Goal: Task Accomplishment & Management: Complete application form

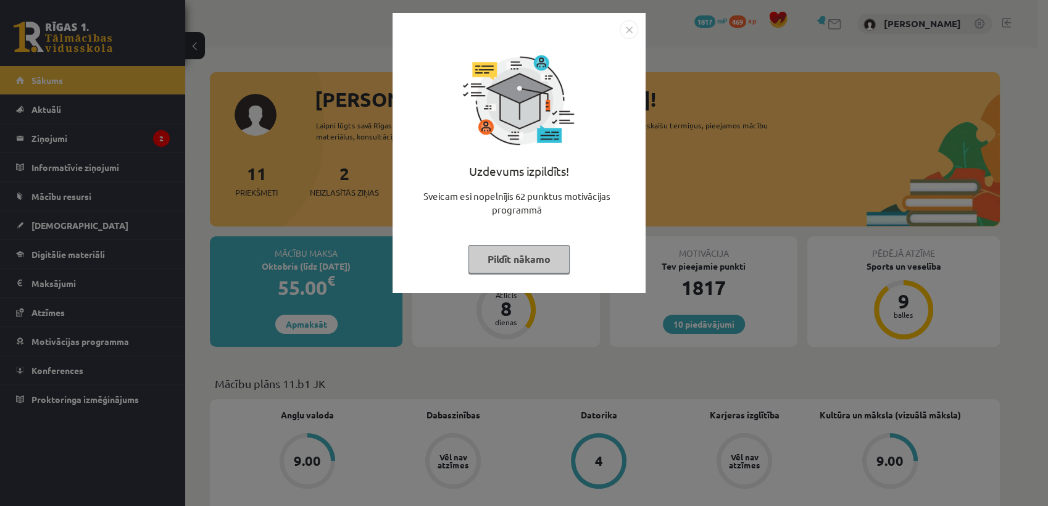
click at [528, 249] on button "Pildīt nākamo" at bounding box center [519, 259] width 101 height 28
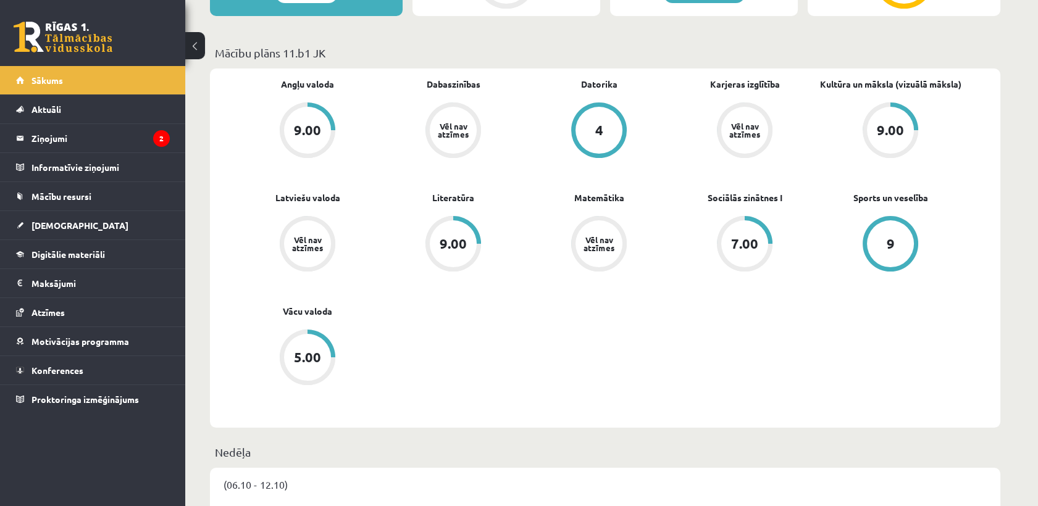
scroll to position [330, 0]
click at [596, 154] on div "4" at bounding box center [598, 131] width 47 height 47
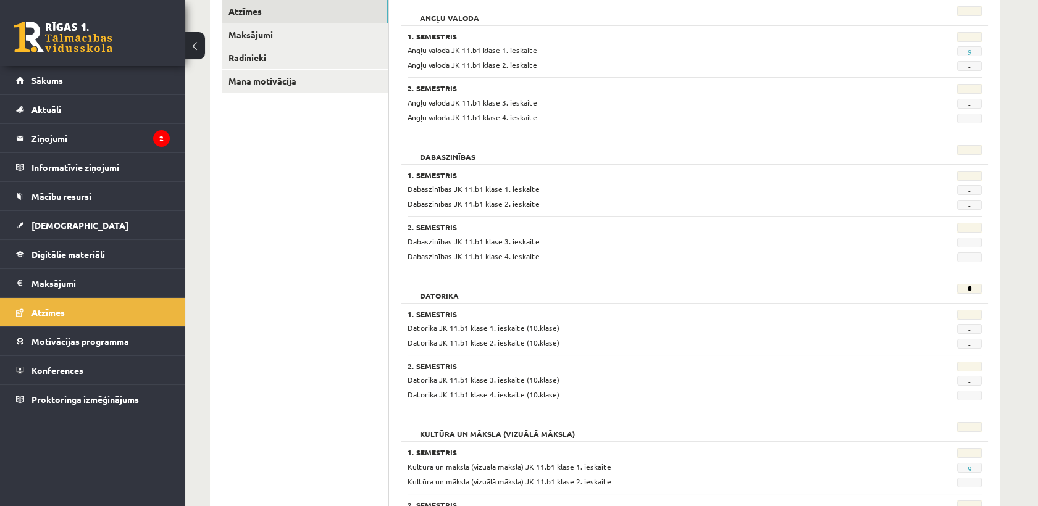
scroll to position [193, 0]
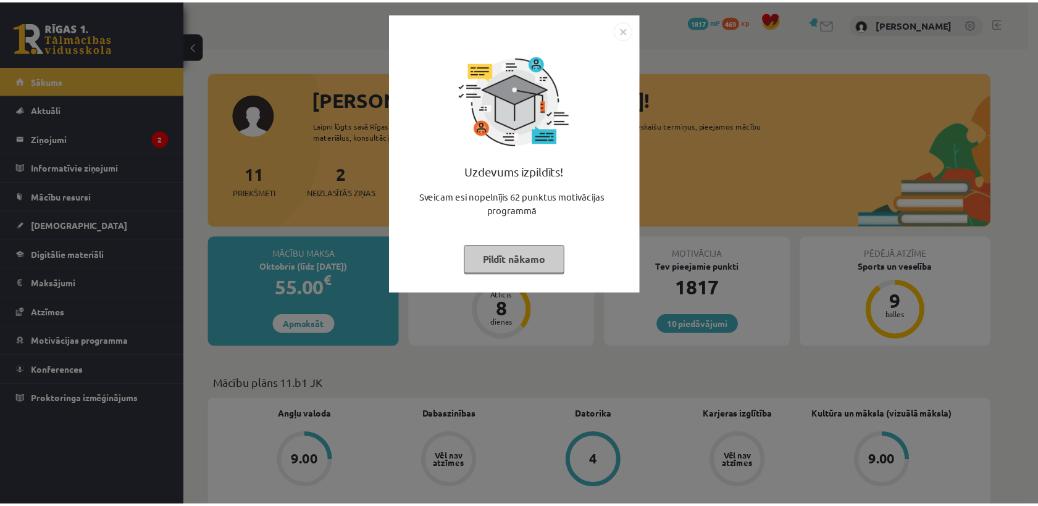
scroll to position [330, 0]
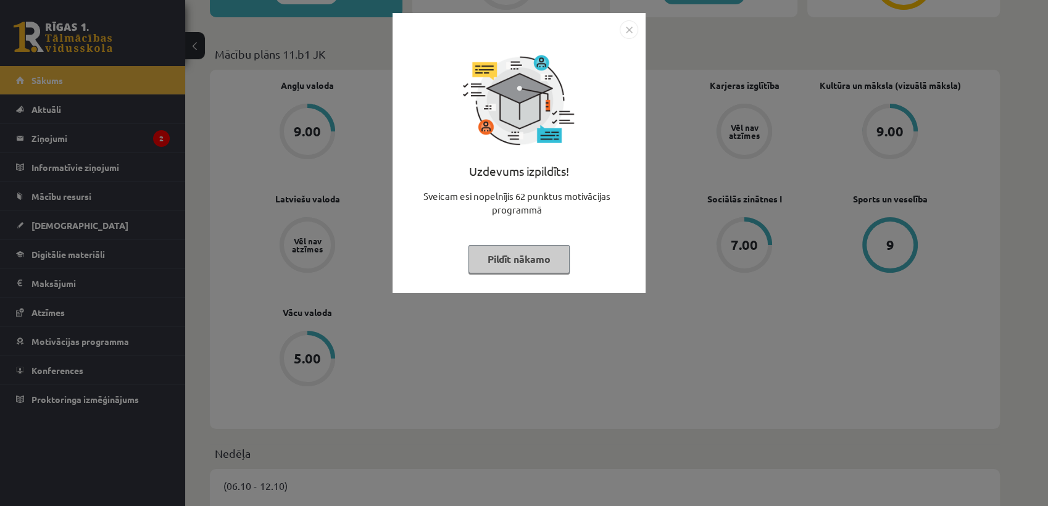
click at [522, 267] on button "Pildīt nākamo" at bounding box center [519, 259] width 101 height 28
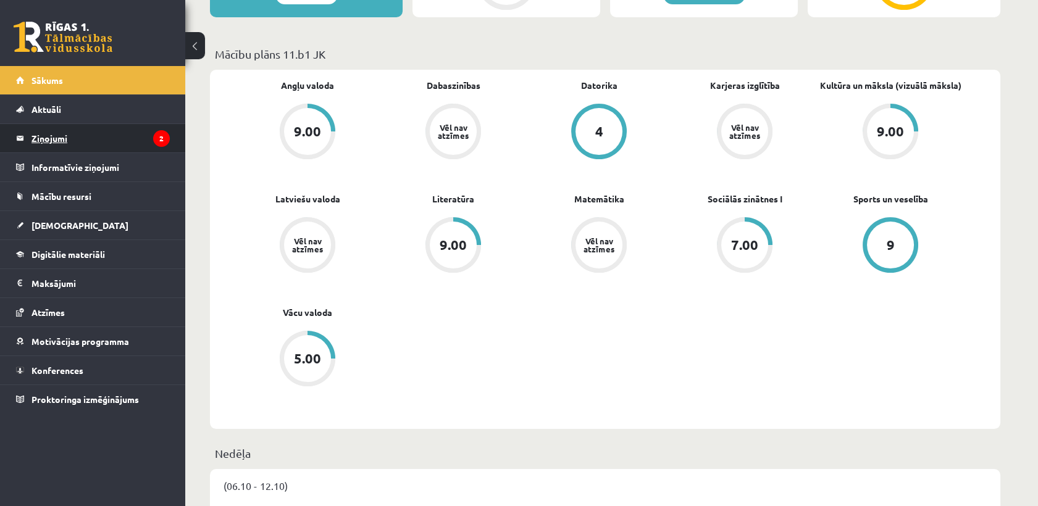
click at [160, 140] on icon "2" at bounding box center [161, 138] width 17 height 17
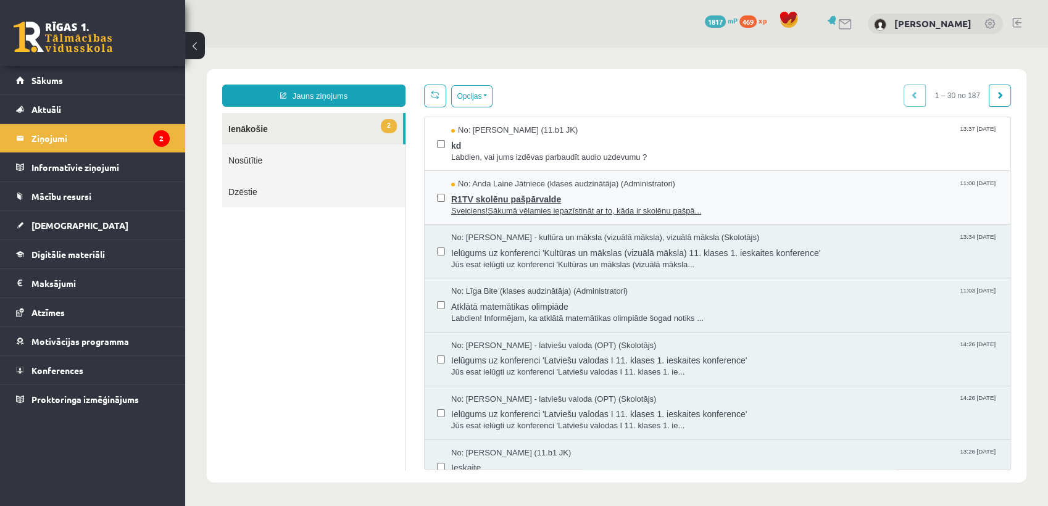
click at [681, 190] on span "R1TV skolēnu pašpārvalde" at bounding box center [724, 197] width 547 height 15
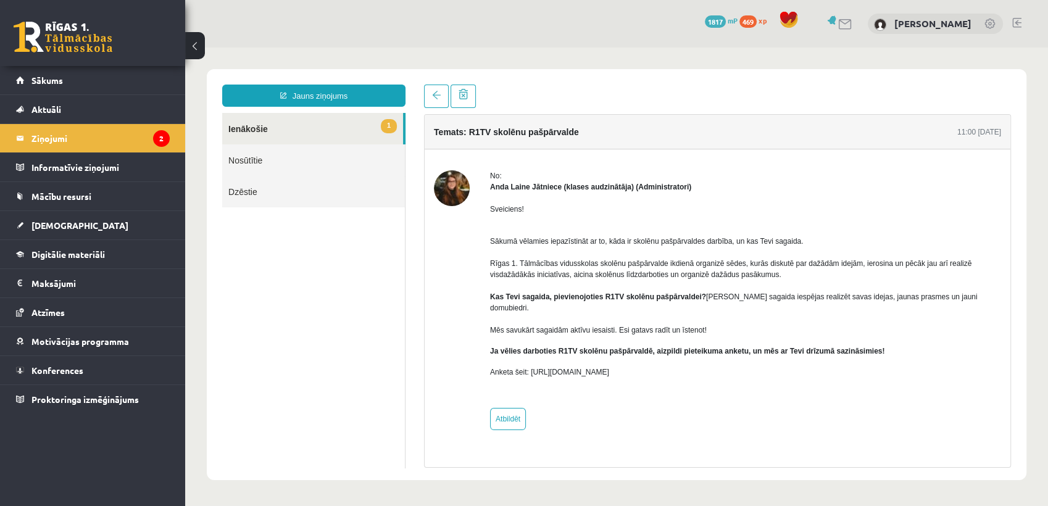
drag, startPoint x: 528, startPoint y: 361, endPoint x: 652, endPoint y: 362, distance: 124.1
click at [652, 367] on p "Anketa šeit: https://forms.gle/KiGbehqJisokGurV9" at bounding box center [745, 372] width 511 height 11
copy p "https://forms.gle/KiGbehqJisokGurV9"
click at [483, 288] on div "No: Anda Laine Jātniece (klases audzinātāja) (Administratori) Sveiciens! Sākumā…" at bounding box center [717, 300] width 567 height 260
click at [430, 91] on link at bounding box center [436, 96] width 25 height 23
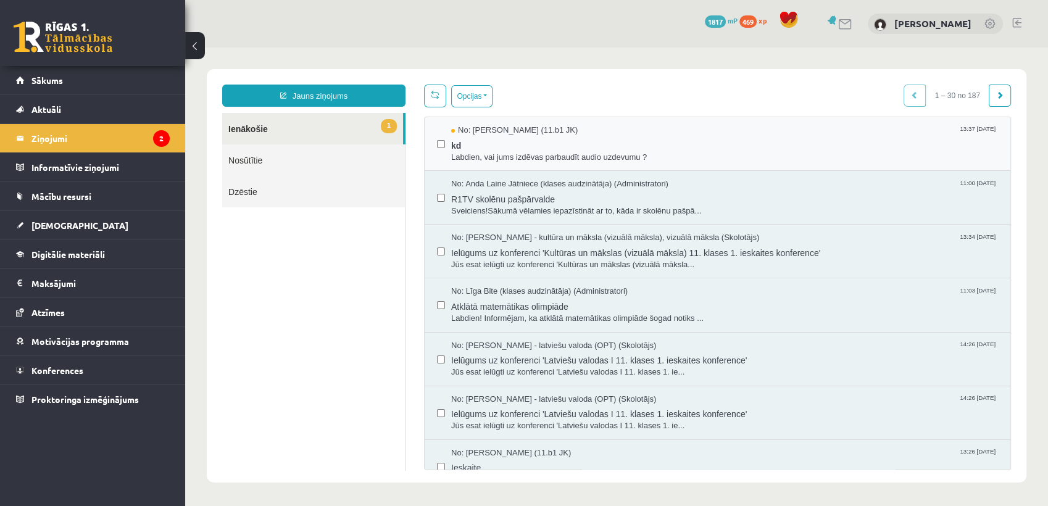
click at [530, 169] on div "No: Dmitrijs Fedičevs (11.b1 JK) 13:37 08/10/2025 kd Labdien, vai jums izdēvas …" at bounding box center [718, 144] width 586 height 54
click at [530, 157] on span "Labdien, vai jums izdēvas parbaudīt audio uzdevumu ?" at bounding box center [724, 158] width 547 height 12
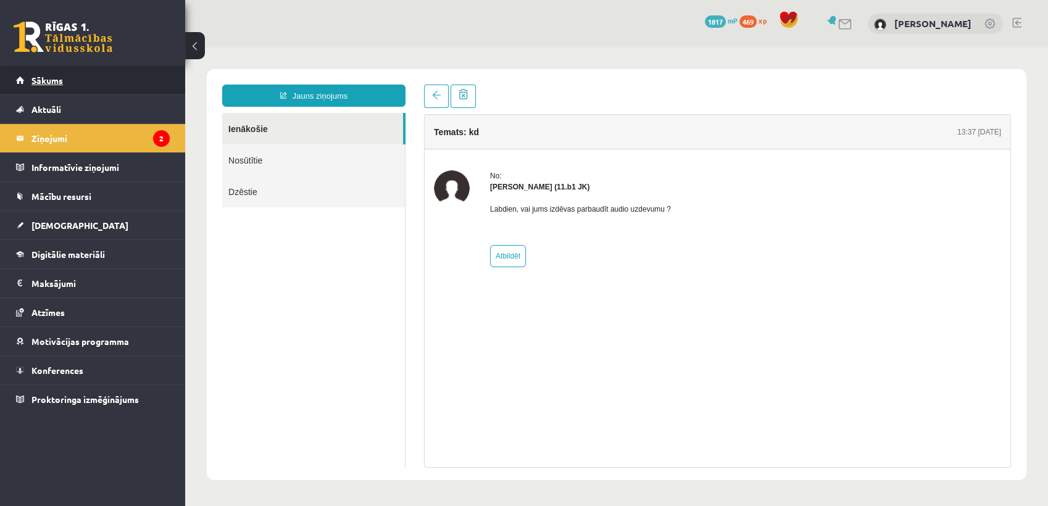
click at [30, 72] on link "Sākums" at bounding box center [93, 80] width 154 height 28
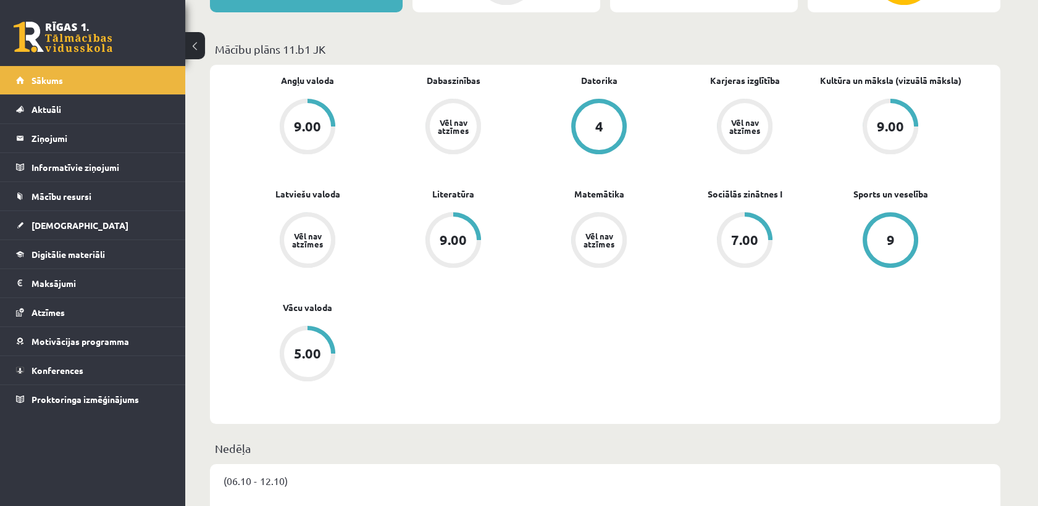
scroll to position [254, 0]
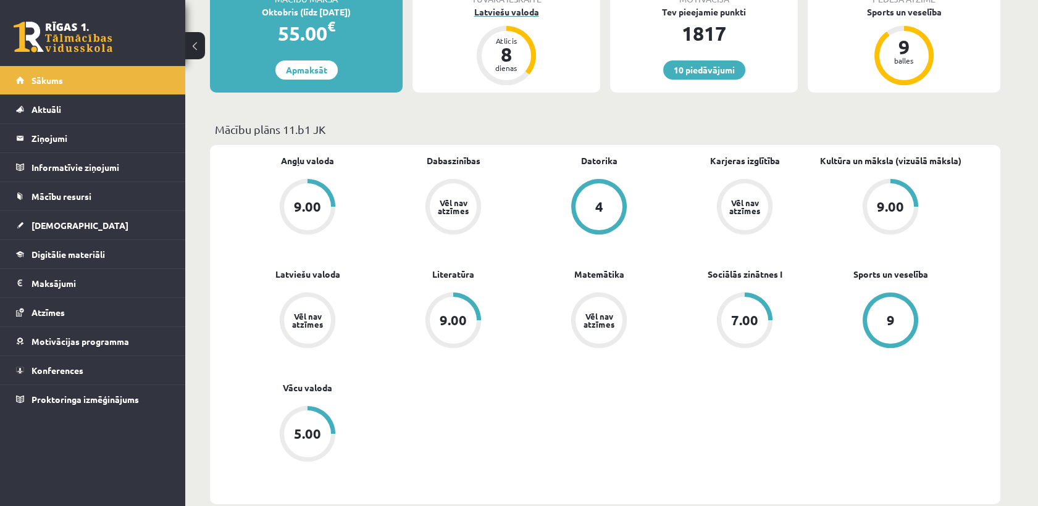
click at [505, 64] on div "dienas" at bounding box center [506, 67] width 37 height 7
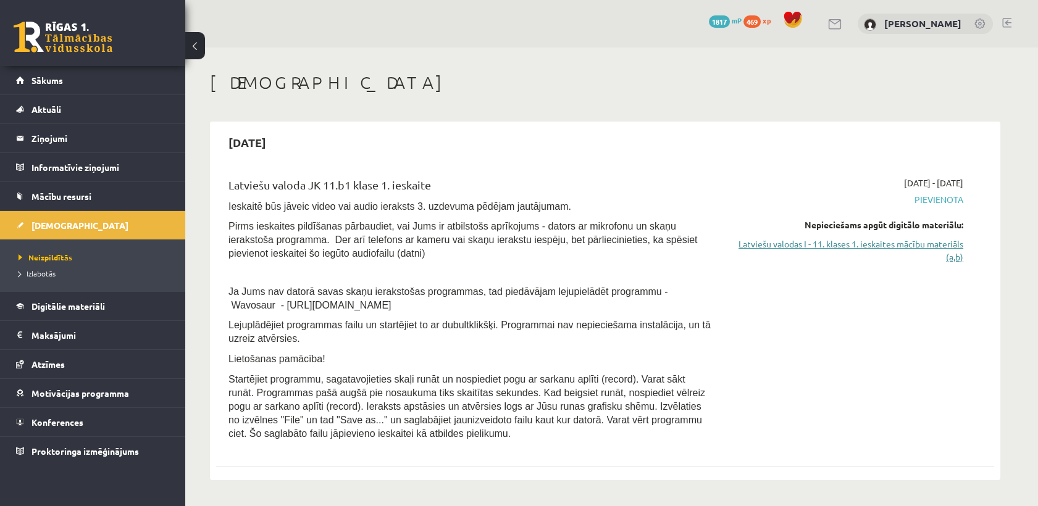
click at [775, 241] on link "Latviešu valodas I - 11. klases 1. ieskaites mācību materiāls (a,b)" at bounding box center [846, 251] width 233 height 26
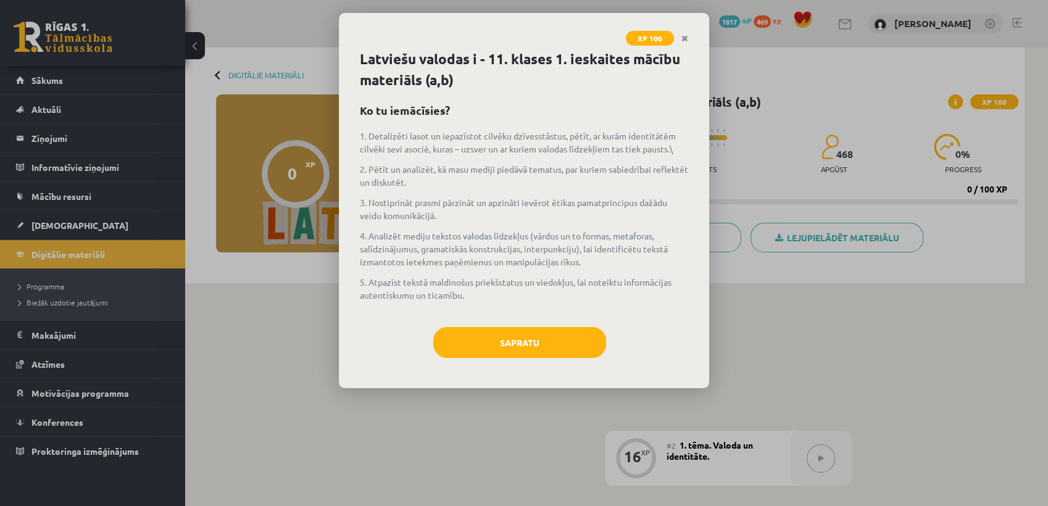
click at [535, 325] on div "Latviešu valodas i - 11. klases 1. ieskaites mācību materiāls (a,b) Ko tu iemāc…" at bounding box center [524, 219] width 370 height 340
click at [530, 348] on button "Sapratu" at bounding box center [519, 342] width 173 height 31
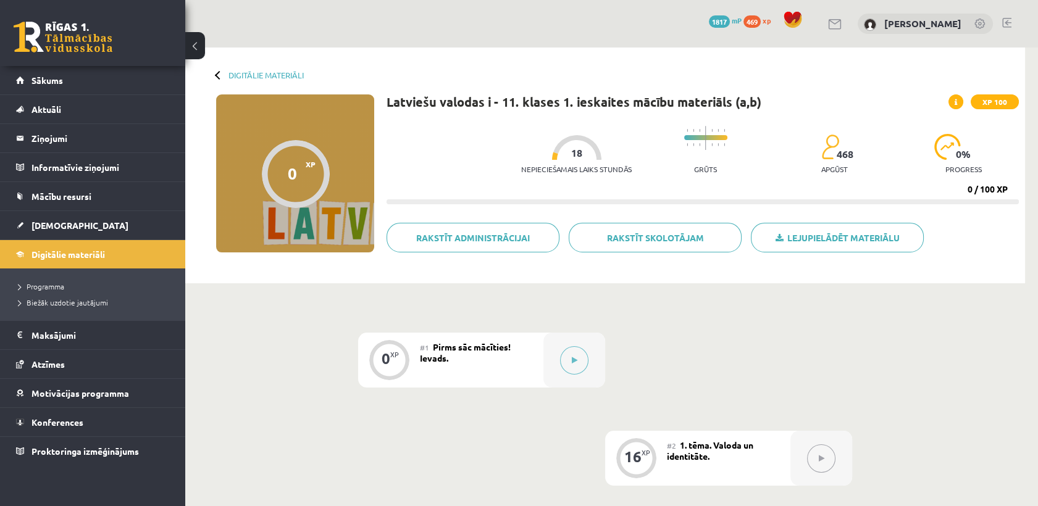
click at [530, 348] on div "#1 Pirms sāc mācīties! Ievads." at bounding box center [481, 360] width 123 height 55
click at [581, 358] on button at bounding box center [574, 360] width 28 height 28
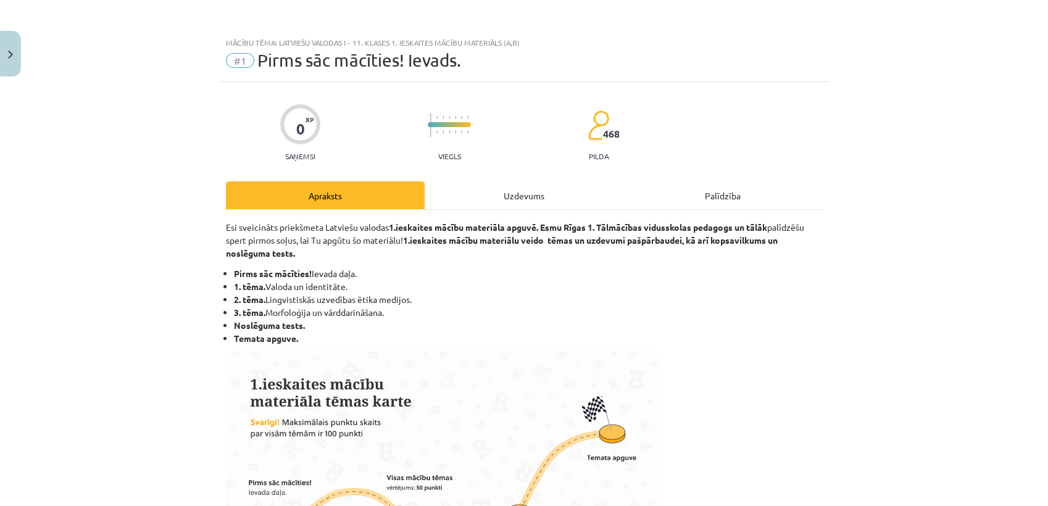
scroll to position [490, 0]
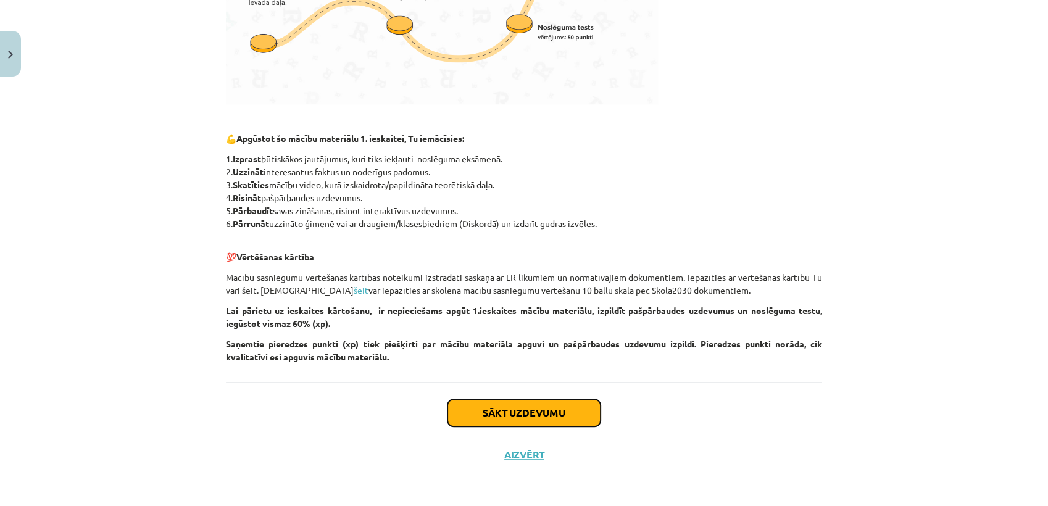
click at [553, 412] on button "Sākt uzdevumu" at bounding box center [524, 412] width 153 height 27
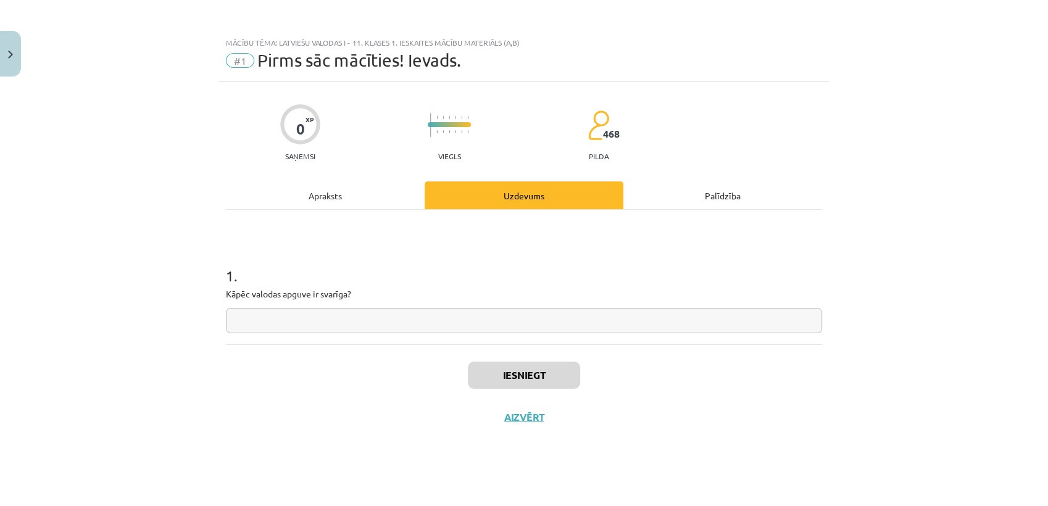
click at [349, 320] on input "text" at bounding box center [524, 320] width 596 height 25
type input "*"
click at [515, 379] on button "Iesniegt" at bounding box center [524, 375] width 112 height 27
click at [514, 423] on button "Nākamā nodarbība" at bounding box center [524, 425] width 121 height 28
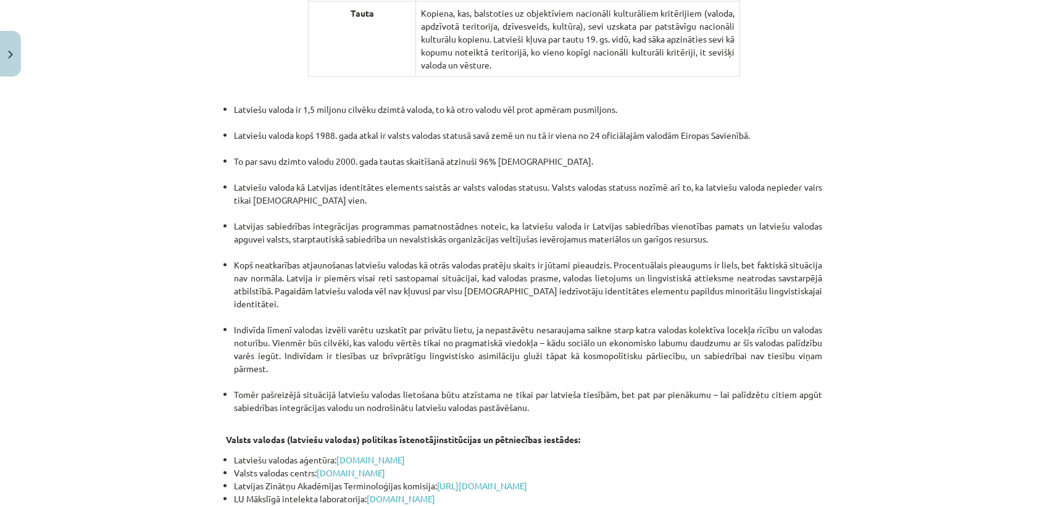
scroll to position [2543, 0]
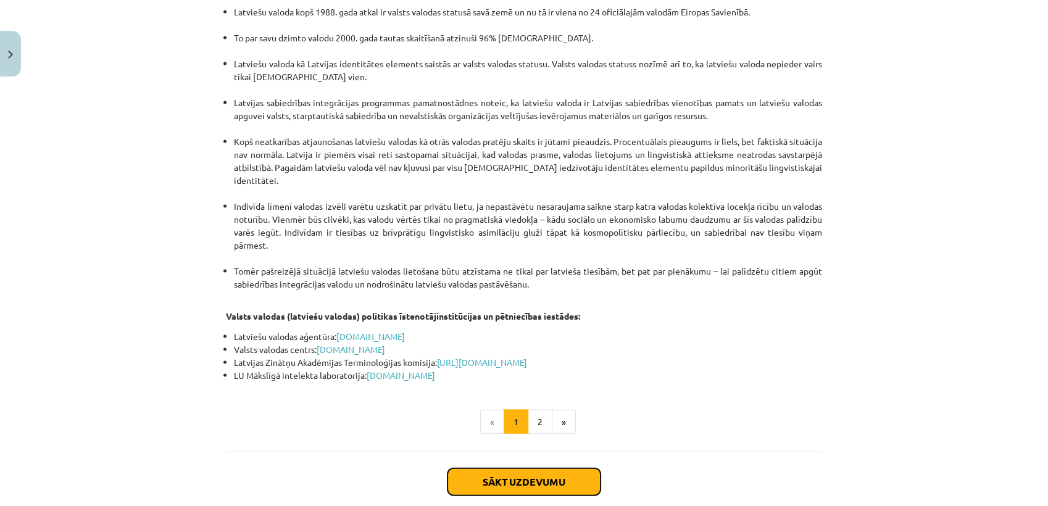
click at [508, 469] on button "Sākt uzdevumu" at bounding box center [524, 482] width 153 height 27
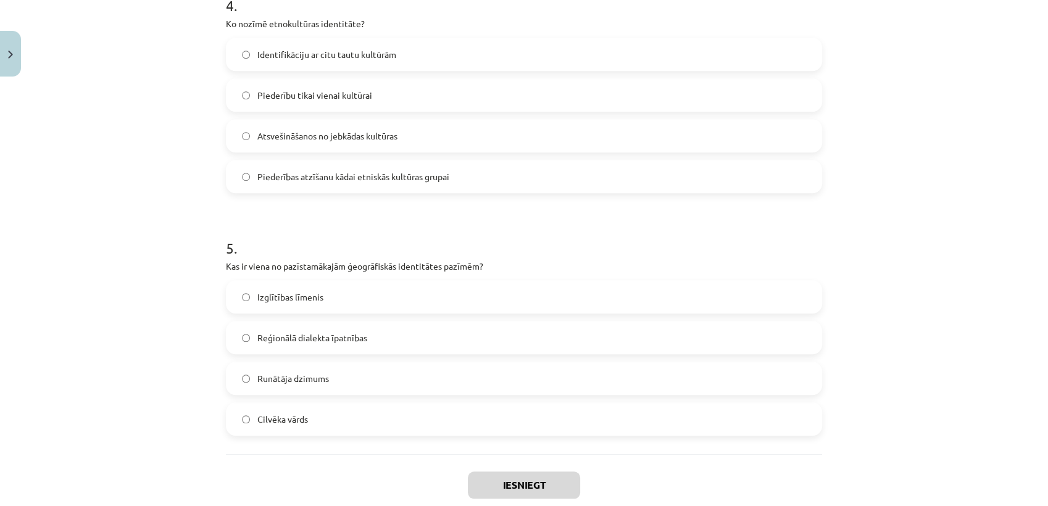
scroll to position [1070, 0]
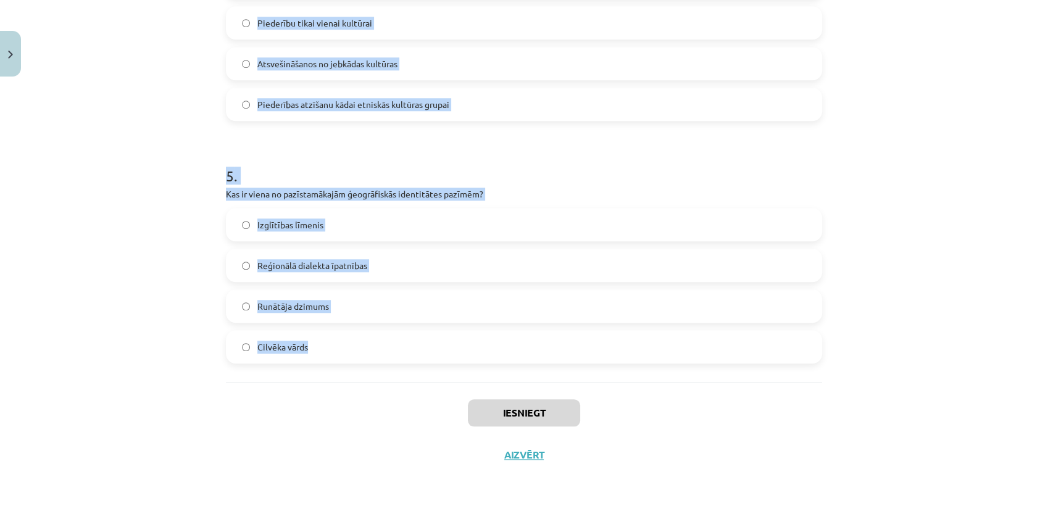
drag, startPoint x: 216, startPoint y: 259, endPoint x: 427, endPoint y: 356, distance: 231.7
copy form "Kā valoda ietekmē cilvēka identitāti? Tā ierobežo cilvēka iespējas izteikt emoc…"
click at [119, 67] on div "Mācību tēma: Latviešu valodas i - 11. klases 1. ieskaites mācību materiāls (a,b…" at bounding box center [524, 253] width 1048 height 506
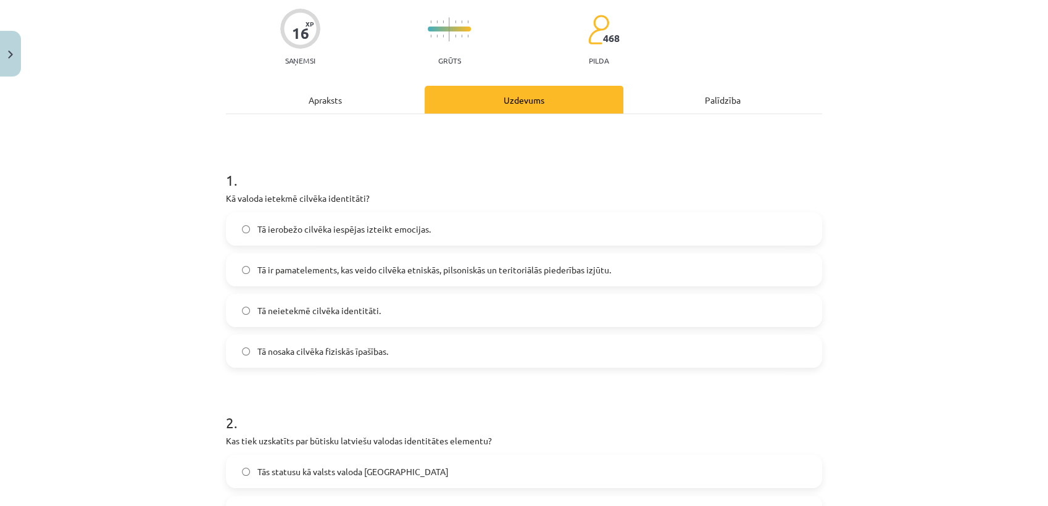
scroll to position [106, 0]
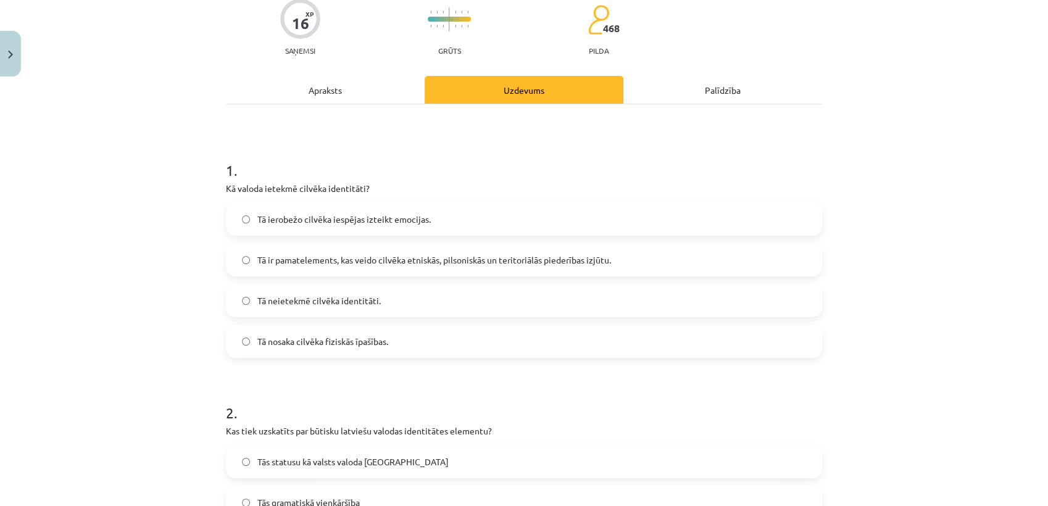
click at [402, 262] on span "Tā ir pamatelements, kas veido cilvēka etniskās, pilsoniskās un teritoriālās pi…" at bounding box center [434, 260] width 354 height 13
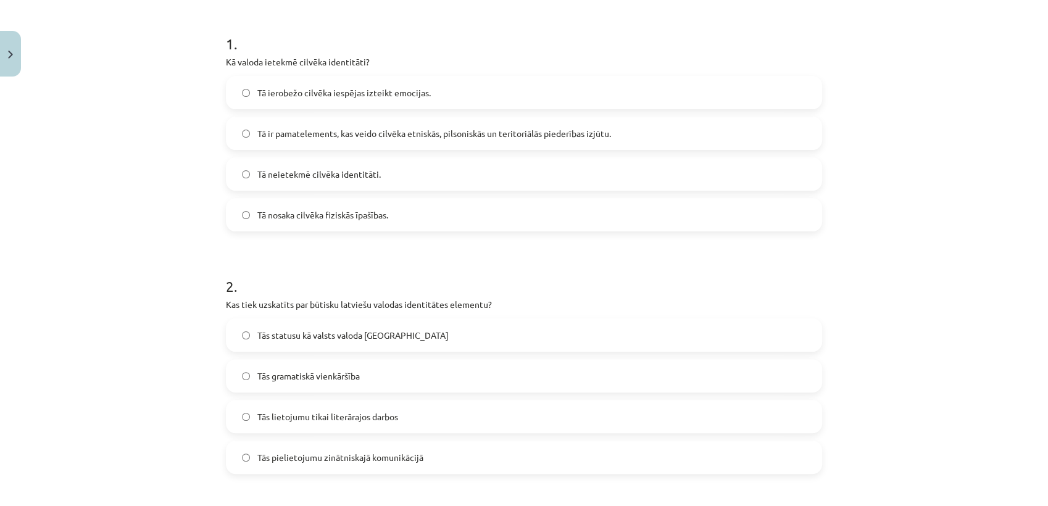
scroll to position [235, 0]
click at [357, 333] on span "Tās statusu kā valsts valoda Latvijā" at bounding box center [352, 332] width 191 height 13
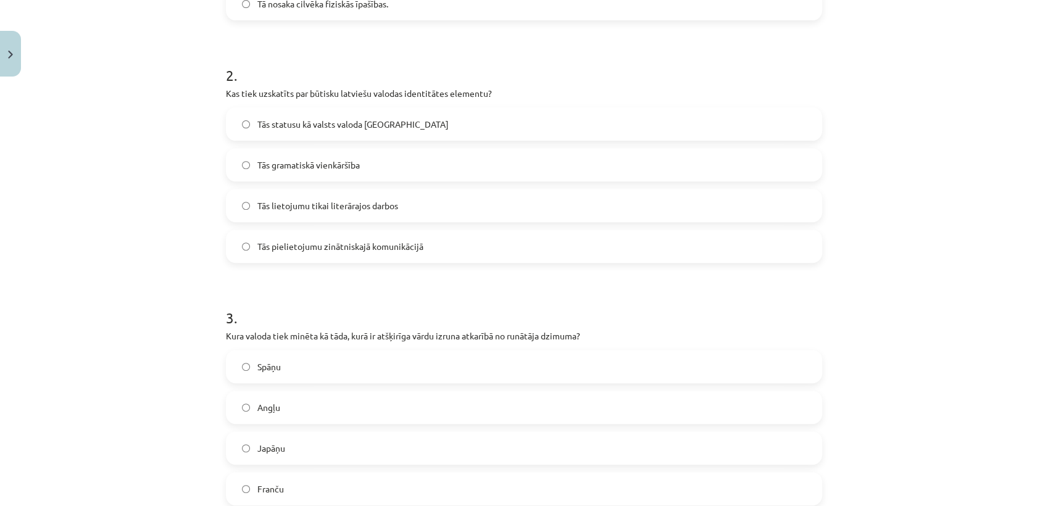
scroll to position [568, 0]
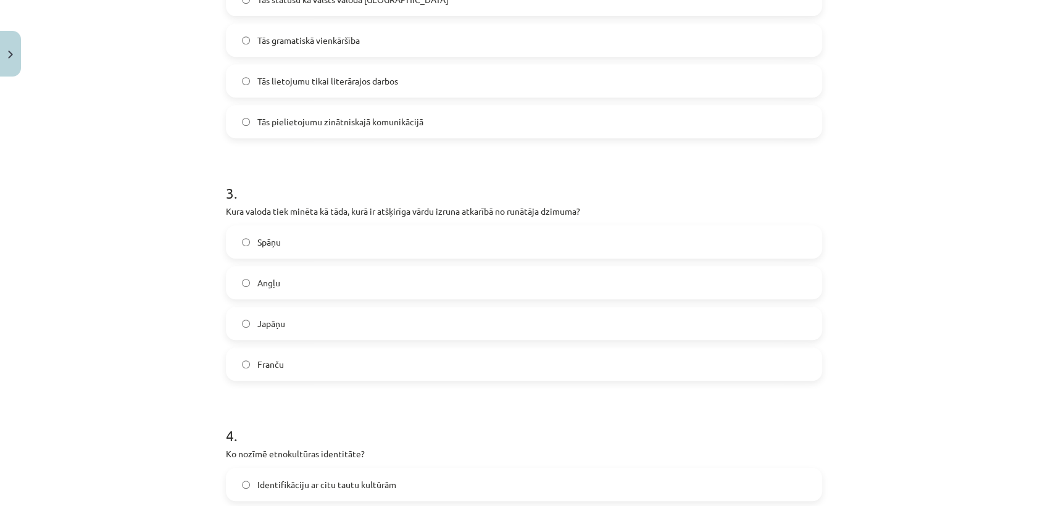
click at [306, 321] on label "Japāņu" at bounding box center [524, 323] width 594 height 31
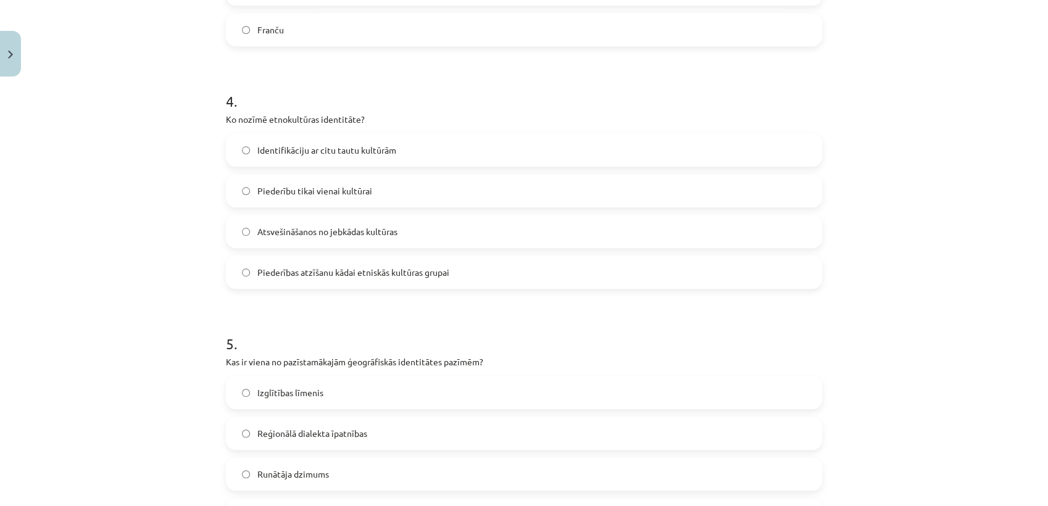
scroll to position [903, 0]
click at [322, 286] on label "Piederības atzīšanu kādai etniskās kultūras grupai" at bounding box center [524, 271] width 594 height 31
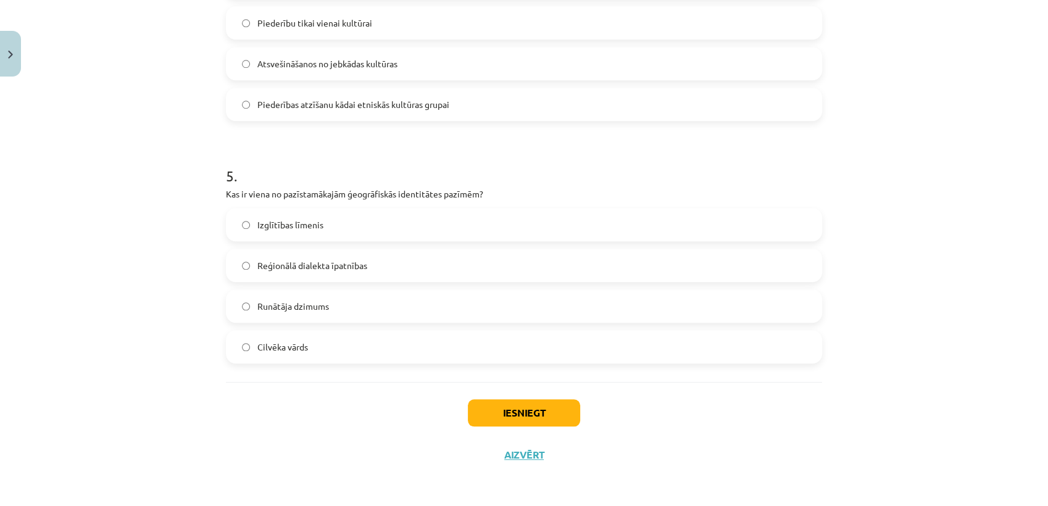
click at [296, 275] on label "Reģionālā dialekta īpatnības" at bounding box center [524, 265] width 594 height 31
click at [485, 417] on button "Iesniegt" at bounding box center [524, 412] width 112 height 27
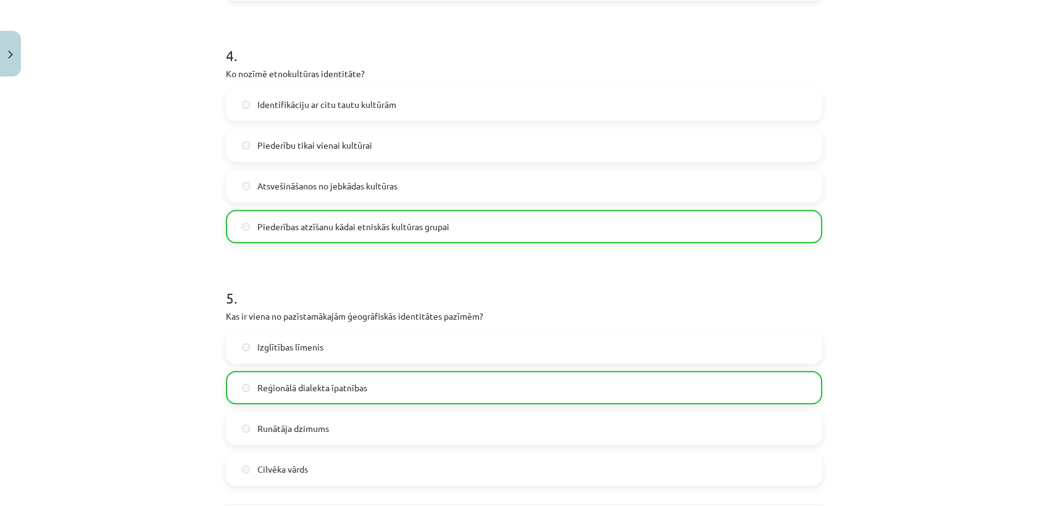
scroll to position [1109, 0]
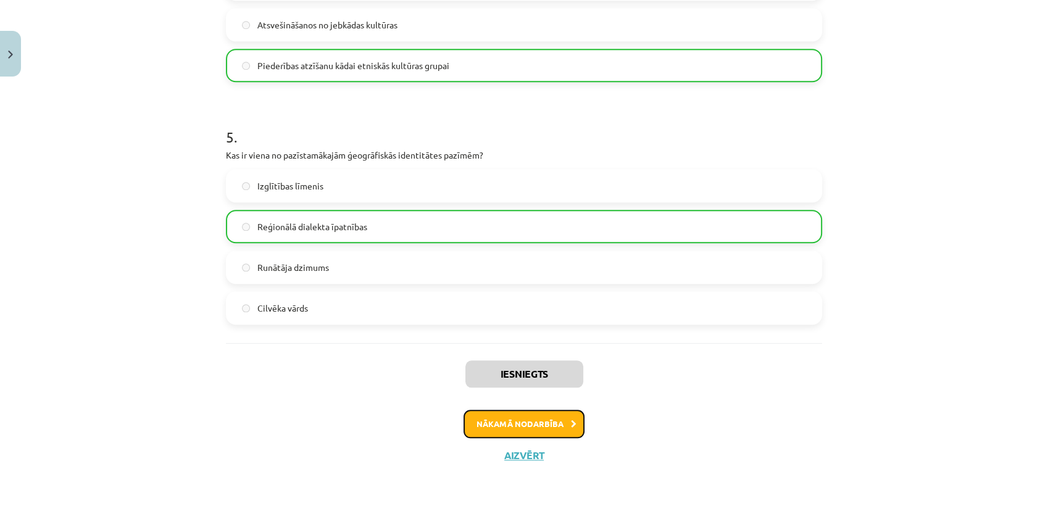
click at [522, 420] on button "Nākamā nodarbība" at bounding box center [524, 424] width 121 height 28
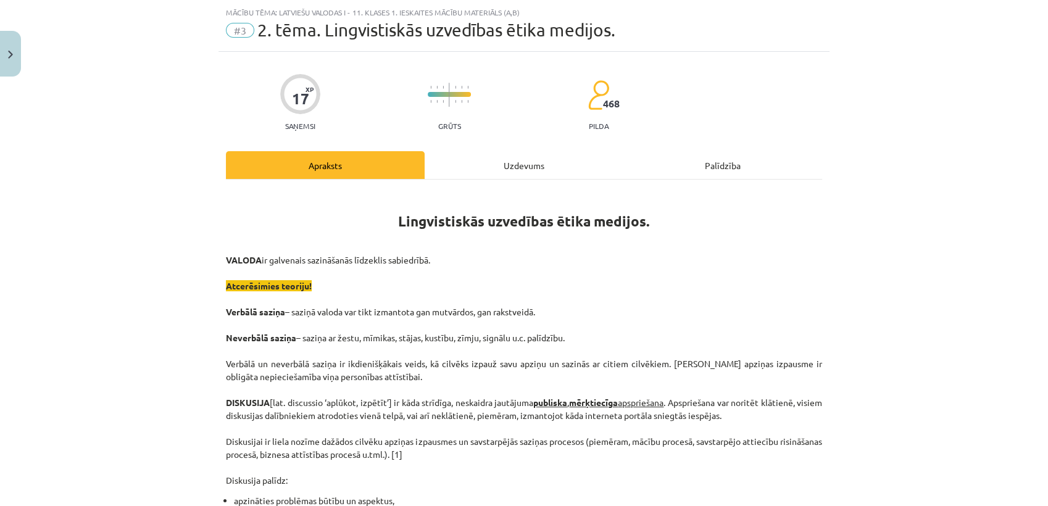
scroll to position [1062, 0]
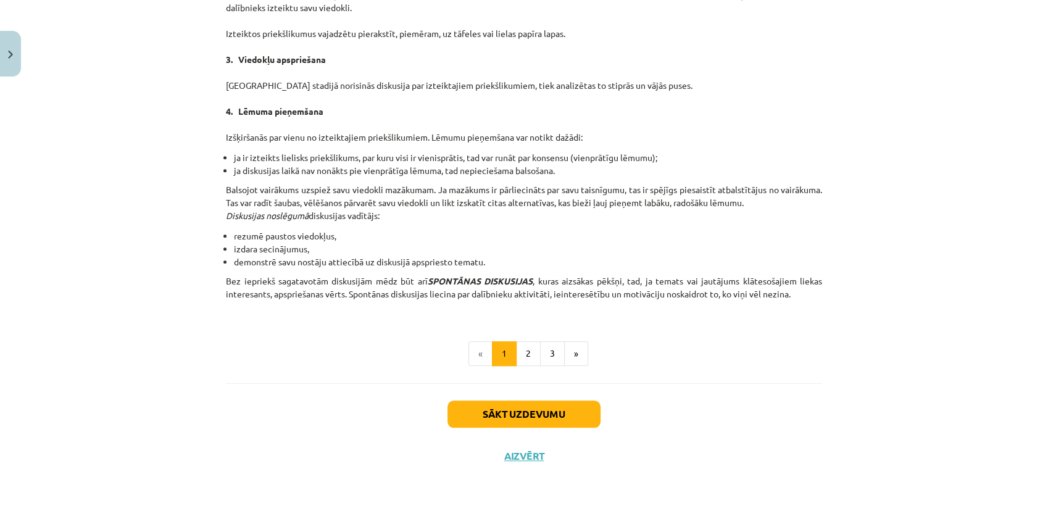
click at [514, 440] on div "Sākt uzdevumu Aizvērt" at bounding box center [524, 426] width 596 height 86
click at [513, 411] on button "Sākt uzdevumu" at bounding box center [524, 414] width 153 height 27
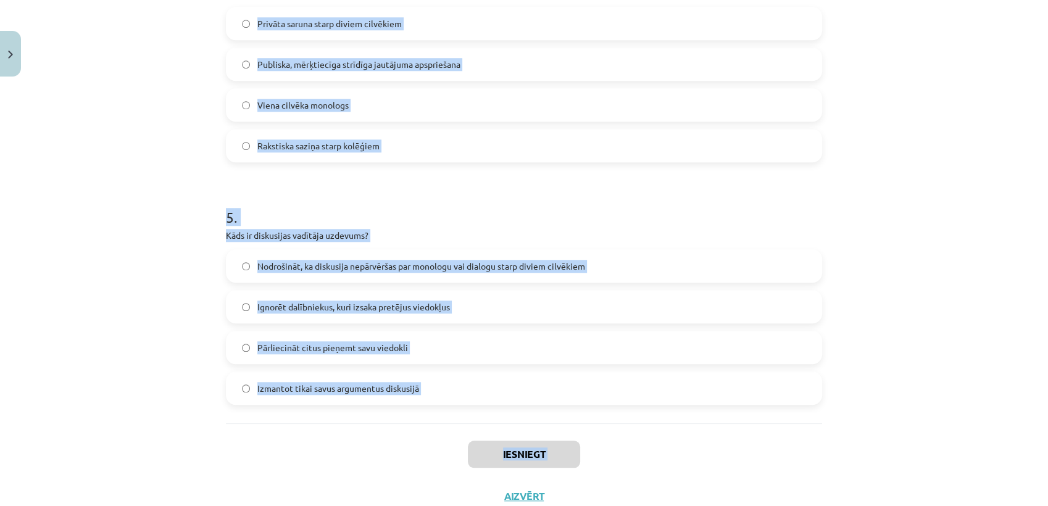
scroll to position [1070, 0]
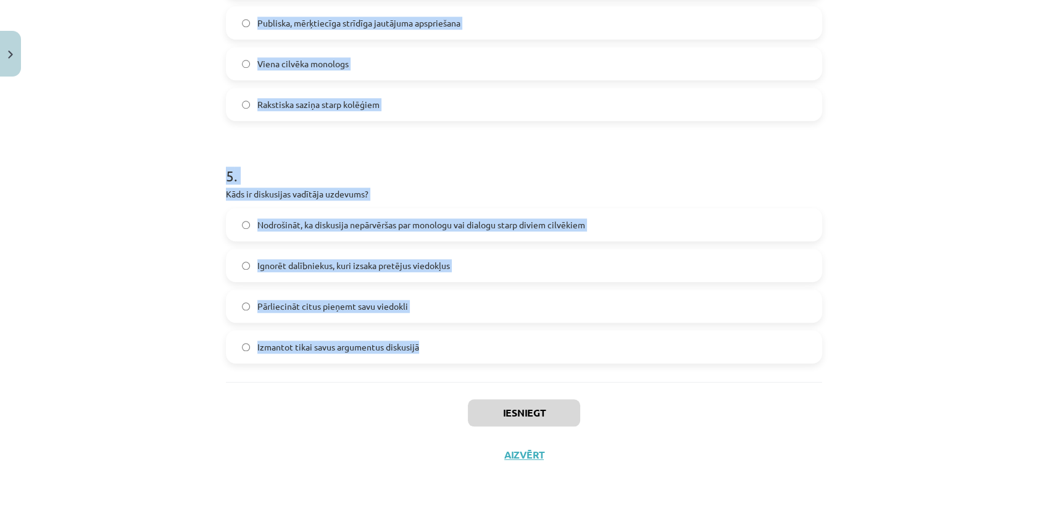
drag, startPoint x: 217, startPoint y: 256, endPoint x: 448, endPoint y: 354, distance: 251.1
copy form "Kura metode tiek izmantota, lai fiksētu pretrunas oponenta viedoklī un tās konf…"
click at [314, 157] on h1 "5 ." at bounding box center [524, 165] width 596 height 38
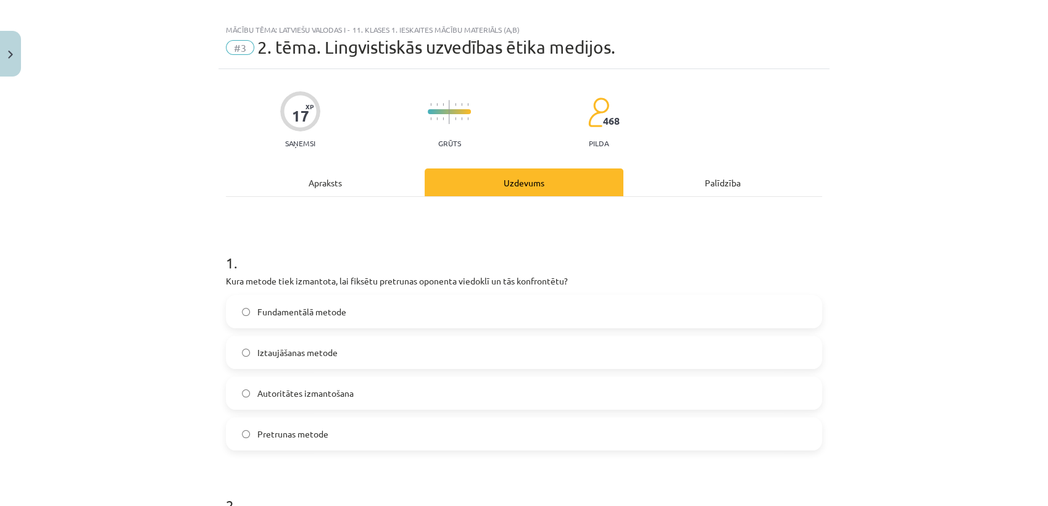
scroll to position [0, 0]
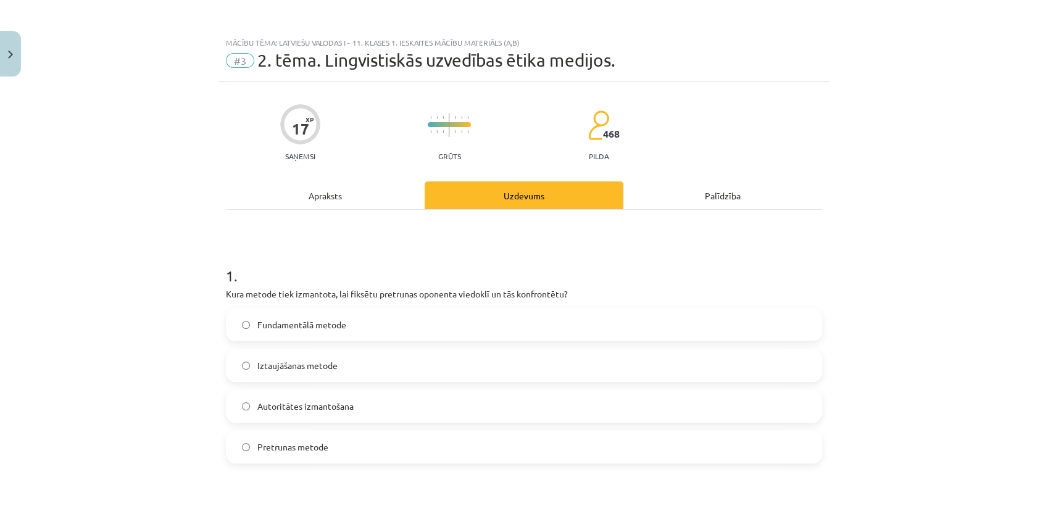
click at [321, 452] on span "Pretrunas metode" at bounding box center [292, 447] width 71 height 13
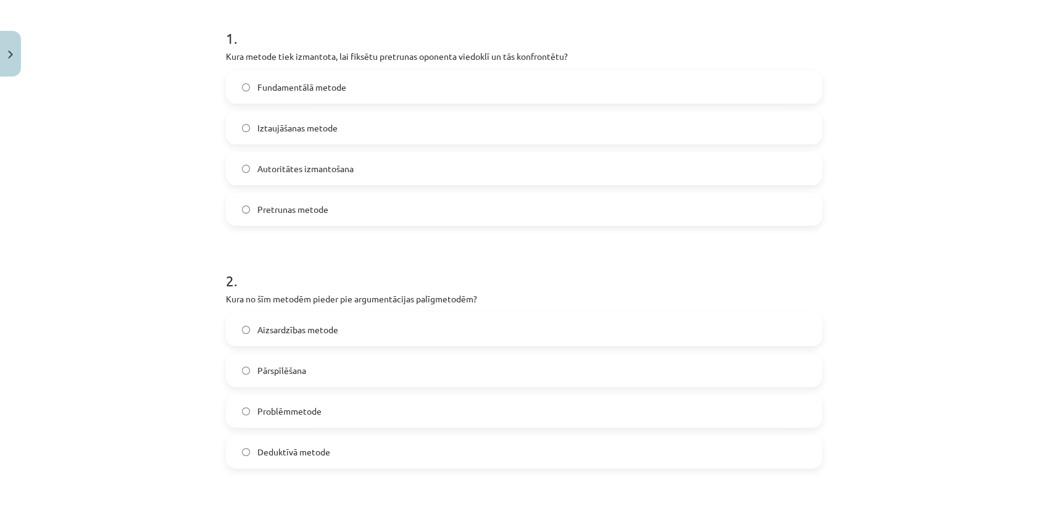
scroll to position [255, 0]
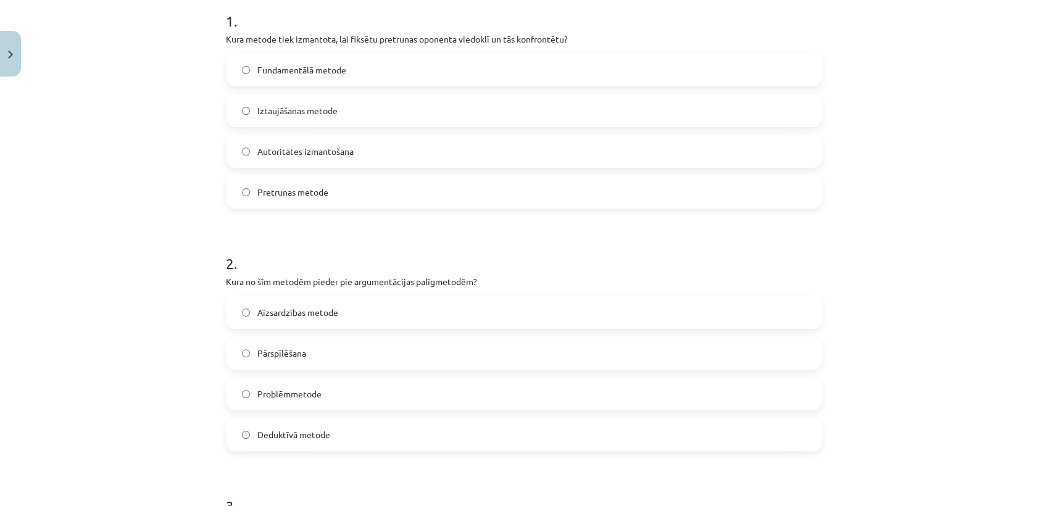
click at [273, 361] on label "Pārspīlēšana" at bounding box center [524, 353] width 594 height 31
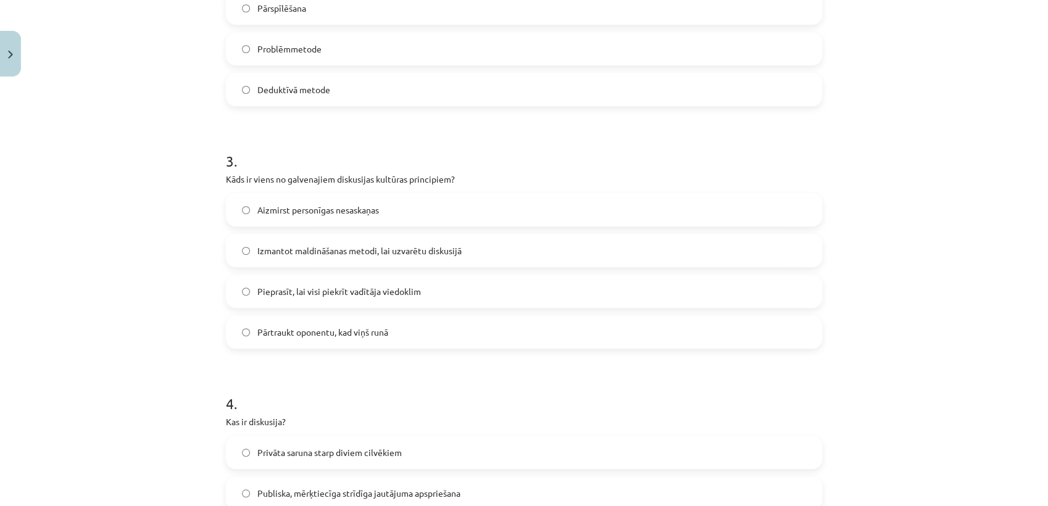
scroll to position [638, 0]
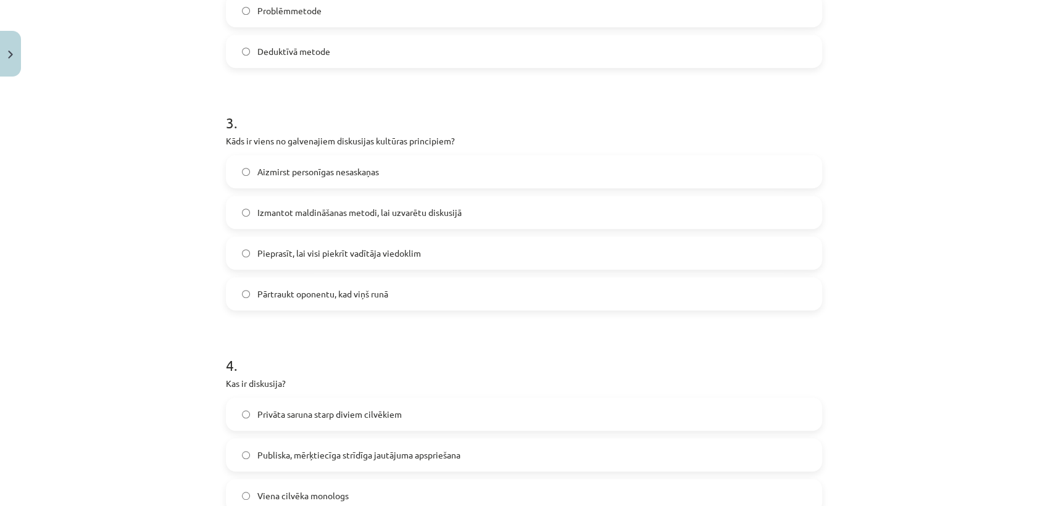
click at [304, 170] on span "Aizmirst personīgas nesaskaņas" at bounding box center [318, 171] width 122 height 13
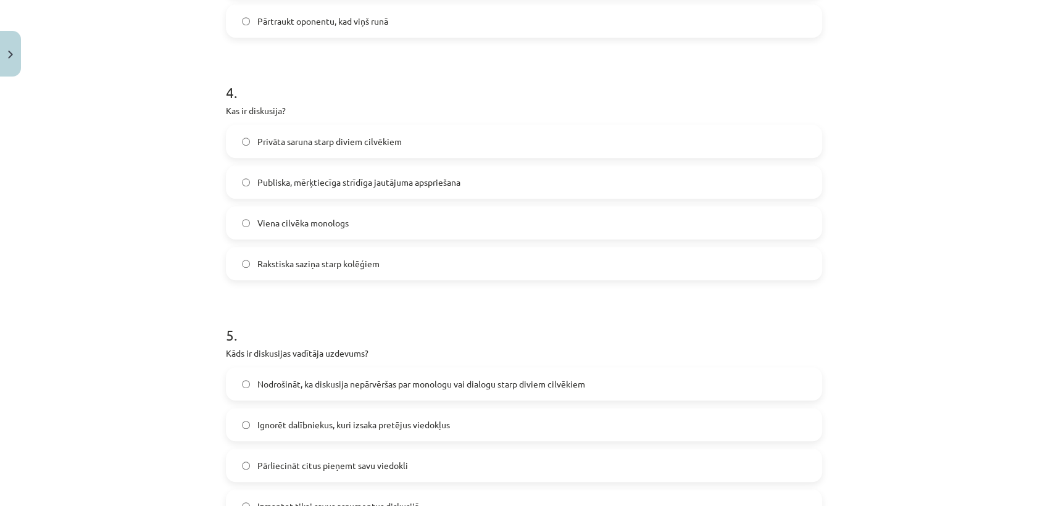
scroll to position [948, 0]
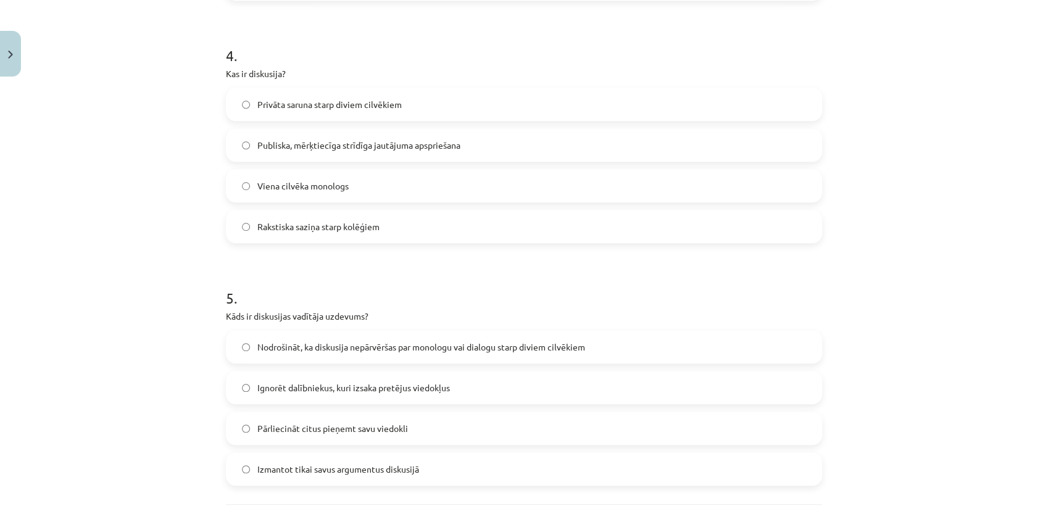
click at [305, 149] on span "Publiska, mērķtiecīga strīdīga jautājuma apspriešana" at bounding box center [358, 145] width 203 height 13
click at [278, 359] on label "Nodrošināt, ka diskusija nepārvēršas par monologu vai dialogu starp diviem cilv…" at bounding box center [524, 346] width 594 height 31
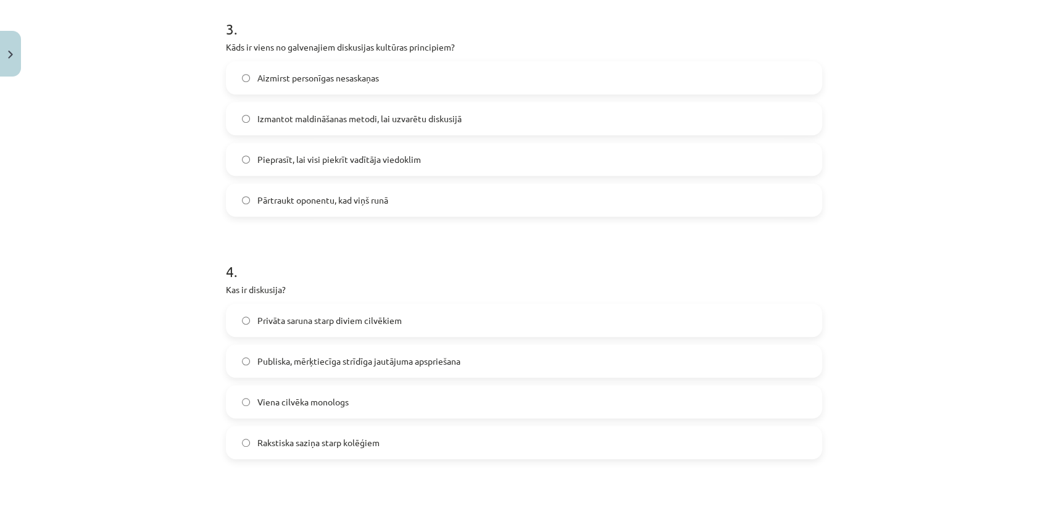
scroll to position [1070, 0]
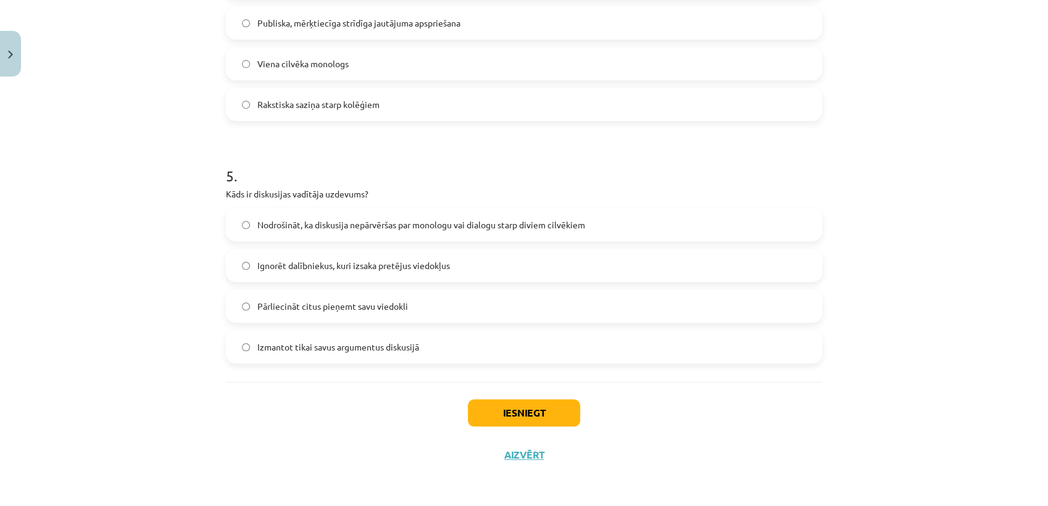
click at [519, 427] on div "Iesniegt Aizvērt" at bounding box center [524, 425] width 596 height 86
click at [519, 411] on button "Iesniegt" at bounding box center [524, 412] width 112 height 27
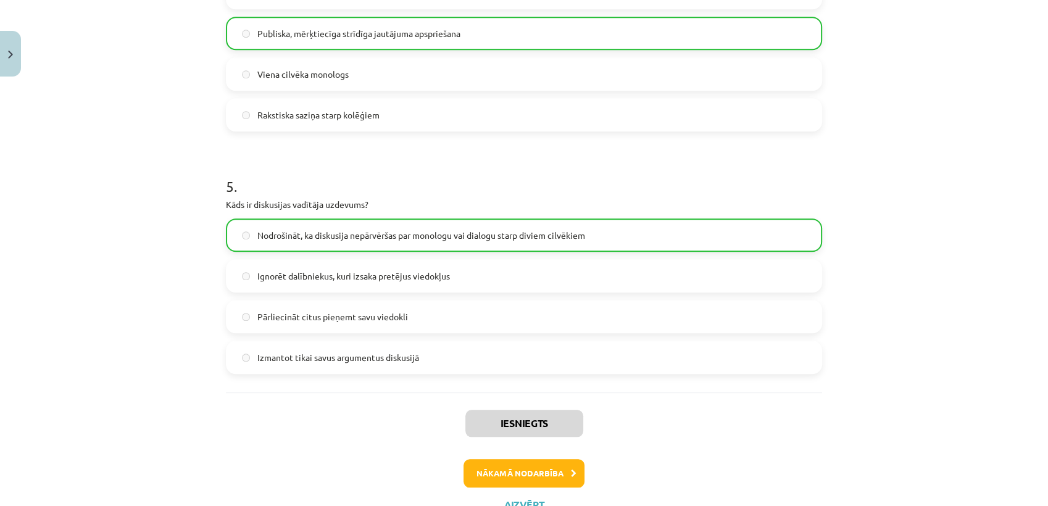
scroll to position [1109, 0]
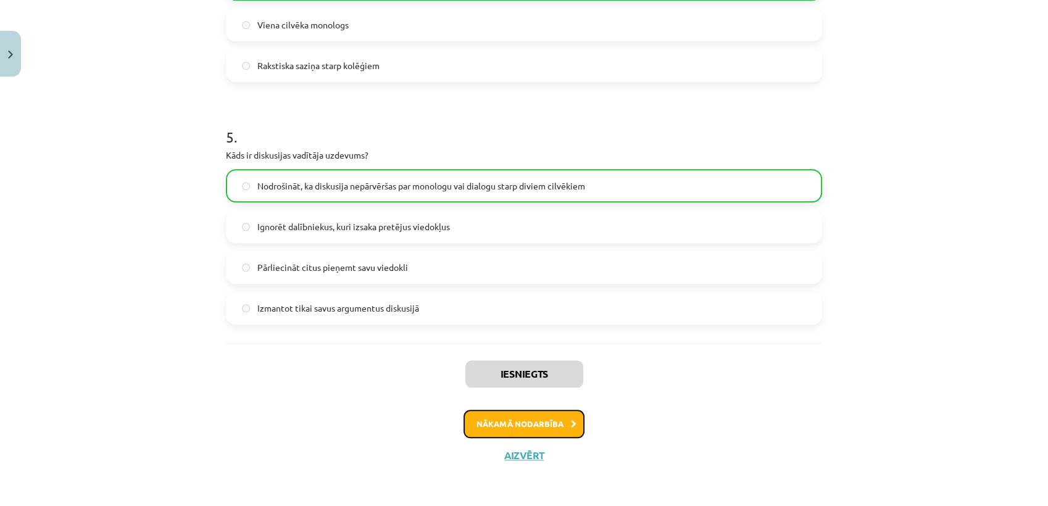
click at [512, 422] on button "Nākamā nodarbība" at bounding box center [524, 424] width 121 height 28
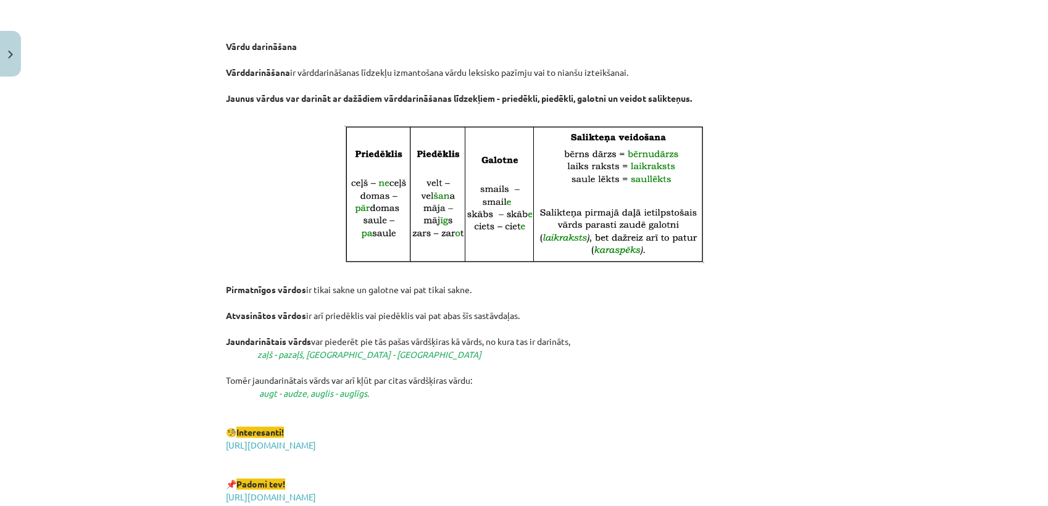
scroll to position [2130, 0]
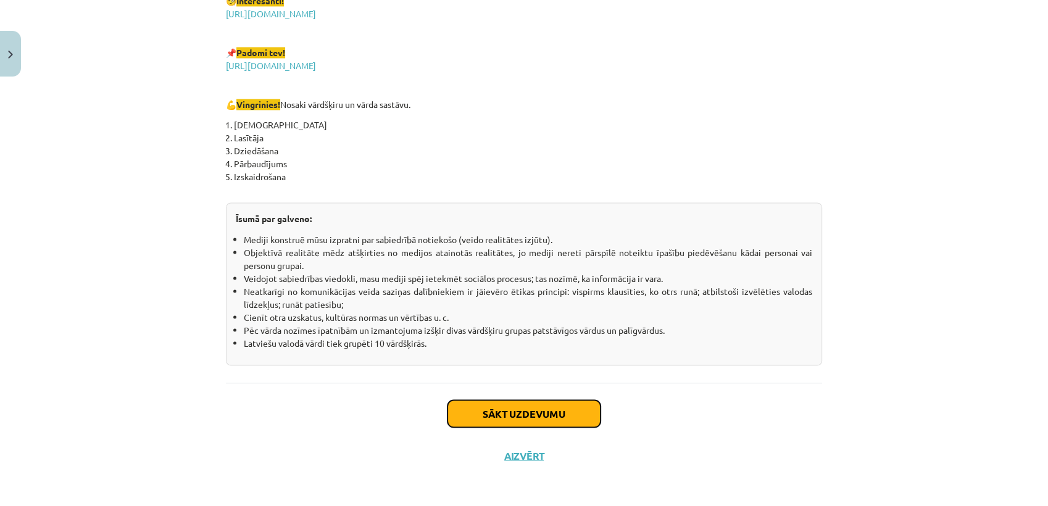
click at [526, 411] on button "Sākt uzdevumu" at bounding box center [524, 413] width 153 height 27
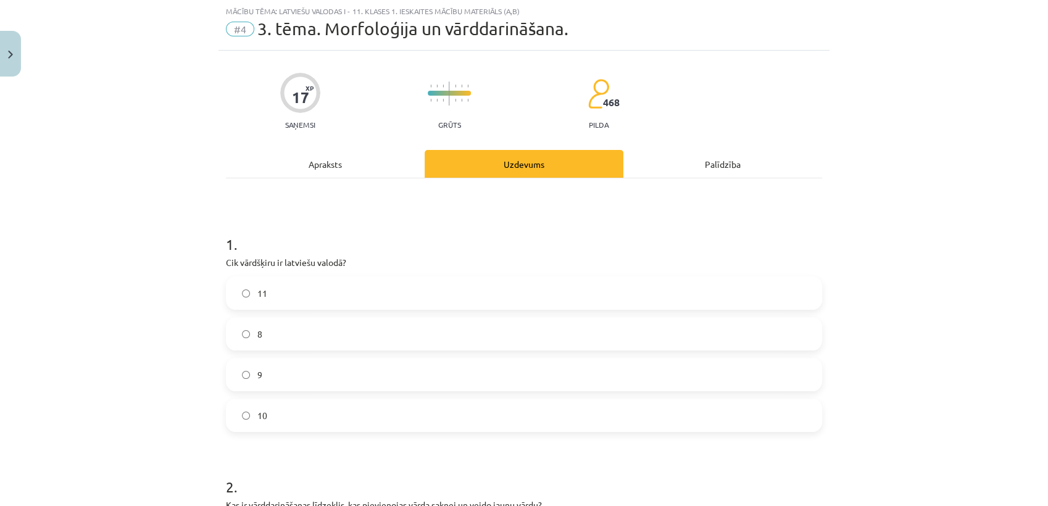
scroll to position [30, 0]
drag, startPoint x: 282, startPoint y: 483, endPoint x: 765, endPoint y: 228, distance: 545.9
click at [765, 228] on h1 "1 ." at bounding box center [524, 234] width 596 height 38
click at [958, 287] on div "Mācību tēma: Latviešu valodas i - 11. klases 1. ieskaites mācību materiāls (a,b…" at bounding box center [524, 253] width 1048 height 506
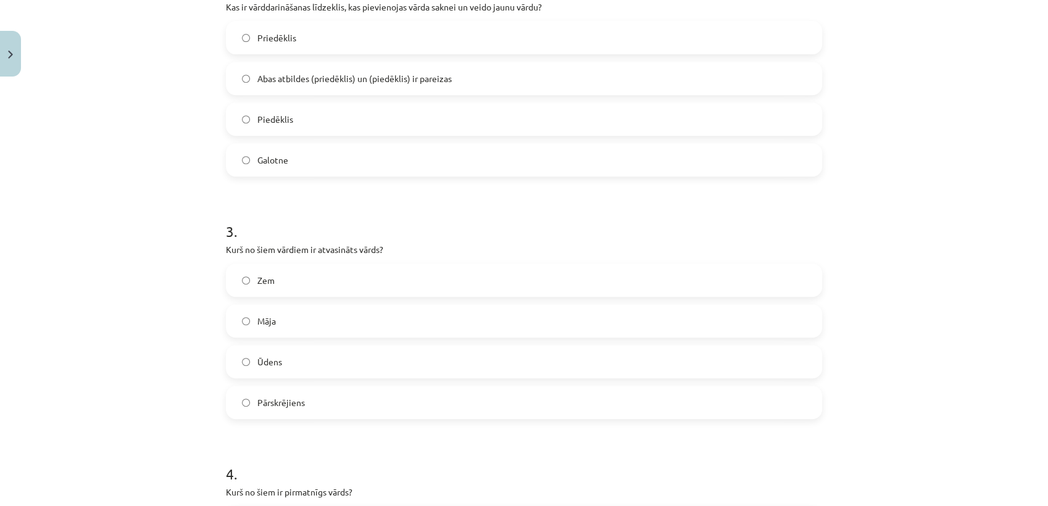
scroll to position [1070, 0]
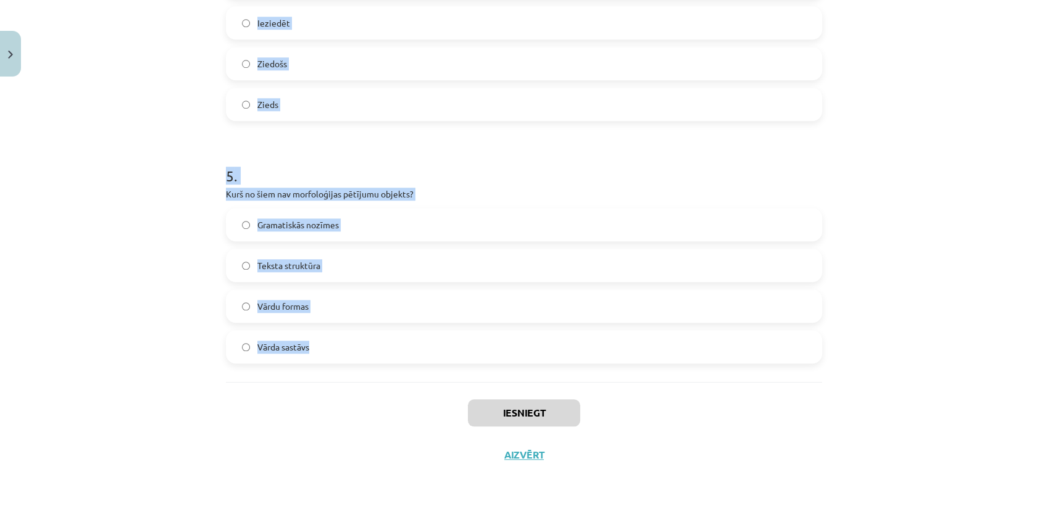
drag, startPoint x: 219, startPoint y: 269, endPoint x: 319, endPoint y: 346, distance: 126.3
copy form "Cik vārdšķiru ir latviešu valodā? 11 8 9 10 2 . Kas ir vārddarināšanas līdzekli…"
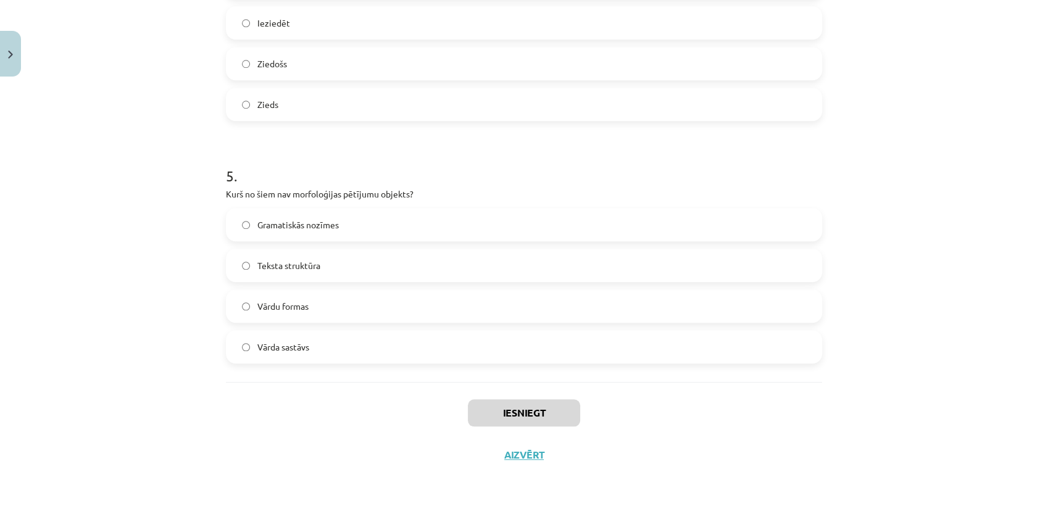
click at [339, 264] on label "Teksta struktūra" at bounding box center [524, 265] width 594 height 31
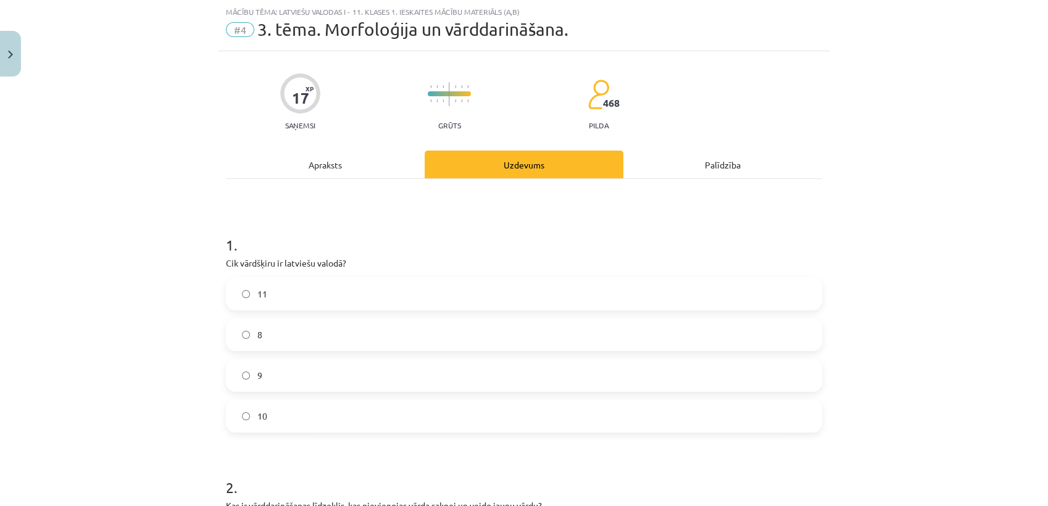
scroll to position [0, 0]
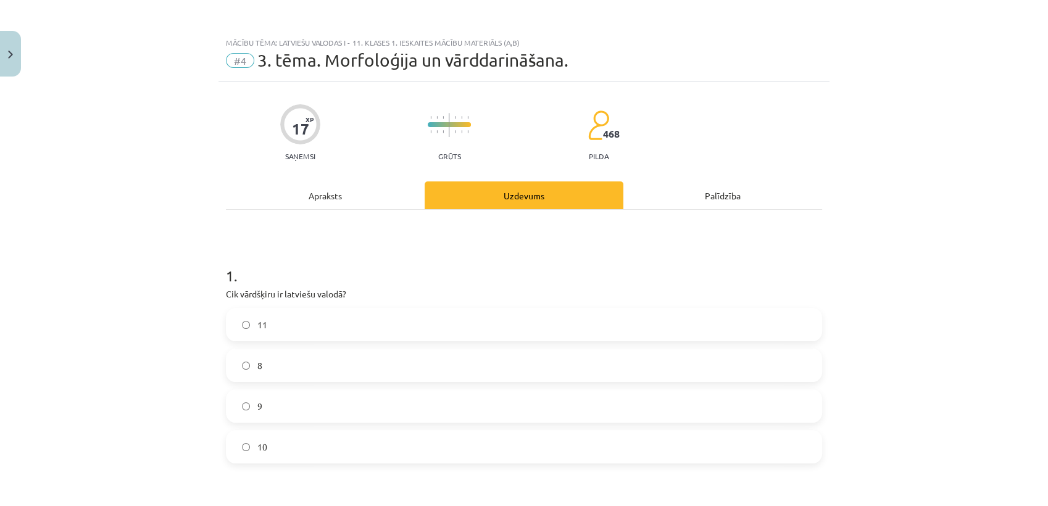
click at [324, 453] on label "10" at bounding box center [524, 446] width 594 height 31
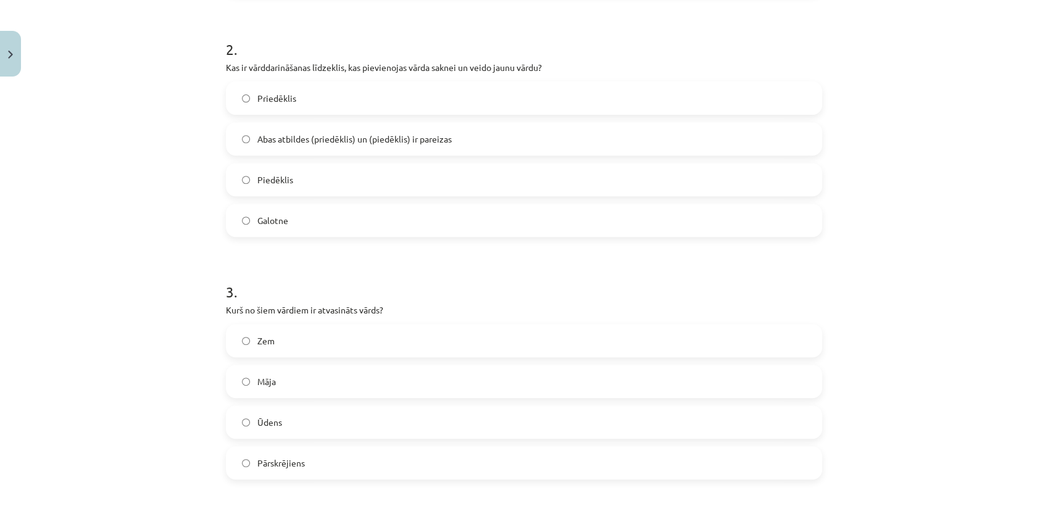
scroll to position [469, 0]
click at [276, 136] on span "Abas atbildes (priedēklis) un (piedēklis) ir pareizas" at bounding box center [354, 139] width 194 height 13
click at [284, 460] on span "Pārskrējiens" at bounding box center [281, 463] width 48 height 13
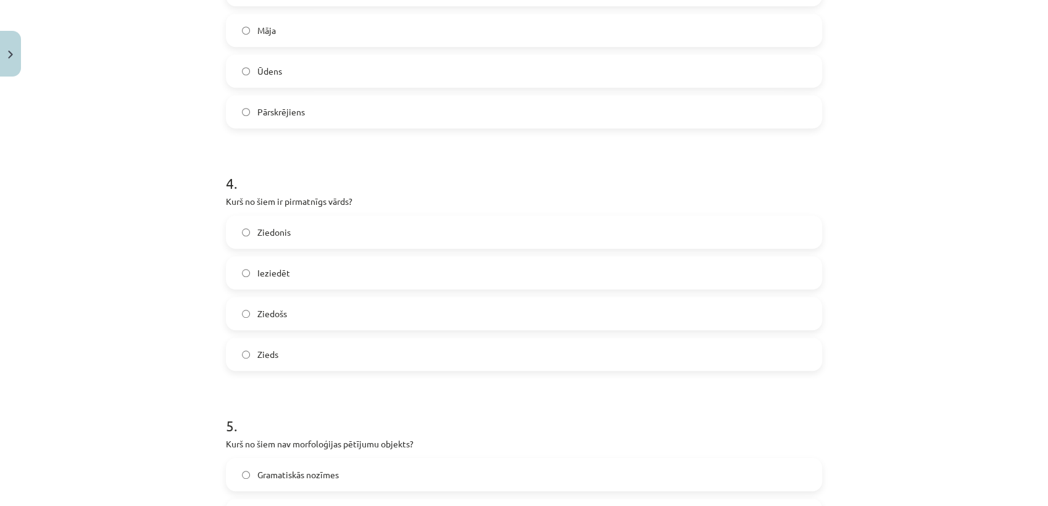
scroll to position [822, 0]
click at [286, 343] on label "Zieds" at bounding box center [524, 353] width 594 height 31
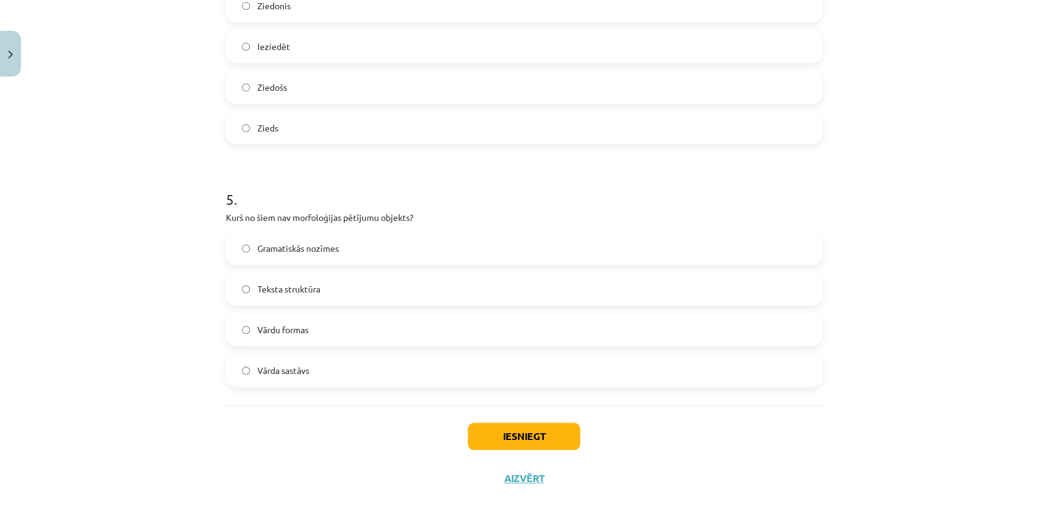
scroll to position [1070, 0]
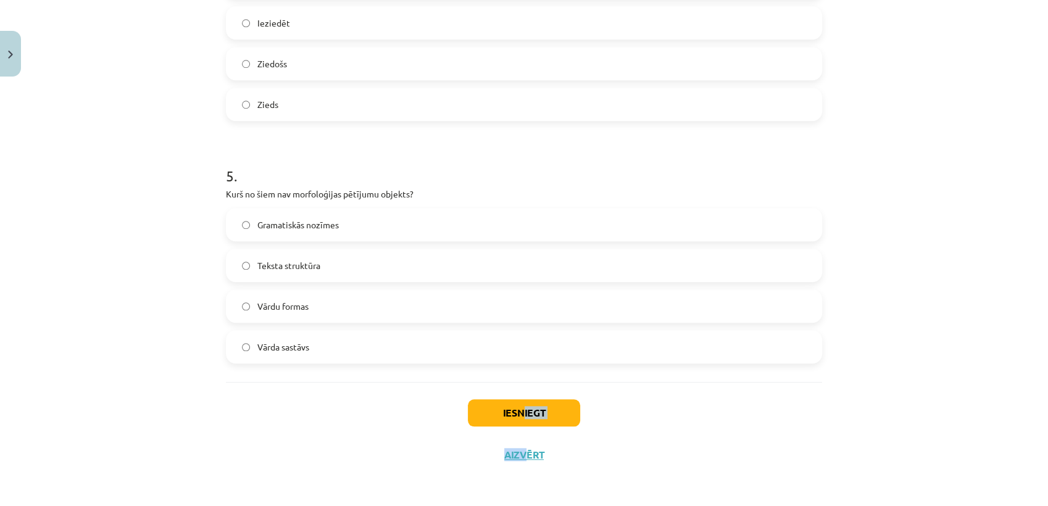
drag, startPoint x: 522, startPoint y: 429, endPoint x: 520, endPoint y: 399, distance: 30.3
click at [520, 399] on div "Iesniegt Aizvērt" at bounding box center [524, 425] width 596 height 86
click at [520, 399] on button "Iesniegt" at bounding box center [524, 412] width 112 height 27
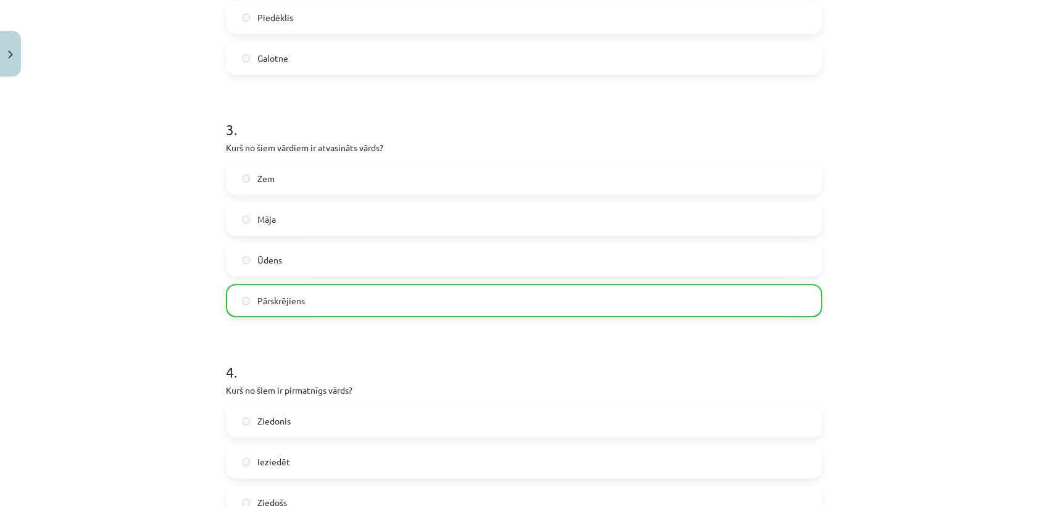
scroll to position [1109, 0]
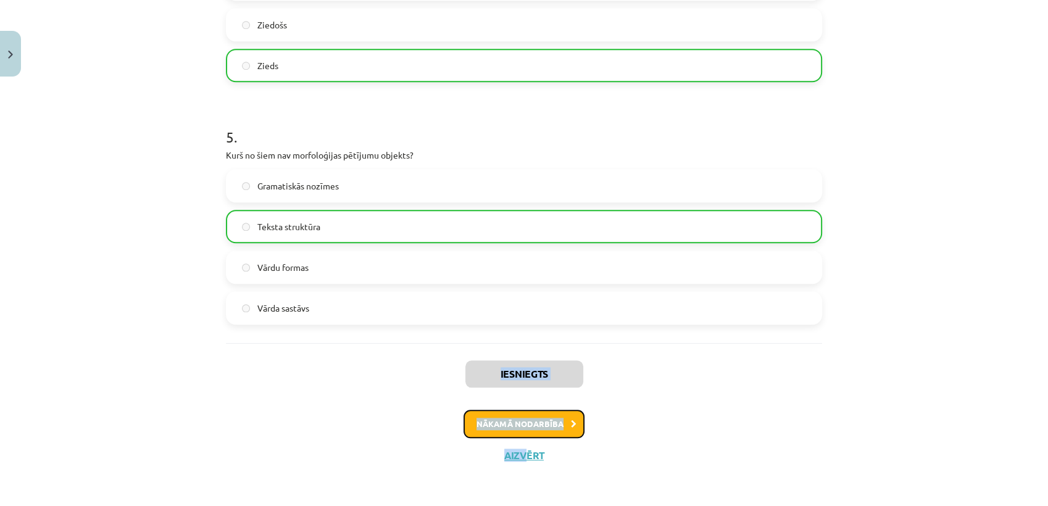
click at [490, 410] on button "Nākamā nodarbība" at bounding box center [524, 424] width 121 height 28
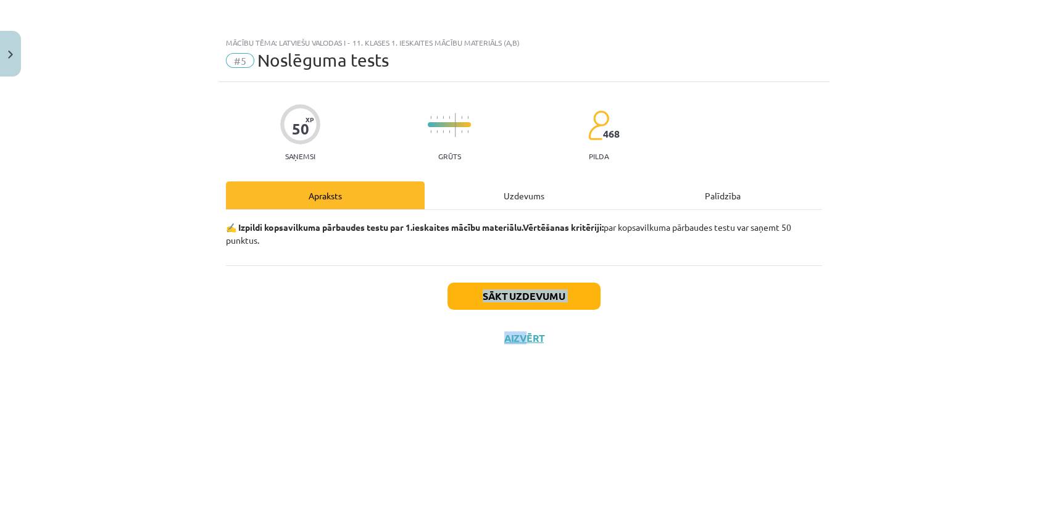
scroll to position [0, 0]
click at [358, 349] on div "Sākt uzdevumu Aizvērt" at bounding box center [524, 308] width 596 height 86
click at [521, 296] on button "Sākt uzdevumu" at bounding box center [524, 296] width 153 height 27
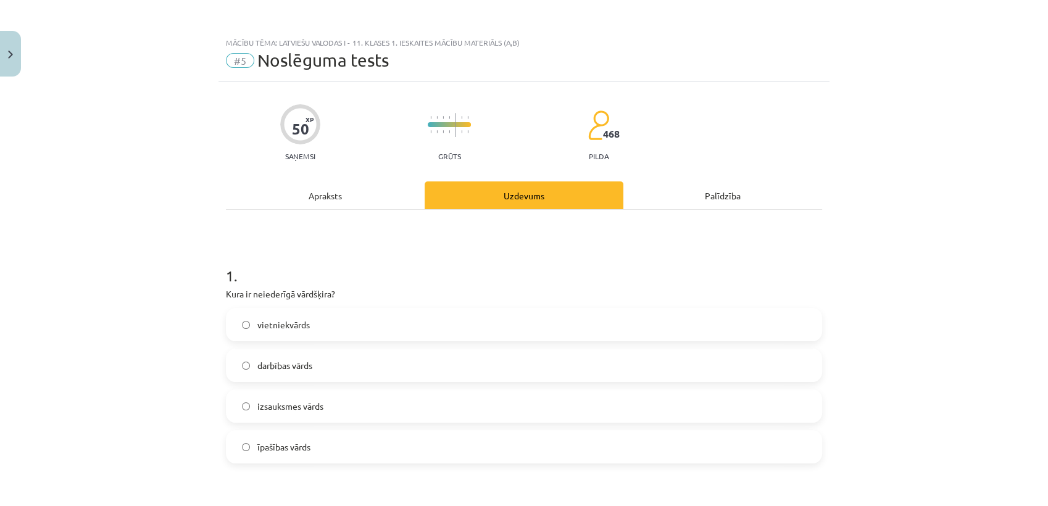
click at [521, 296] on p "Kura ir neiederīgā vārdšķira?" at bounding box center [524, 294] width 596 height 13
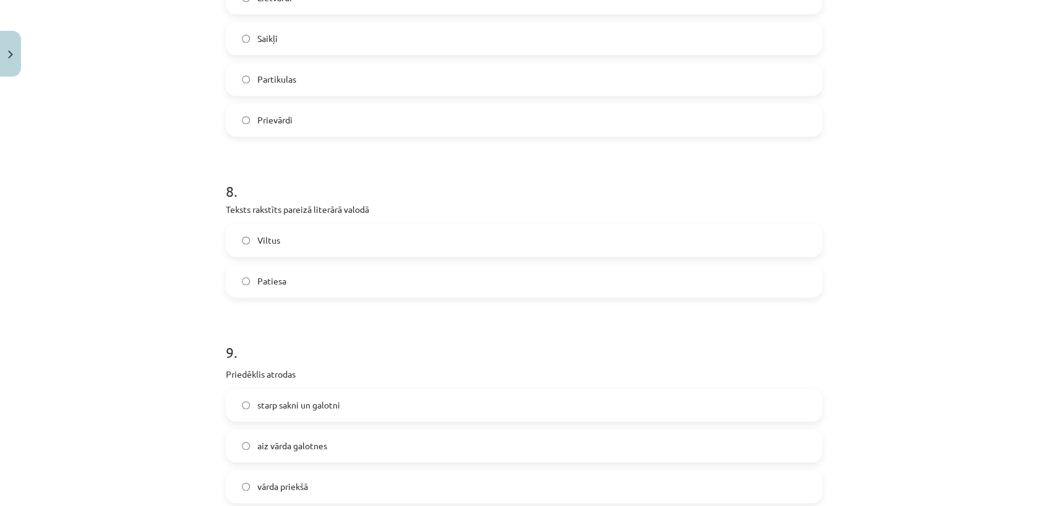
scroll to position [2070, 0]
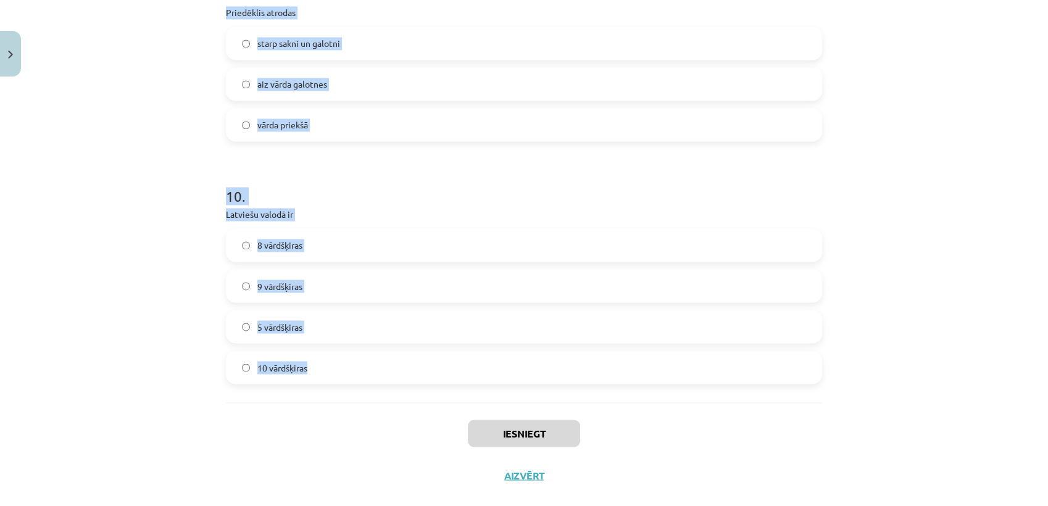
drag, startPoint x: 215, startPoint y: 128, endPoint x: 402, endPoint y: 352, distance: 291.9
copy form "Kura ir neiederīgā vārdšķira? vietniekvārds darbības vārds izsauksmes vārds īpa…"
click at [329, 354] on label "10 vārdšķiras" at bounding box center [524, 367] width 594 height 31
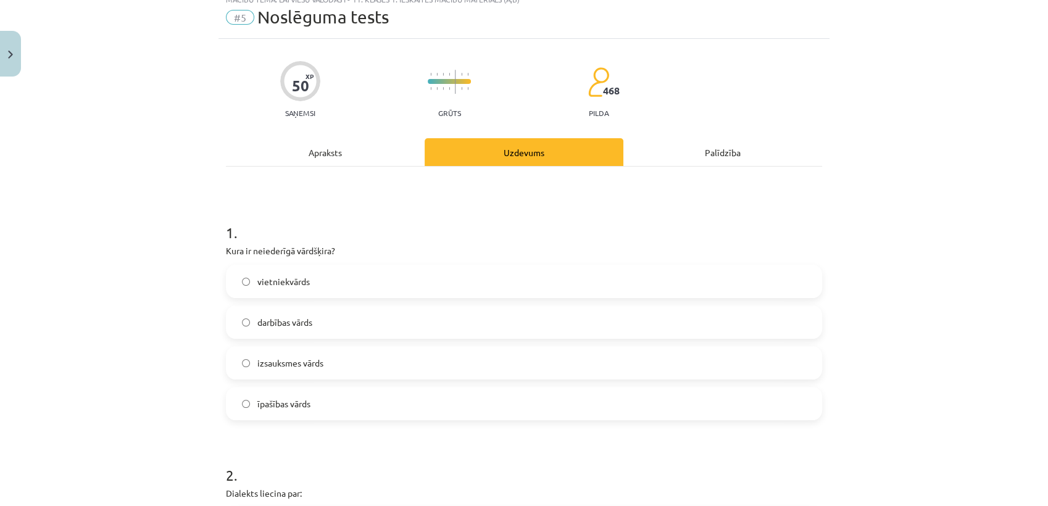
scroll to position [0, 0]
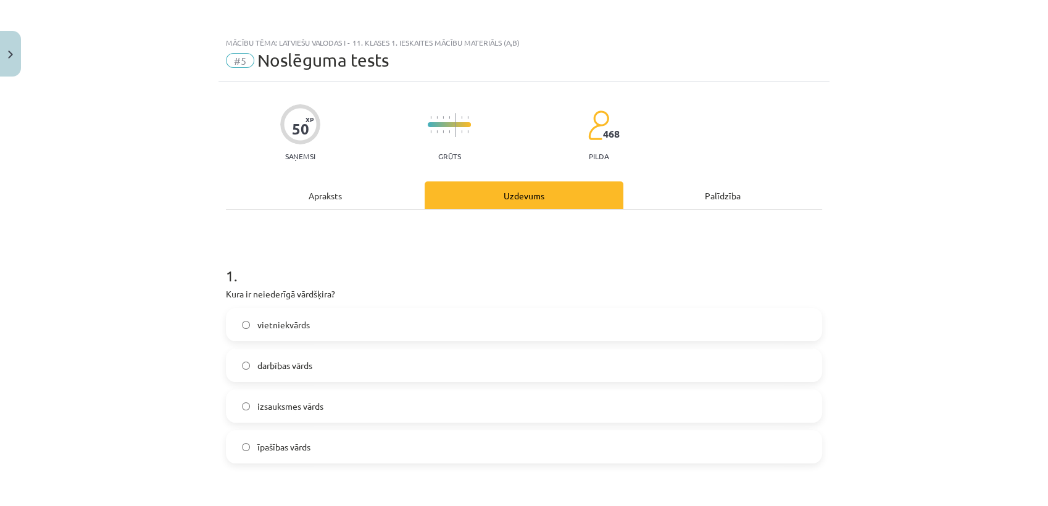
click at [296, 406] on span "izsauksmes vārds" at bounding box center [290, 406] width 66 height 13
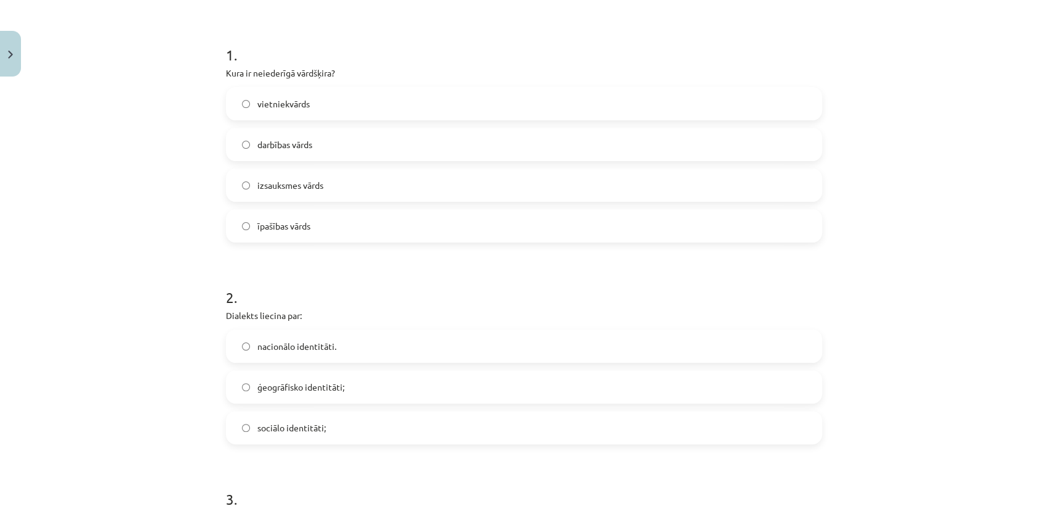
scroll to position [255, 0]
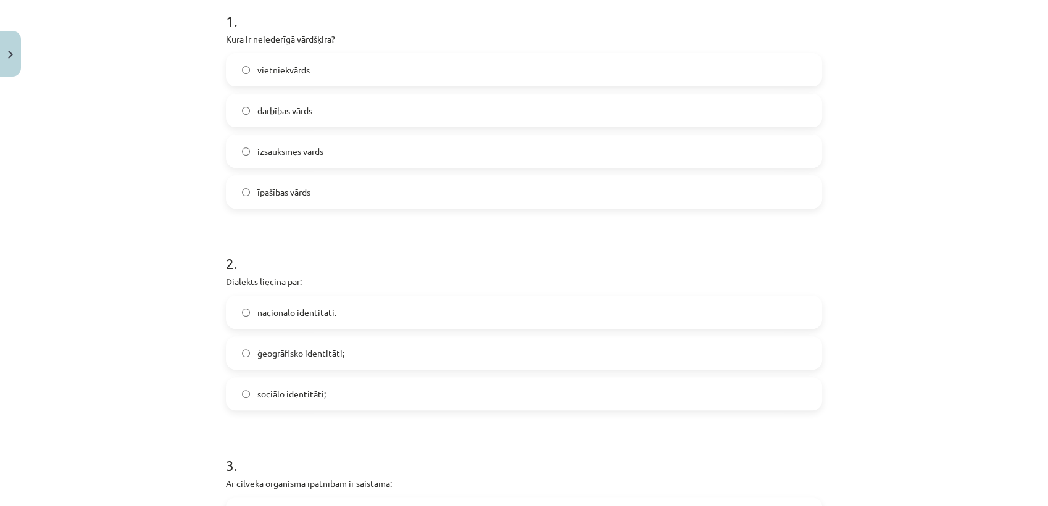
click at [311, 323] on label "nacionālo identitāti." at bounding box center [524, 312] width 594 height 31
click at [297, 347] on span "ģeogrāfisko identitāti;" at bounding box center [300, 353] width 87 height 13
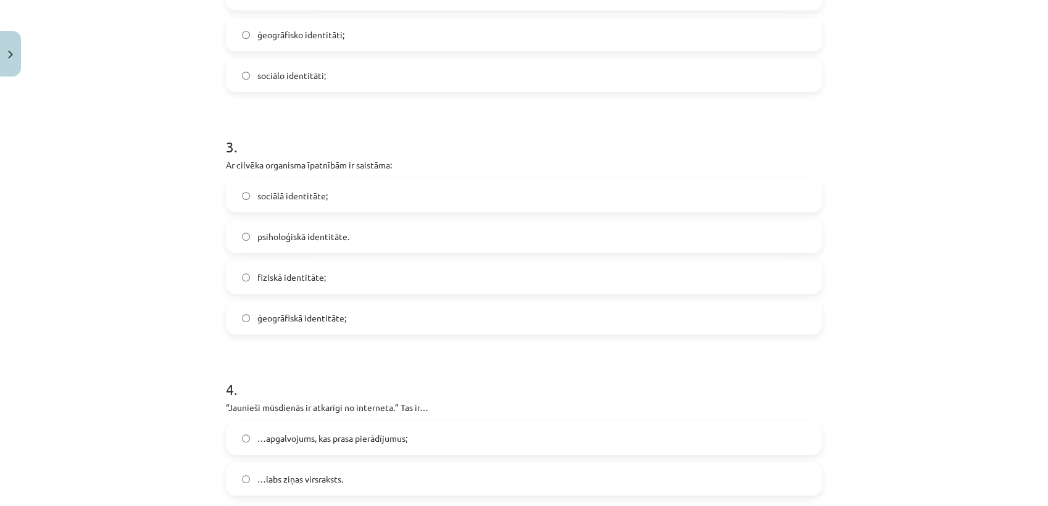
scroll to position [575, 0]
click at [293, 286] on label "fiziskā identitāte;" at bounding box center [524, 275] width 594 height 31
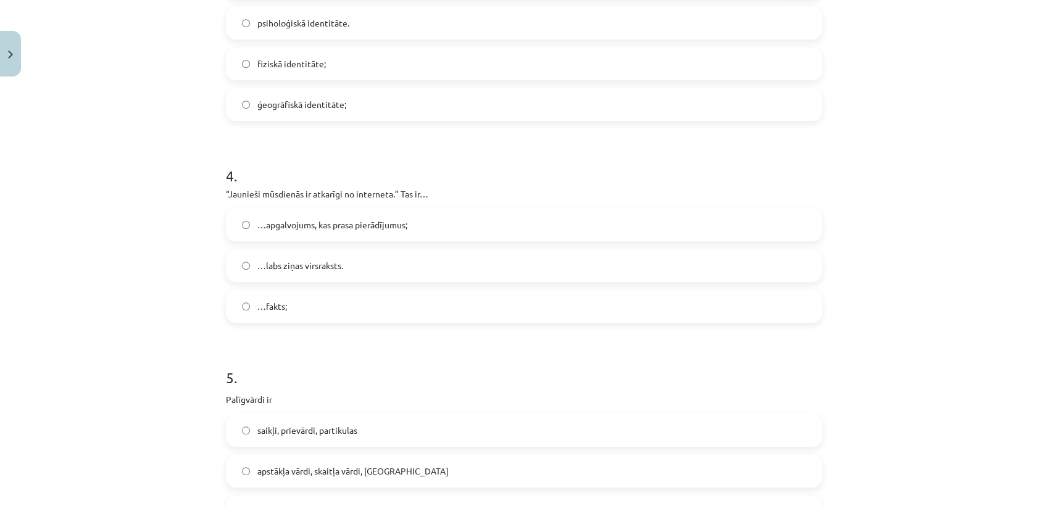
scroll to position [788, 0]
click at [291, 296] on label "…fakts;" at bounding box center [524, 305] width 594 height 31
click at [277, 220] on span "…apgalvojums, kas prasa pierādījumus;" at bounding box center [332, 224] width 150 height 13
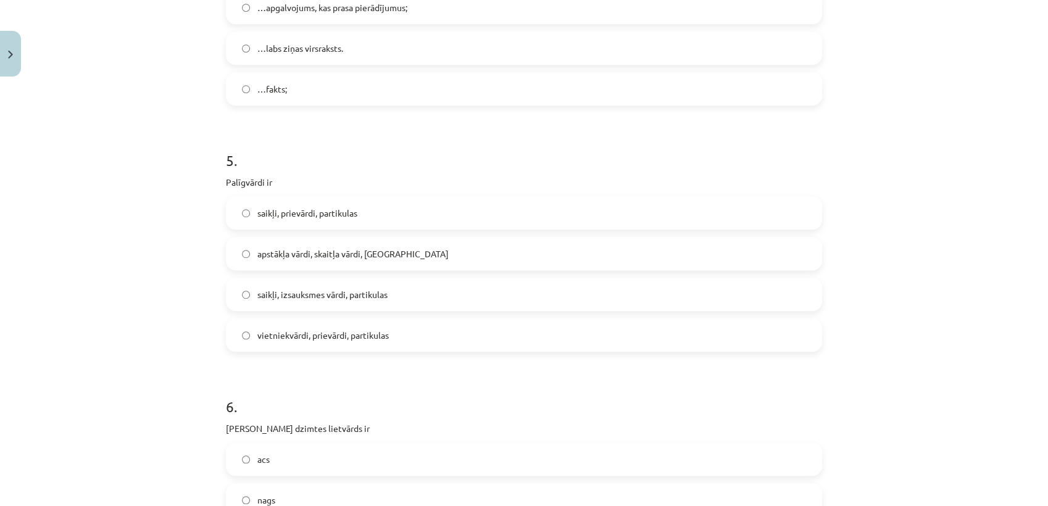
scroll to position [1067, 0]
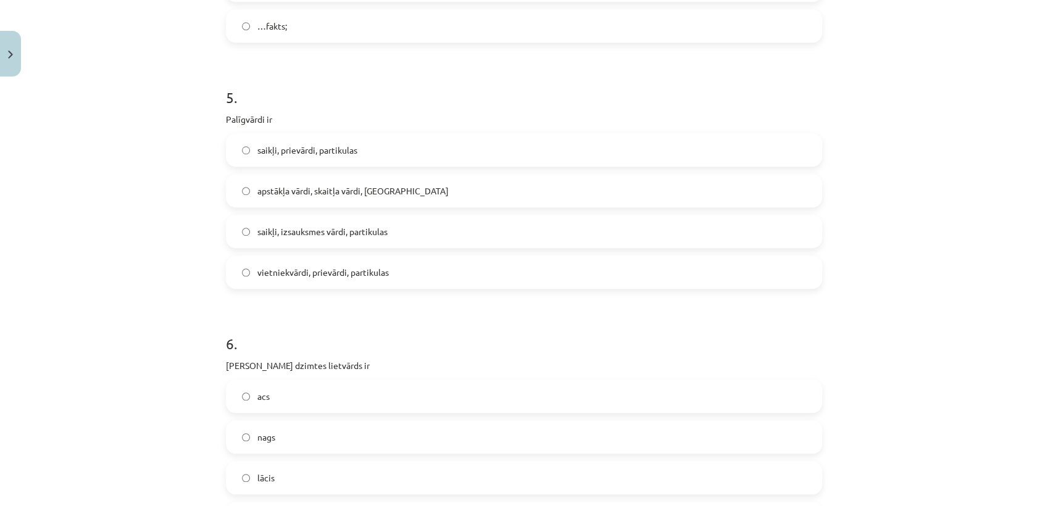
click at [307, 238] on label "saikļi, izsauksmes vārdi, partikulas" at bounding box center [524, 231] width 594 height 31
click at [272, 156] on label "saikļi, prievārdi, partikulas" at bounding box center [524, 150] width 594 height 31
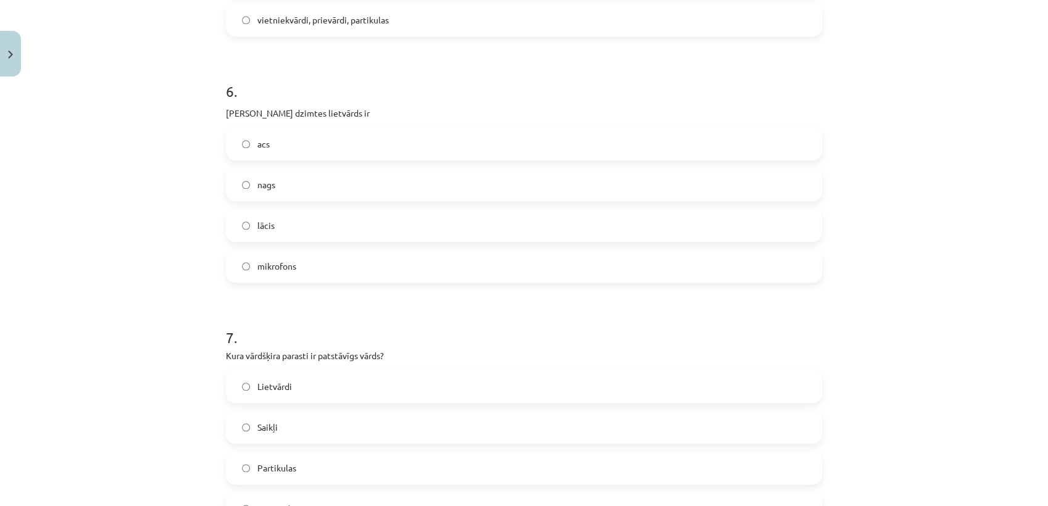
scroll to position [1325, 0]
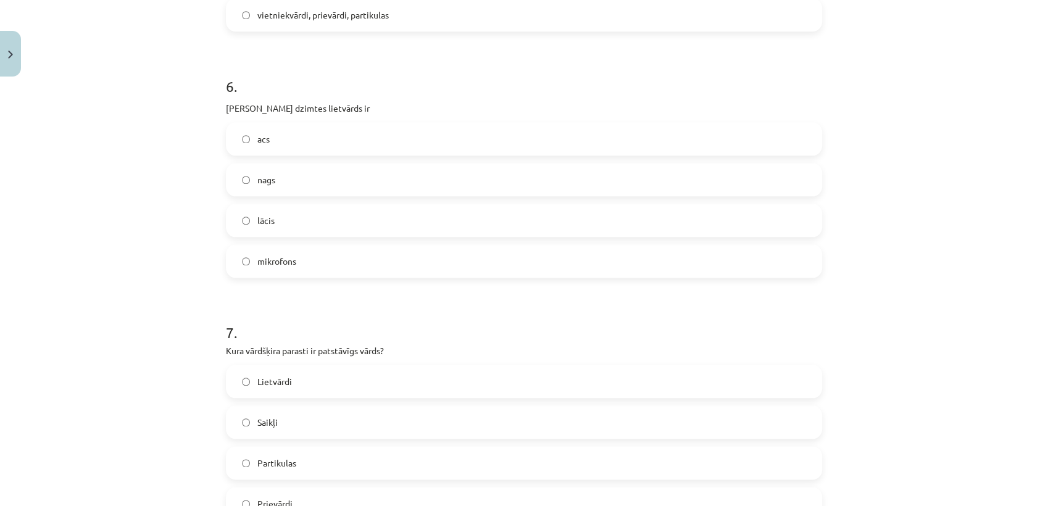
click at [277, 138] on label "acs" at bounding box center [524, 138] width 594 height 31
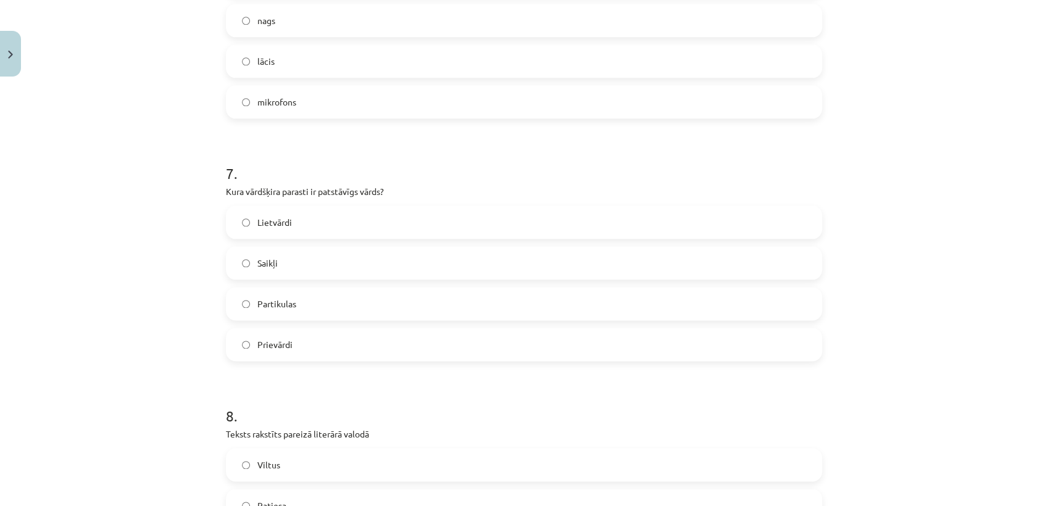
scroll to position [1619, 0]
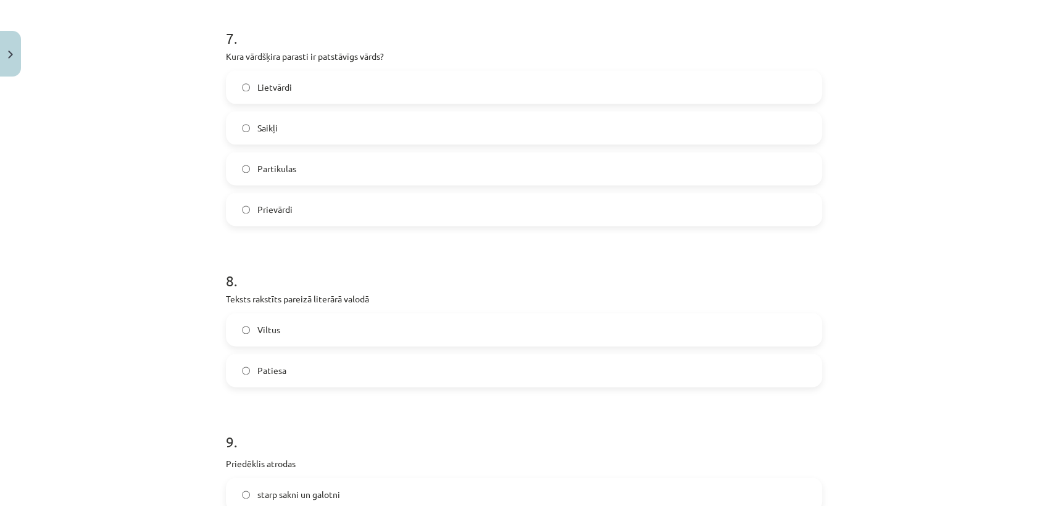
click at [277, 138] on label "Saikļi" at bounding box center [524, 127] width 594 height 31
click at [269, 85] on span "Lietvārdi" at bounding box center [274, 87] width 35 height 13
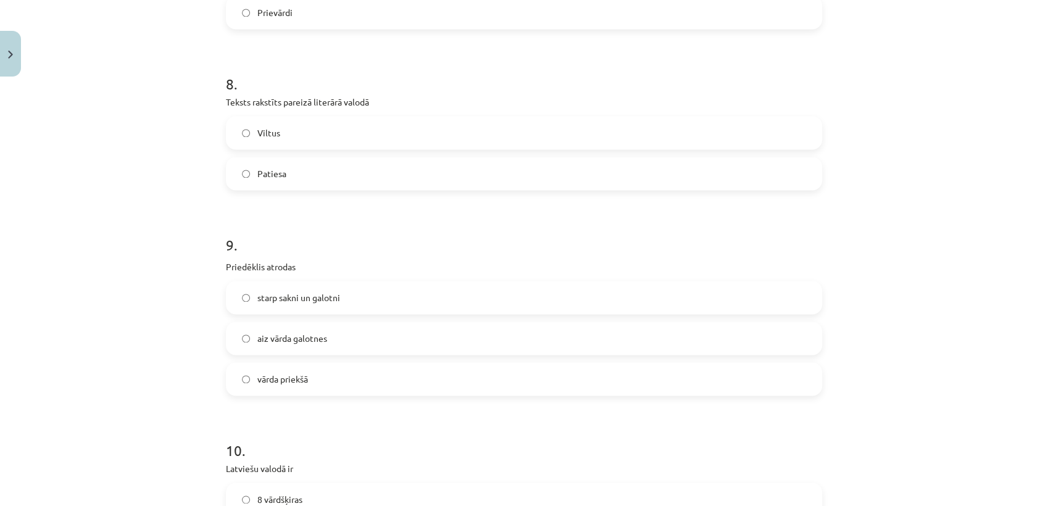
scroll to position [1817, 0]
click at [268, 185] on label "Patiesa" at bounding box center [524, 172] width 594 height 31
click at [285, 380] on span "vārda priekšā" at bounding box center [282, 378] width 51 height 13
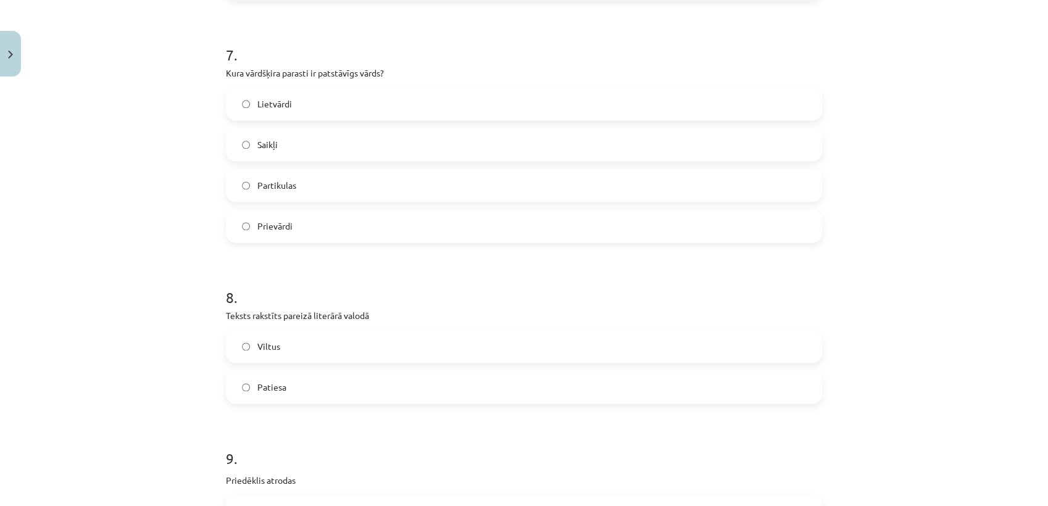
scroll to position [2091, 0]
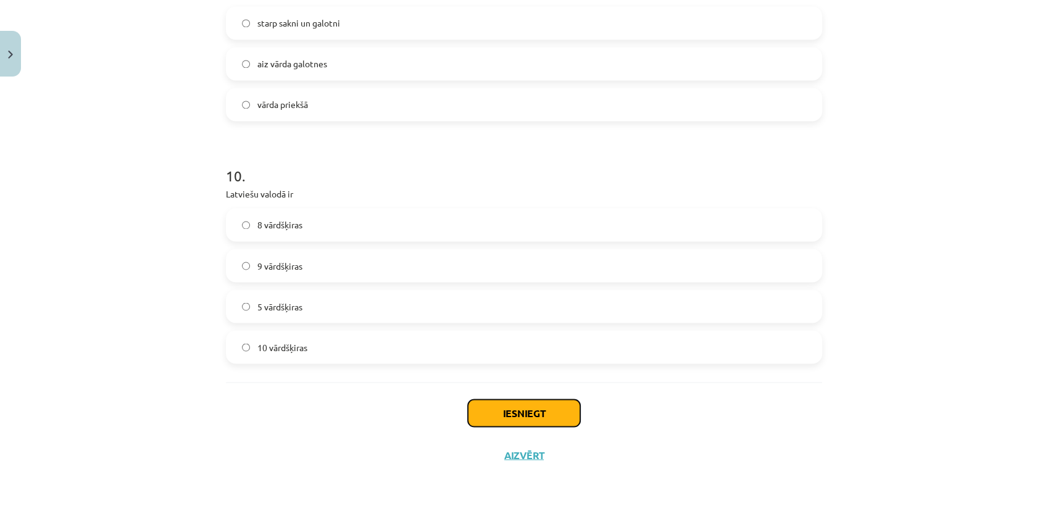
click at [511, 410] on button "Iesniegt" at bounding box center [524, 412] width 112 height 27
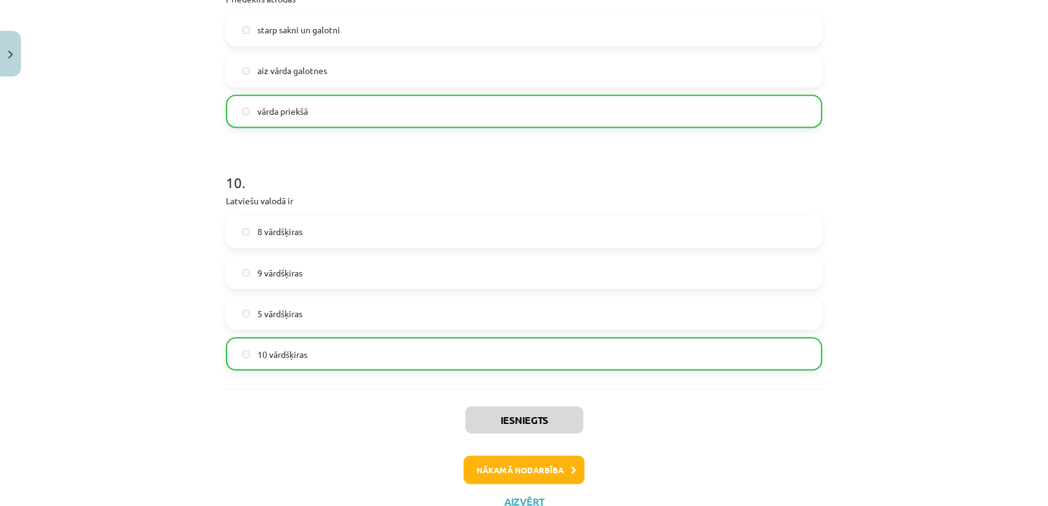
scroll to position [2084, 0]
click at [527, 460] on button "Nākamā nodarbība" at bounding box center [524, 470] width 121 height 28
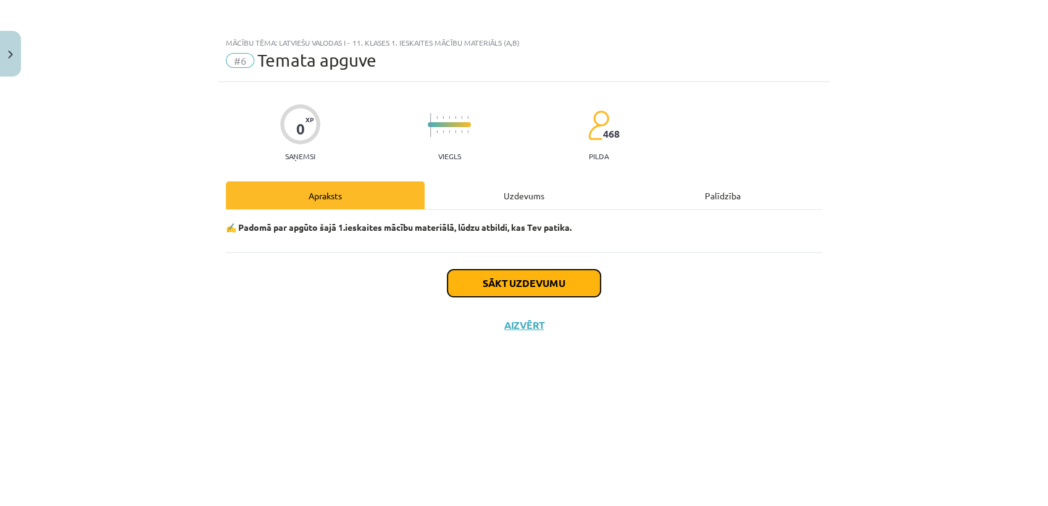
click at [484, 281] on button "Sākt uzdevumu" at bounding box center [524, 283] width 153 height 27
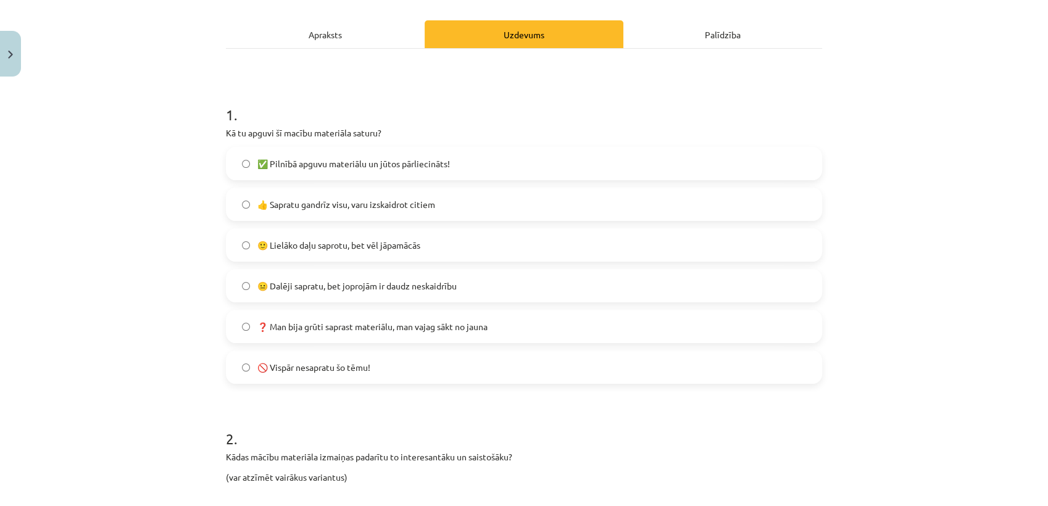
scroll to position [162, 0]
click at [430, 159] on span "✅ Pilnībā apguvu materiālu un jūtos pārliecināts!" at bounding box center [353, 163] width 193 height 13
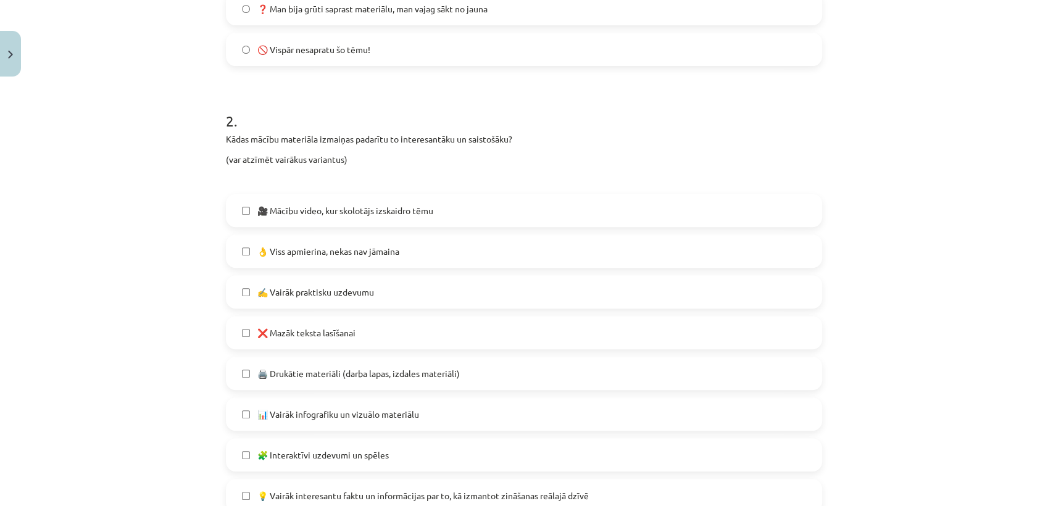
scroll to position [494, 0]
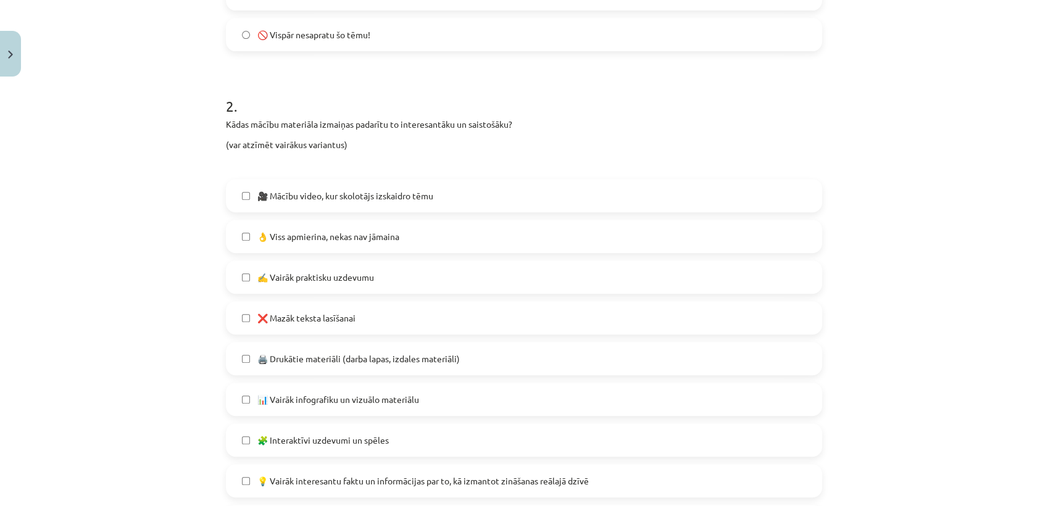
click at [396, 232] on span "👌 Viss apmierina, nekas nav jāmaina" at bounding box center [328, 236] width 142 height 13
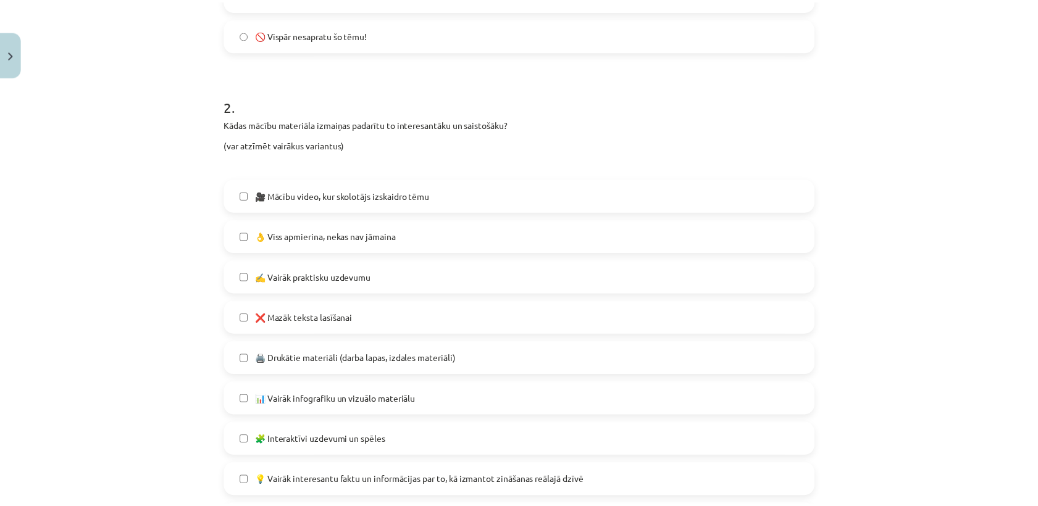
scroll to position [709, 0]
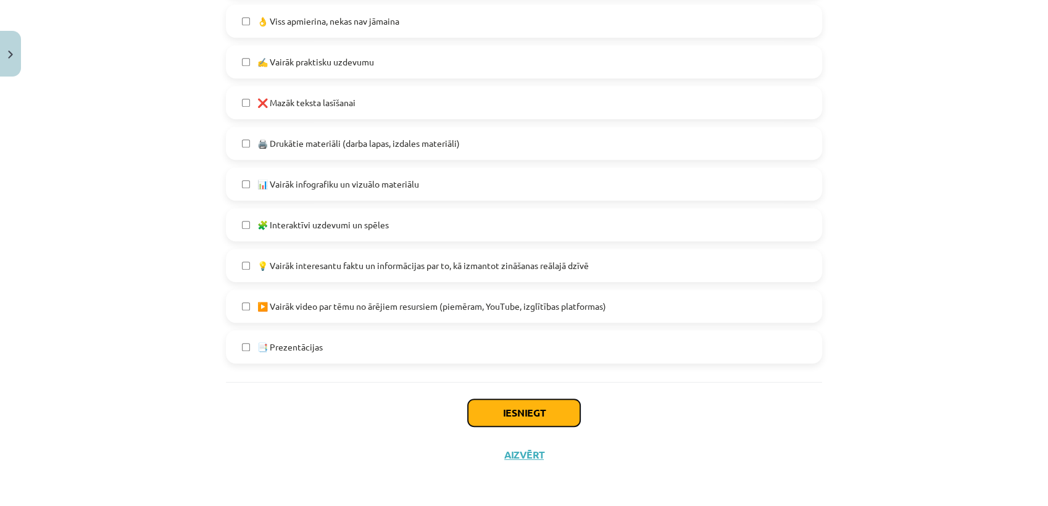
click at [497, 402] on button "Iesniegt" at bounding box center [524, 412] width 112 height 27
click at [460, 346] on label "📑 Prezentācijas" at bounding box center [524, 346] width 594 height 31
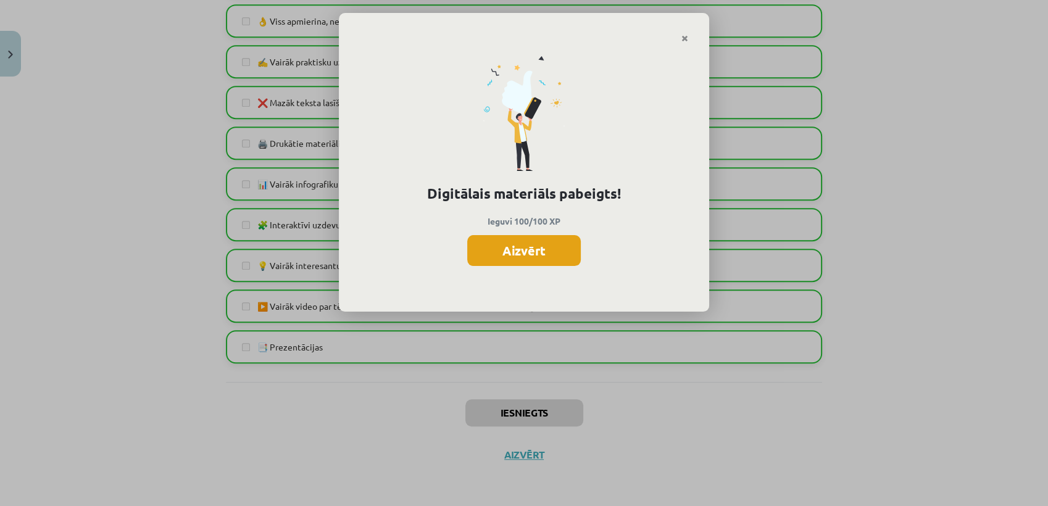
click at [505, 253] on button "Aizvērt" at bounding box center [524, 250] width 114 height 31
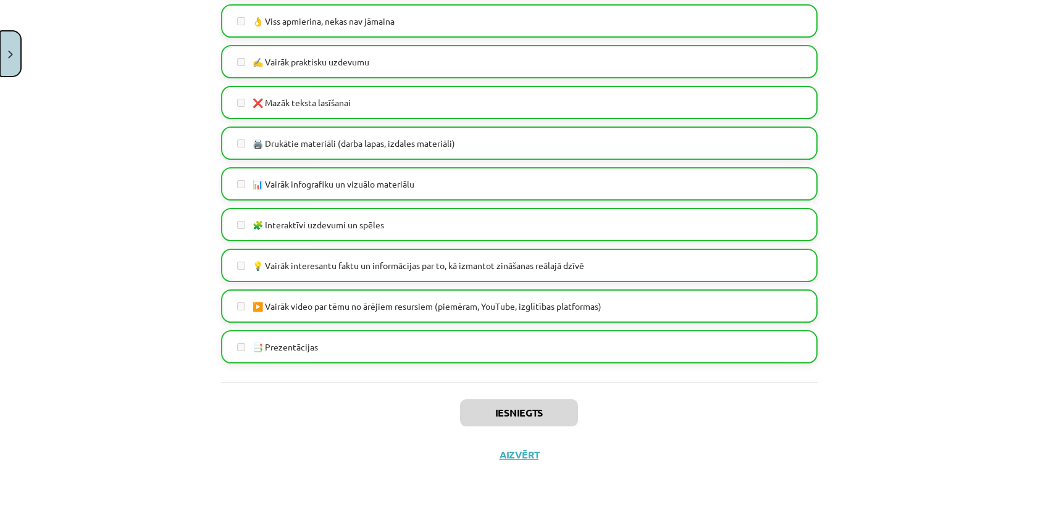
click at [7, 43] on button "Close" at bounding box center [10, 54] width 21 height 46
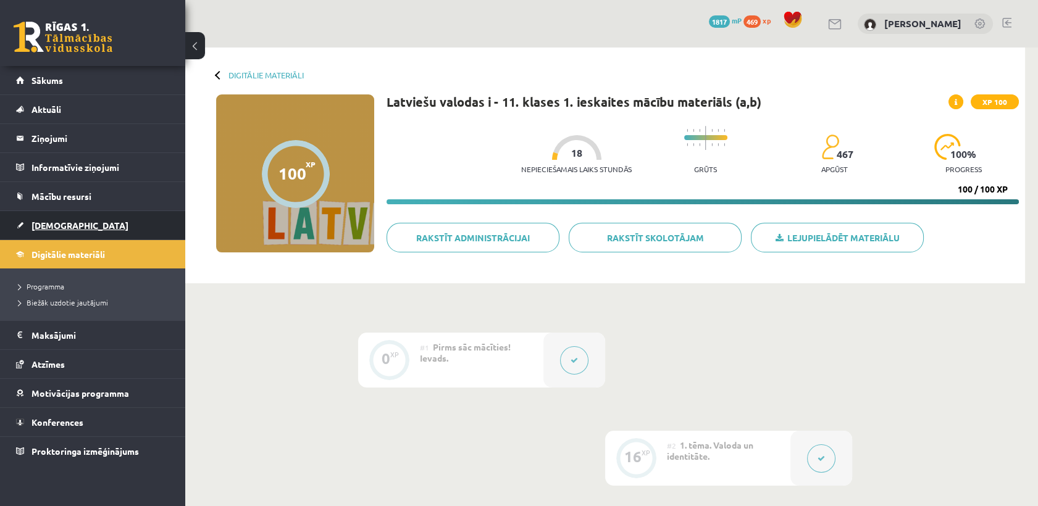
click at [98, 231] on link "[DEMOGRAPHIC_DATA]" at bounding box center [93, 225] width 154 height 28
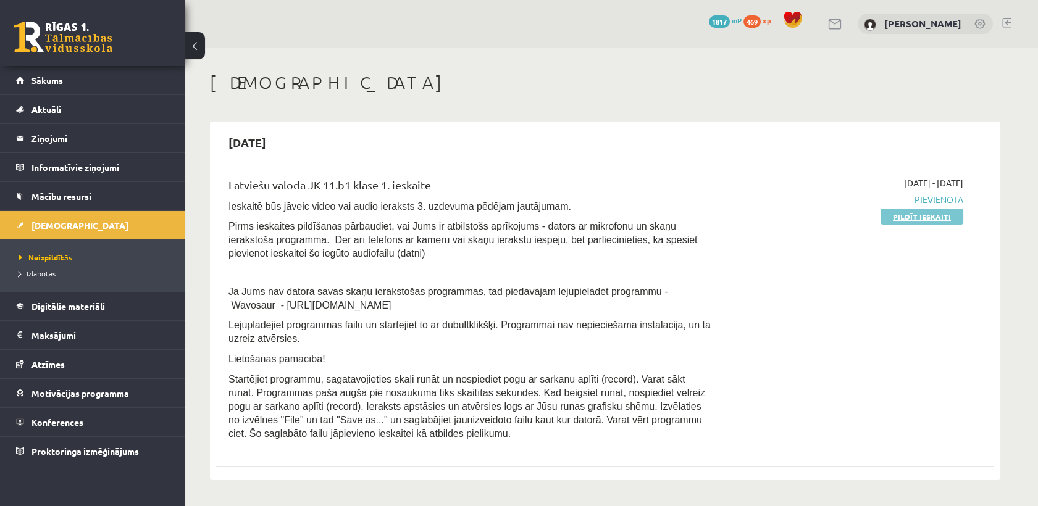
click at [896, 216] on link "Pildīt ieskaiti" at bounding box center [921, 217] width 83 height 16
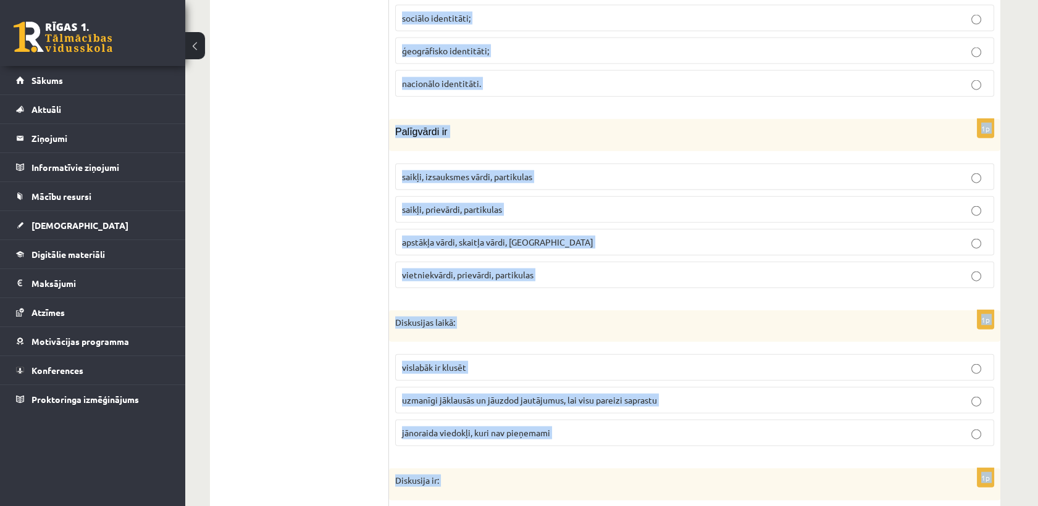
scroll to position [5870, 0]
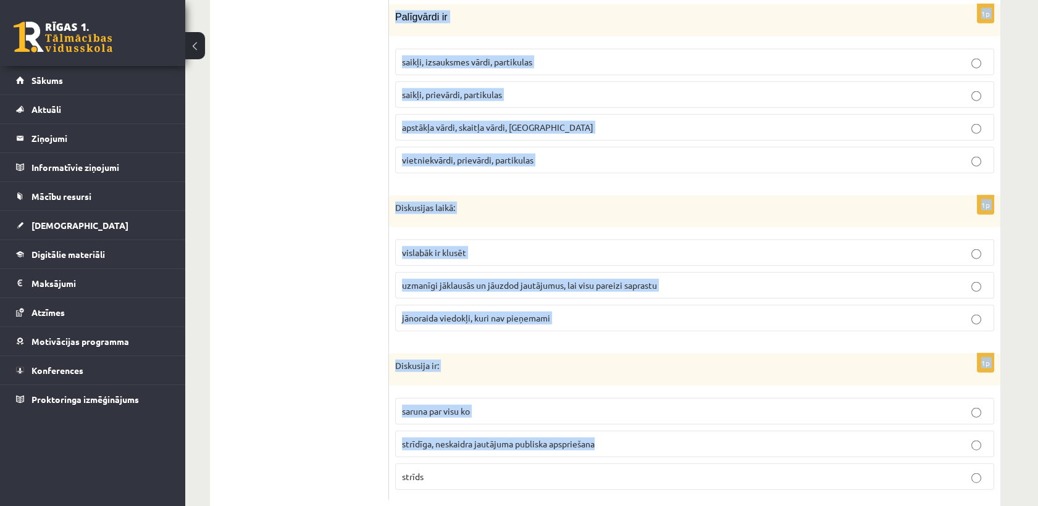
drag, startPoint x: 395, startPoint y: 207, endPoint x: 601, endPoint y: 400, distance: 282.1
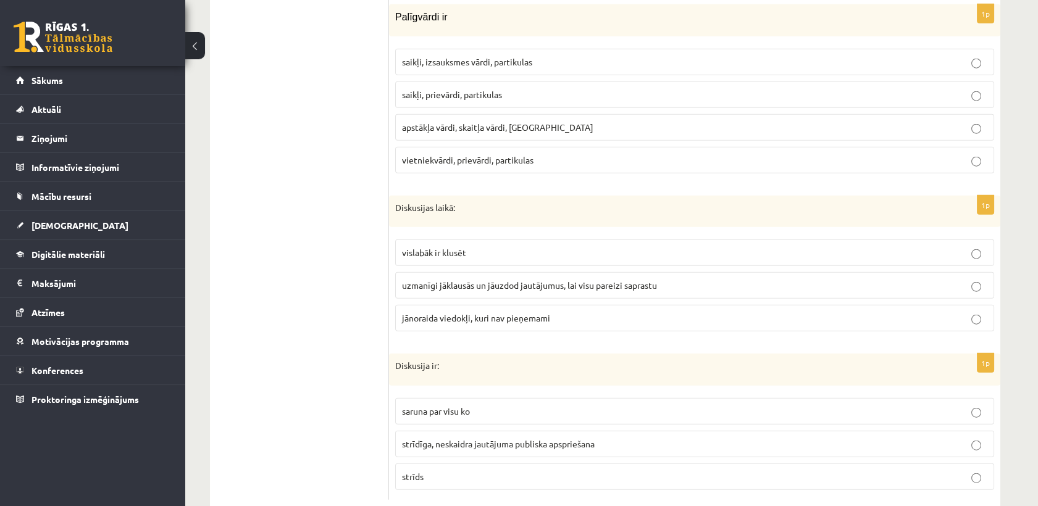
click at [442, 464] on label "strīds" at bounding box center [694, 477] width 599 height 27
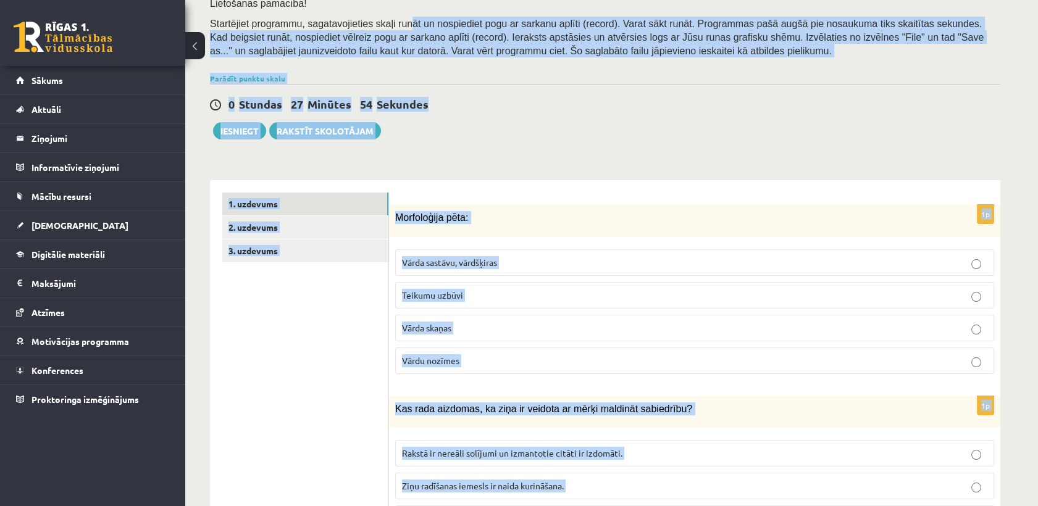
scroll to position [0, 0]
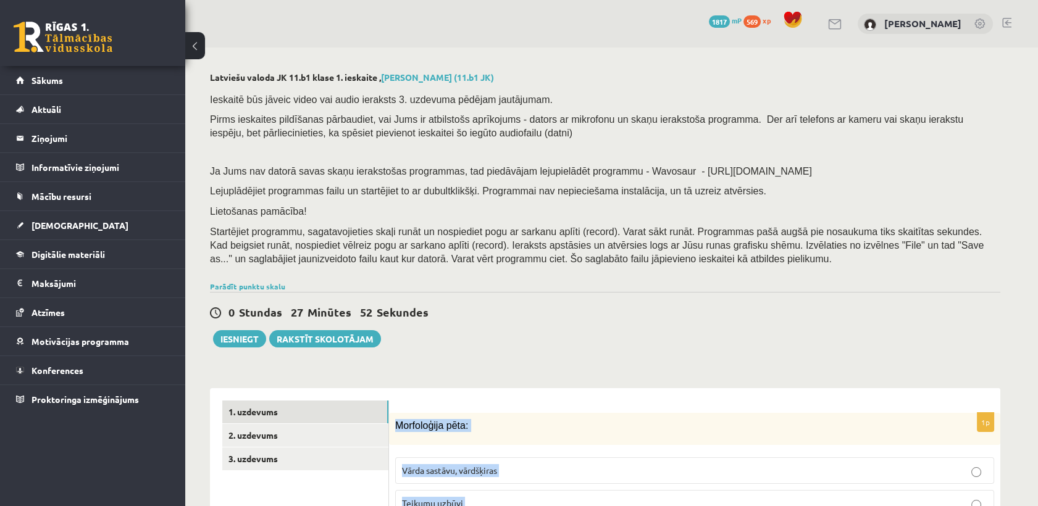
drag, startPoint x: 448, startPoint y: 443, endPoint x: 394, endPoint y: 407, distance: 65.4
copy form "Morfoloģija pēta: Vārda sastāvu, vārdšķiras Teikumu uzbūvi Vārda skaņas Vārdu n…"
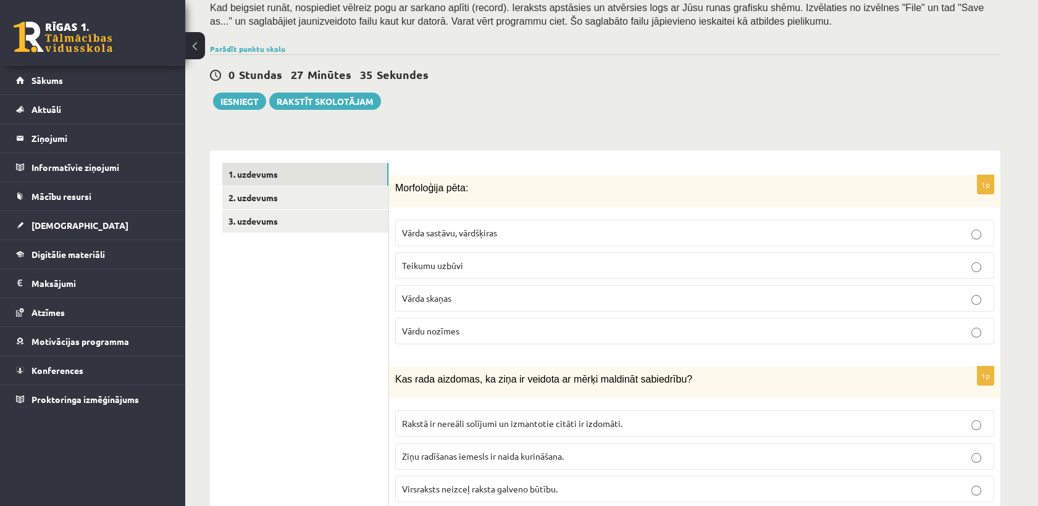
scroll to position [238, 0]
click at [551, 238] on p "Vārda sastāvu, vārdšķiras" at bounding box center [694, 232] width 585 height 13
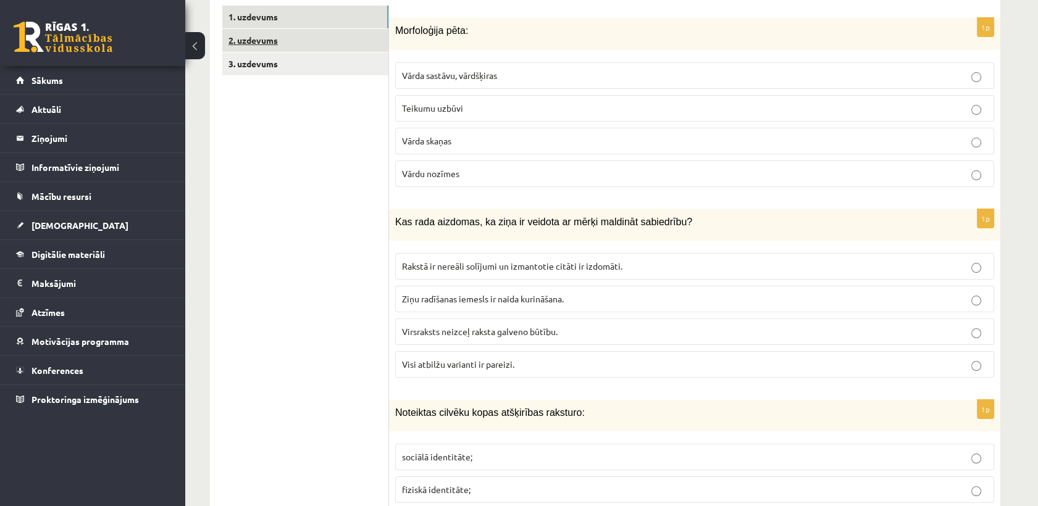
scroll to position [399, 0]
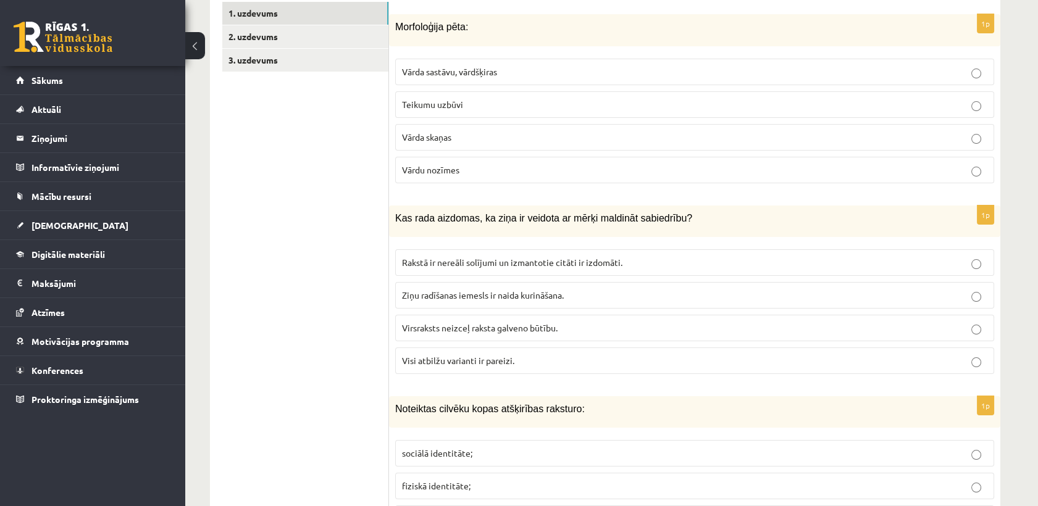
click at [479, 352] on label "Visi atbilžu varianti ir pareizi." at bounding box center [694, 361] width 599 height 27
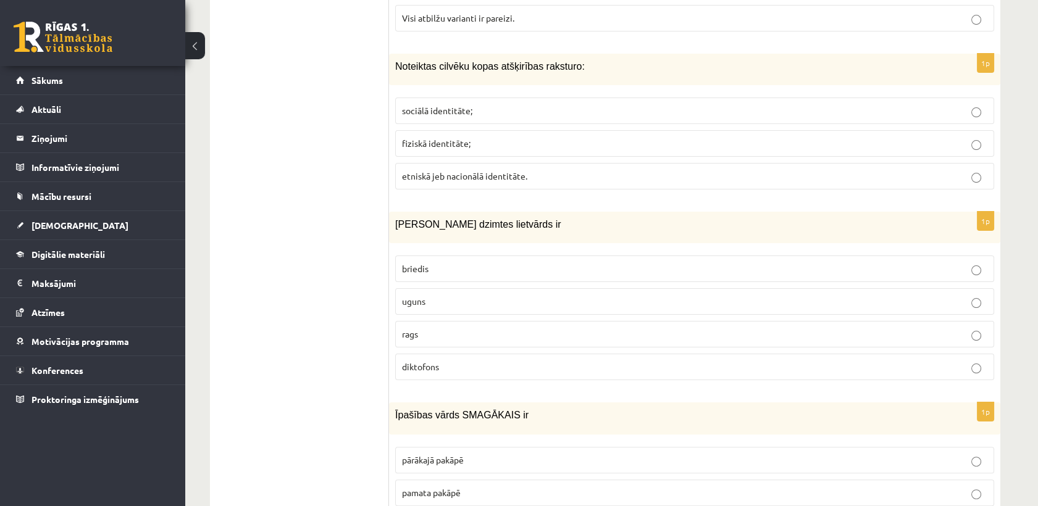
scroll to position [740, 0]
click at [470, 178] on span "etniskā jeb nacionālā identitāte." at bounding box center [464, 177] width 125 height 11
click at [472, 304] on p "uguns" at bounding box center [694, 302] width 585 height 13
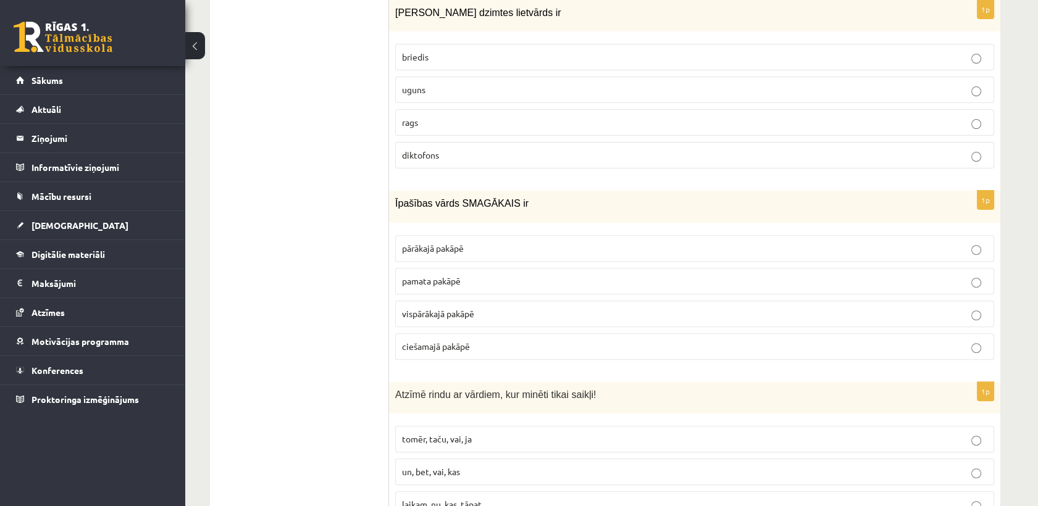
scroll to position [954, 0]
click at [472, 307] on p "vispārākajā pakāpē" at bounding box center [694, 313] width 585 height 13
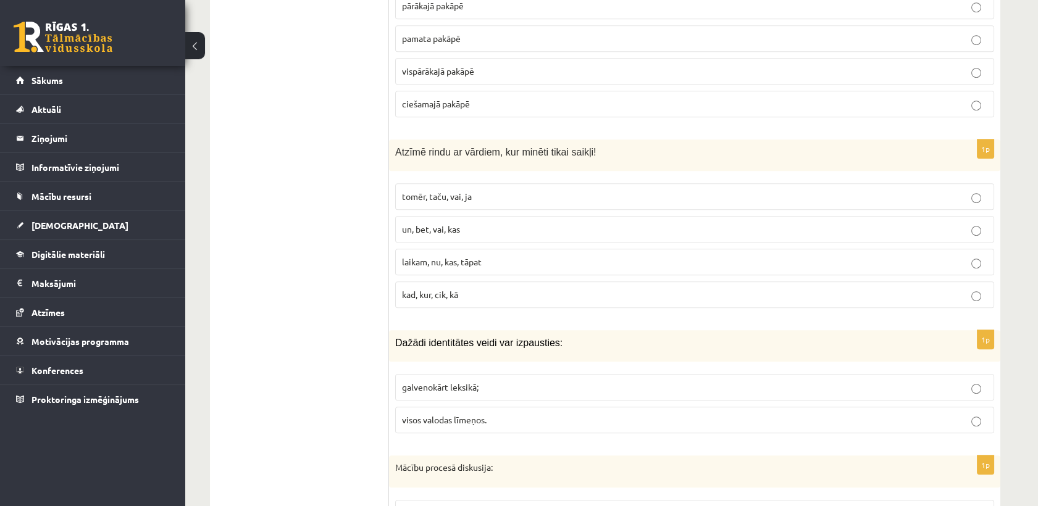
scroll to position [1197, 0]
click at [509, 196] on p "tomēr, taču, vai, ja" at bounding box center [694, 195] width 585 height 13
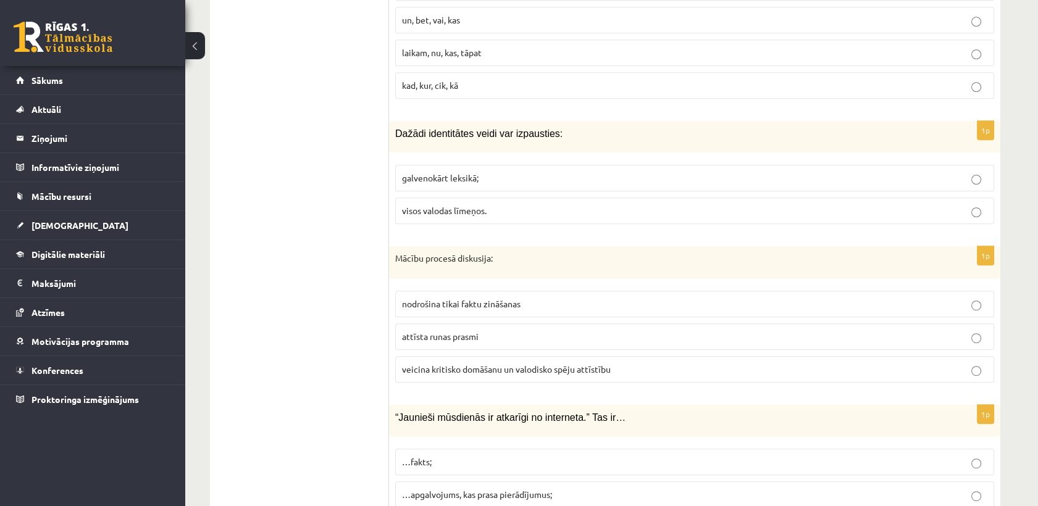
scroll to position [1402, 0]
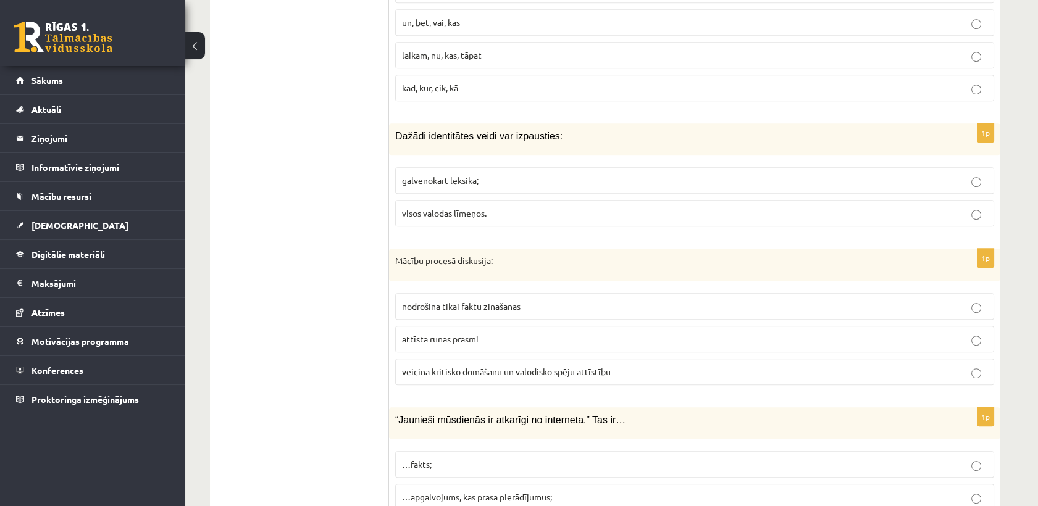
click at [509, 200] on label "visos valodas līmeņos." at bounding box center [694, 213] width 599 height 27
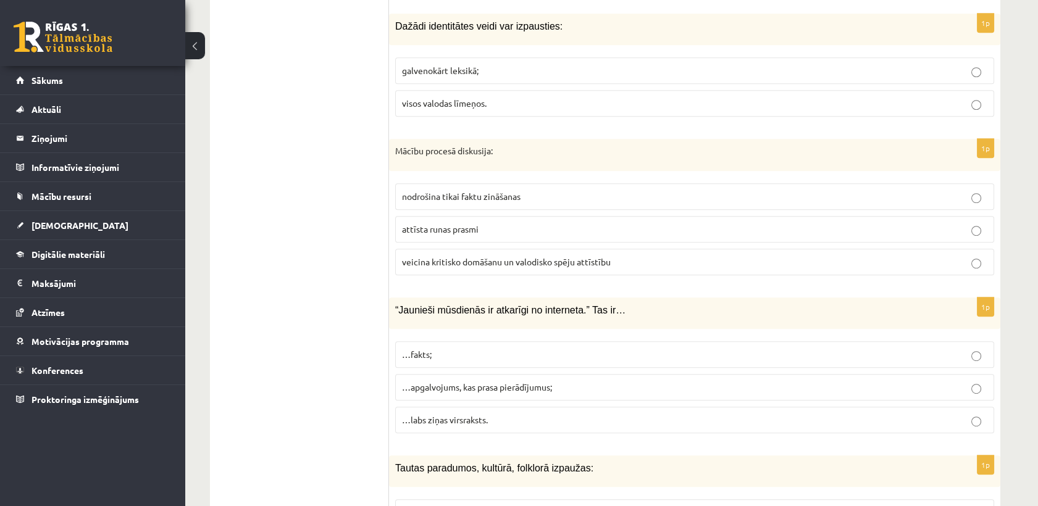
scroll to position [1523, 0]
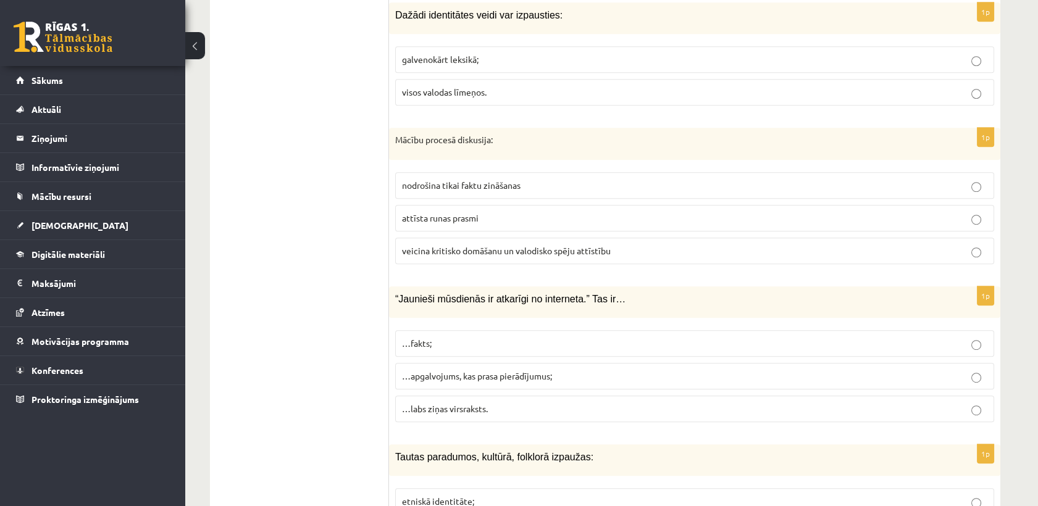
click at [436, 245] on span "veicina kritisko domāšanu un valodisko spēju attīstību" at bounding box center [506, 250] width 209 height 11
click at [511, 370] on span "…apgalvojums, kas prasa pierādījumus;" at bounding box center [477, 375] width 150 height 11
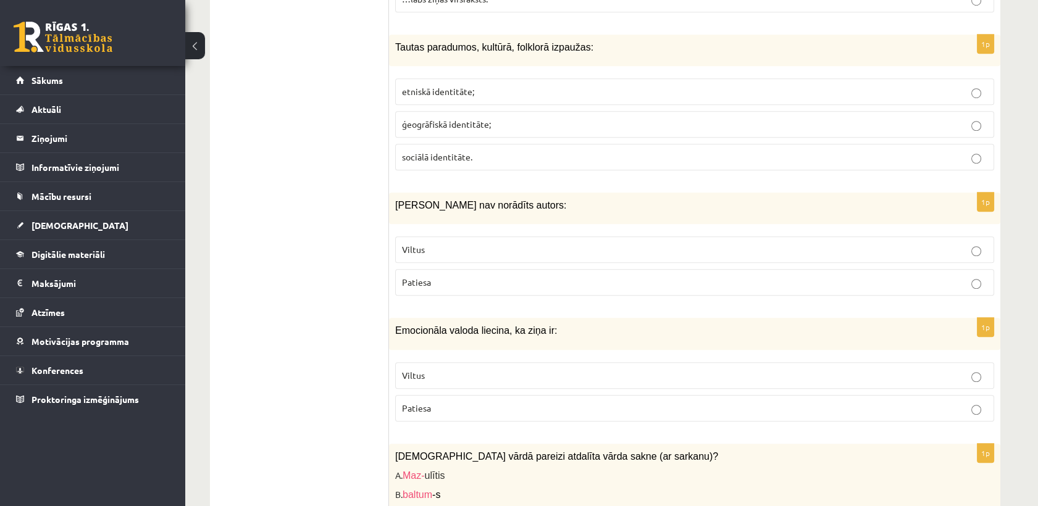
scroll to position [1934, 0]
click at [457, 91] on p "etniskā identitāte;" at bounding box center [694, 91] width 585 height 13
click at [407, 236] on label "Viltus" at bounding box center [694, 249] width 599 height 27
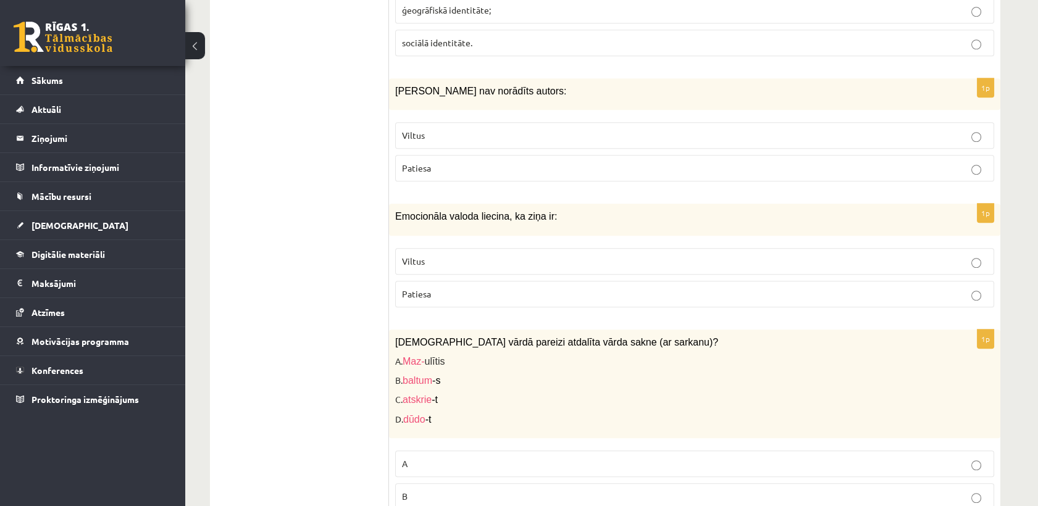
scroll to position [2086, 0]
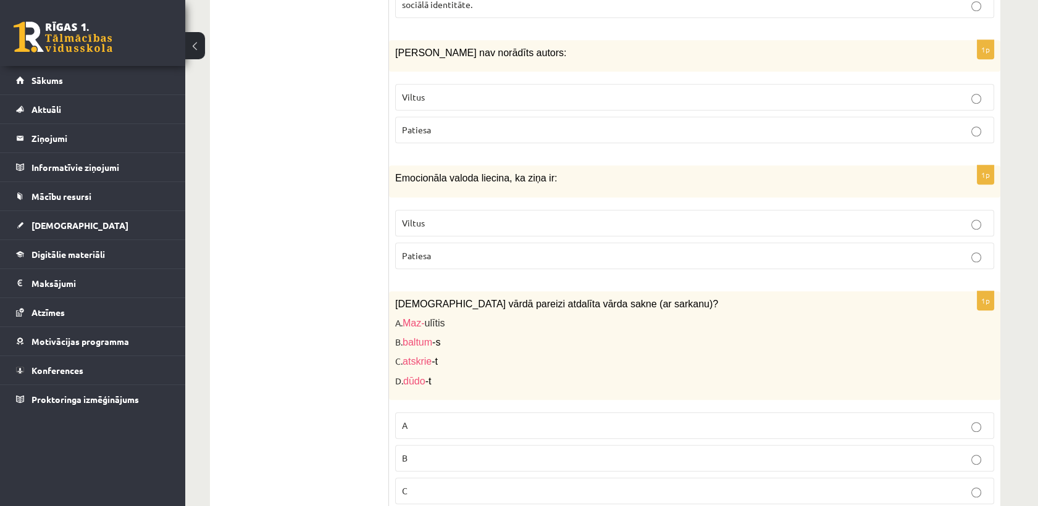
click at [410, 256] on p "Patiesa" at bounding box center [694, 255] width 585 height 13
click at [435, 222] on p "Viltus" at bounding box center [694, 223] width 585 height 13
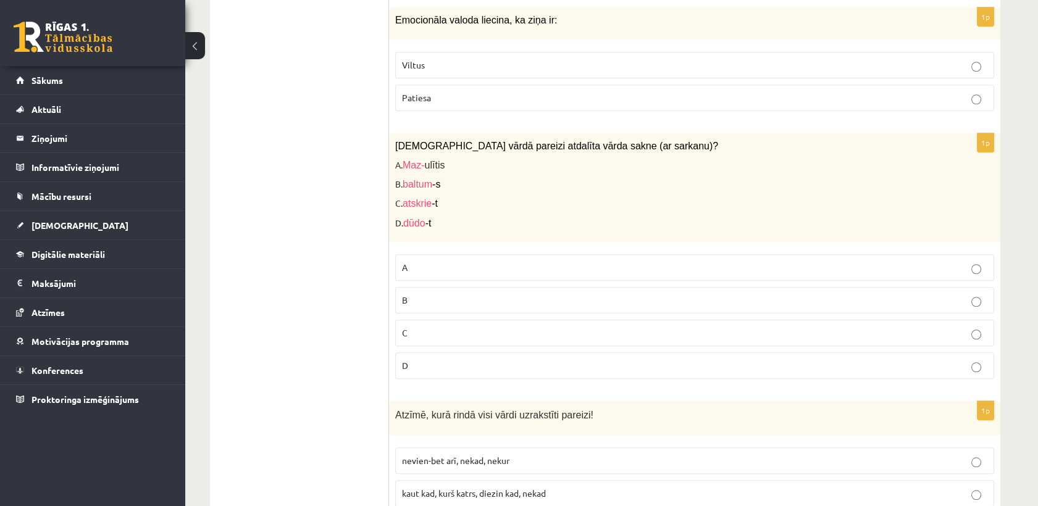
scroll to position [2285, 0]
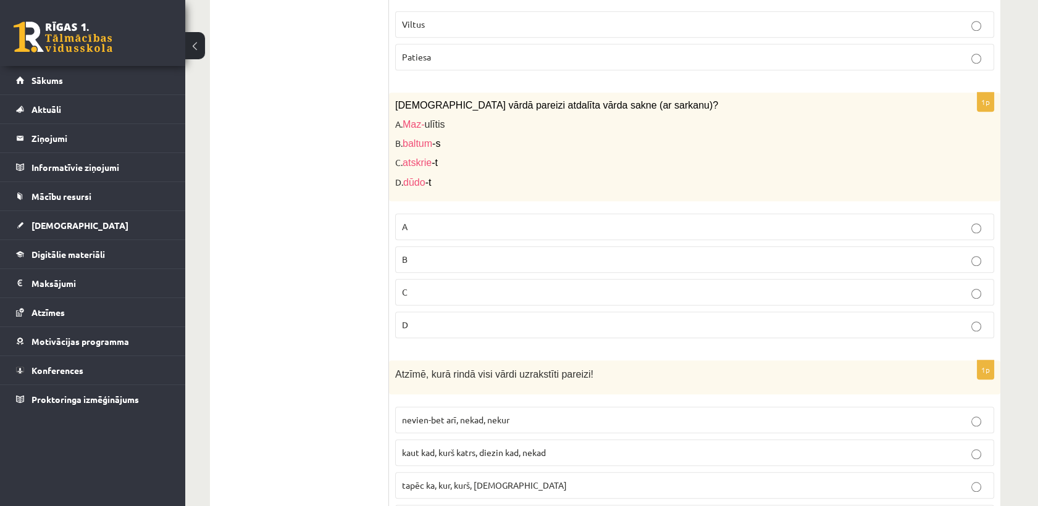
click at [510, 298] on label "C" at bounding box center [694, 292] width 599 height 27
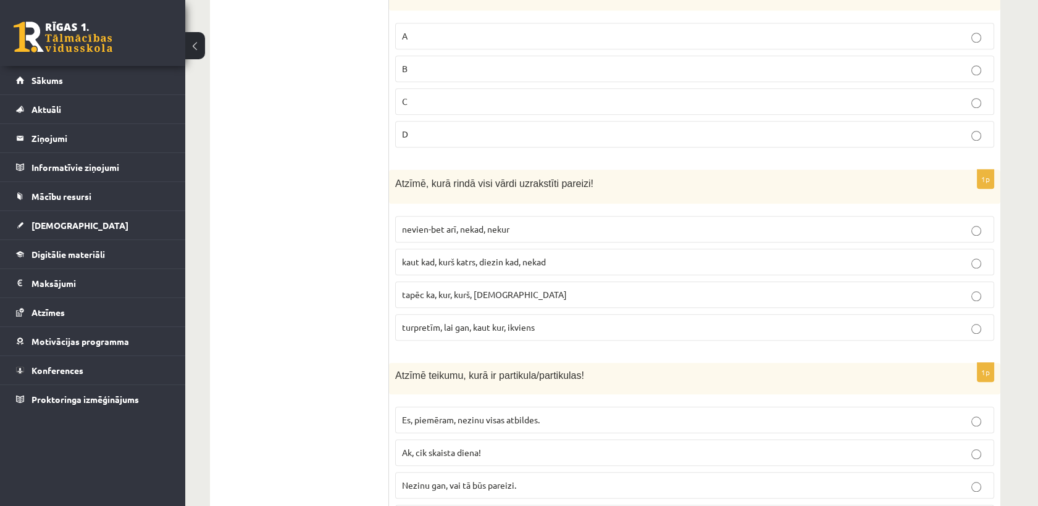
scroll to position [2477, 0]
click at [440, 320] on span "turpretīm, lai gan, kaut kur, ikviens" at bounding box center [468, 325] width 133 height 11
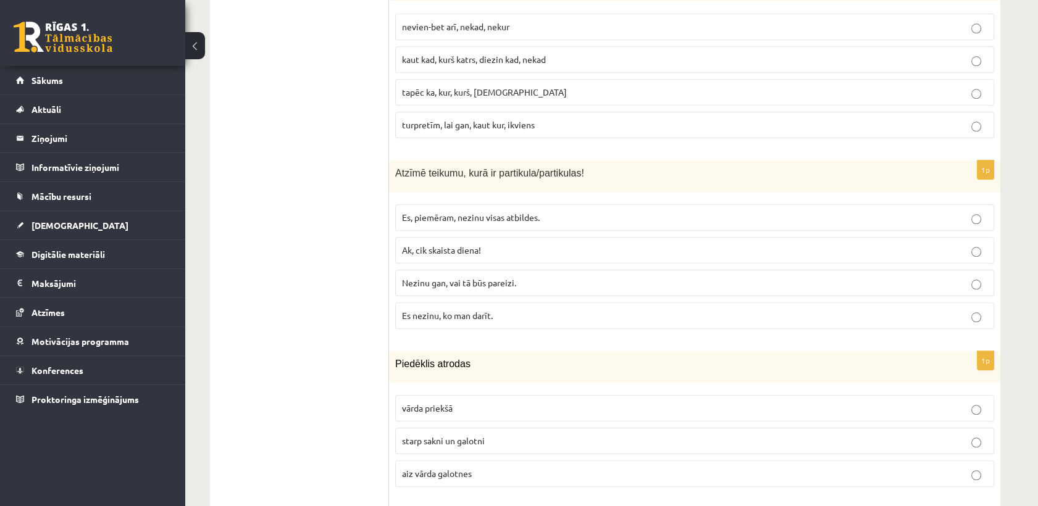
scroll to position [2678, 0]
click at [431, 277] on span "Nezinu gan, vai tā būs pareizi." at bounding box center [459, 282] width 114 height 11
click at [436, 438] on p "starp sakni un galotni" at bounding box center [694, 440] width 585 height 13
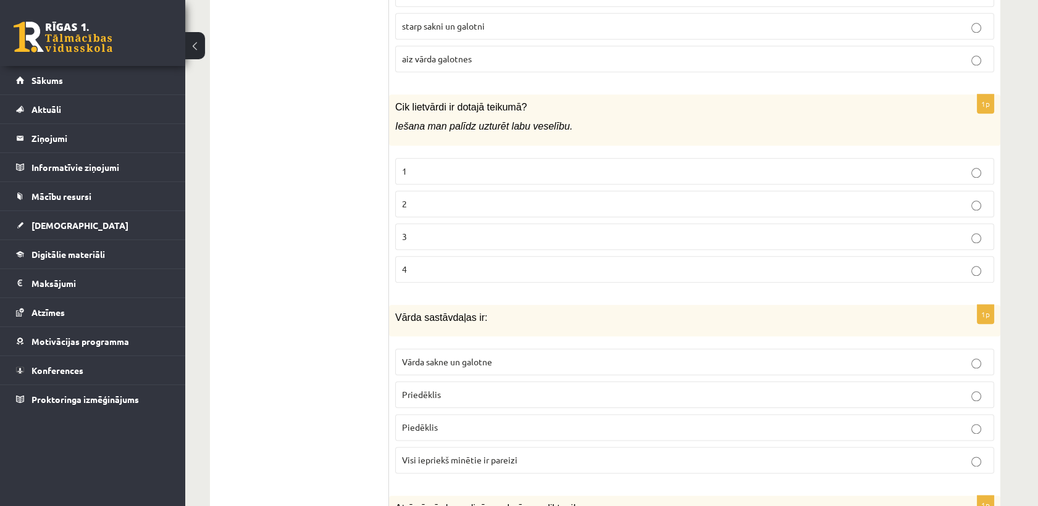
scroll to position [3099, 0]
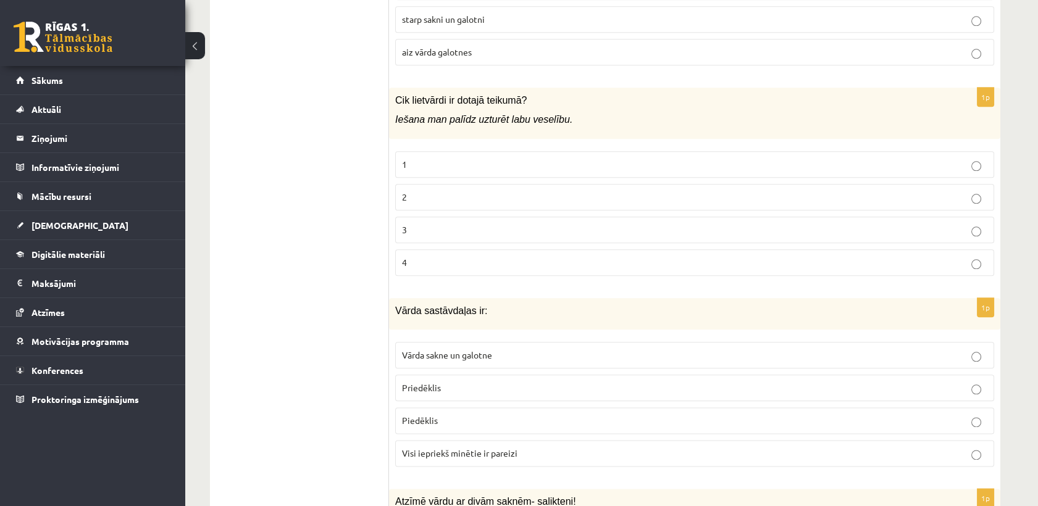
click at [459, 170] on fieldset "1 2 3 4" at bounding box center [694, 212] width 599 height 135
click at [459, 184] on label "2" at bounding box center [694, 197] width 599 height 27
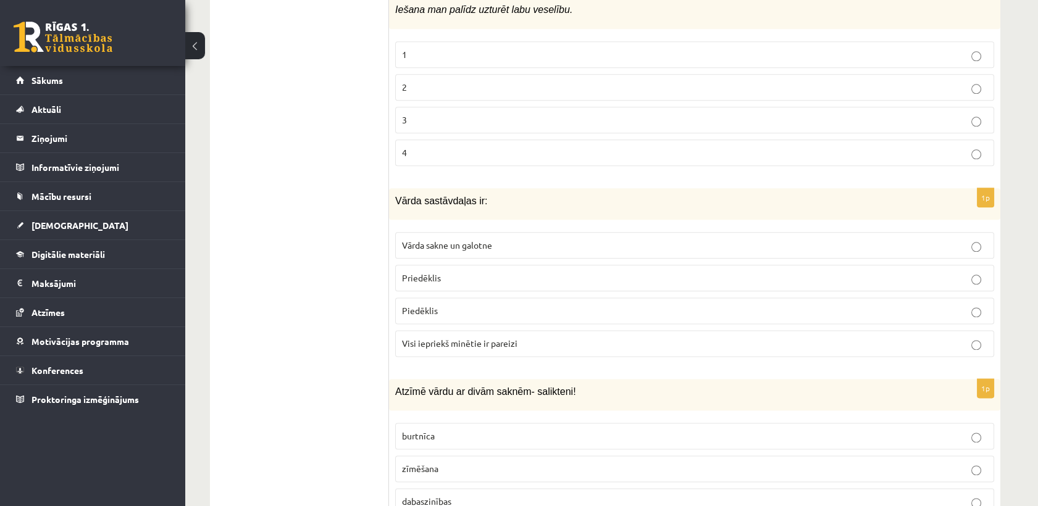
click at [456, 338] on span "Visi iepriekš minētie ir pareizi" at bounding box center [459, 343] width 115 height 11
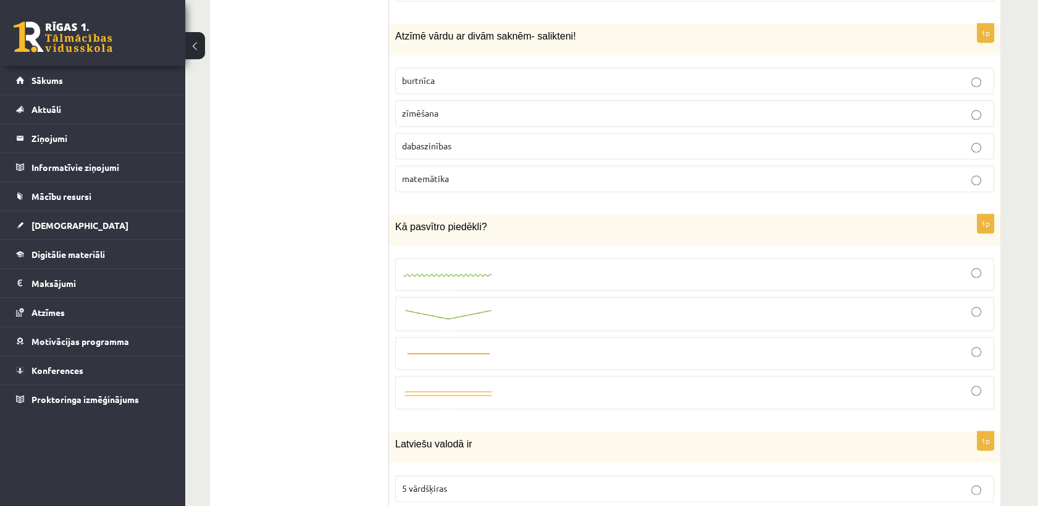
scroll to position [3570, 0]
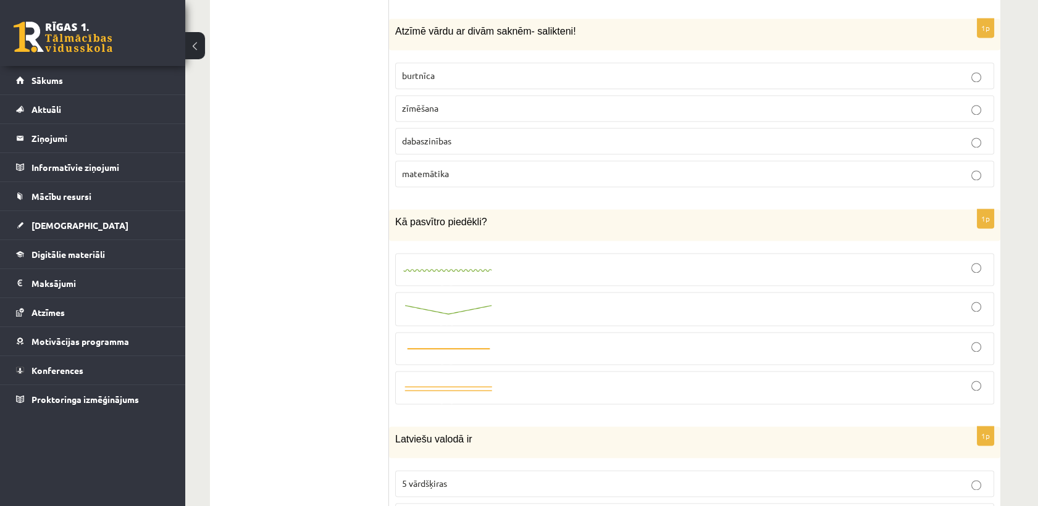
click at [443, 263] on link at bounding box center [448, 269] width 93 height 13
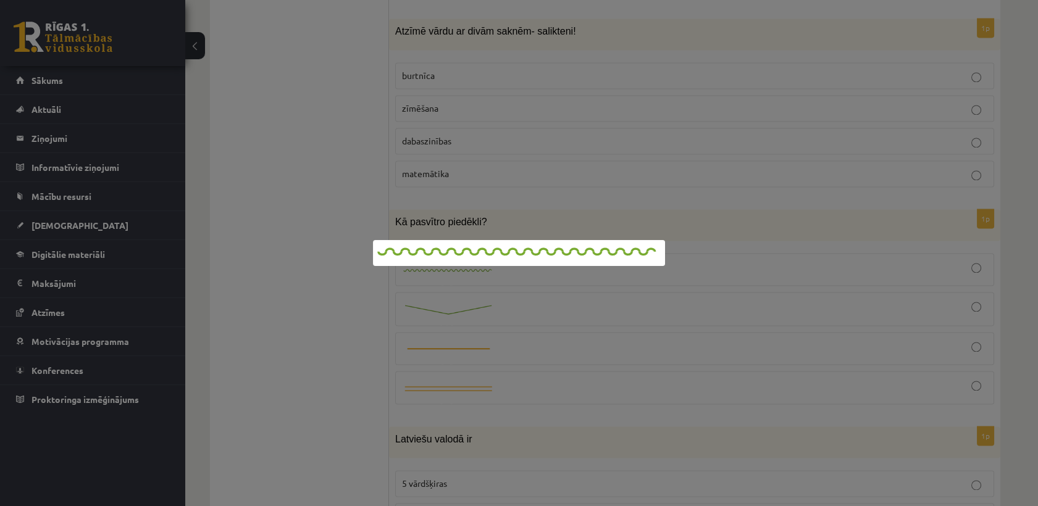
click at [560, 215] on div at bounding box center [519, 253] width 1038 height 506
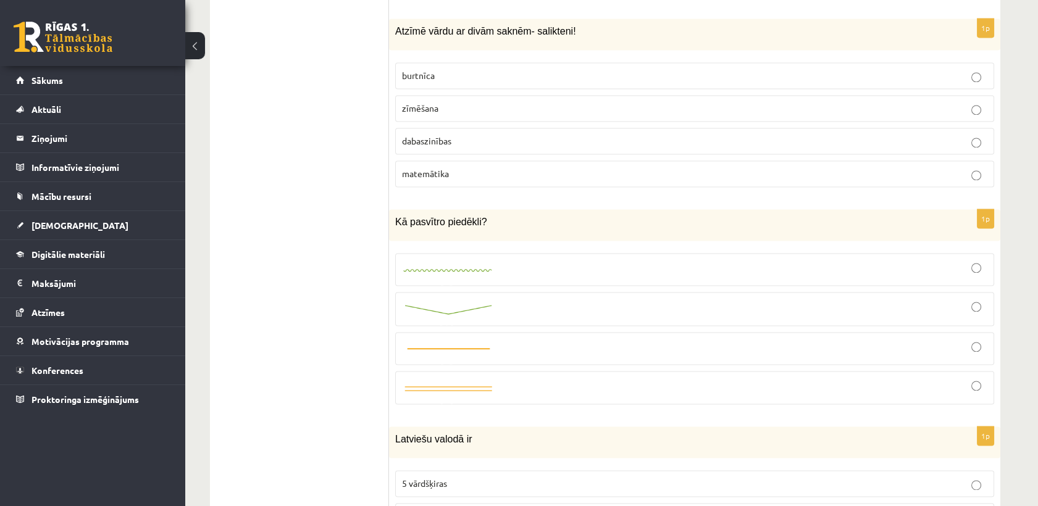
click at [607, 260] on div at bounding box center [694, 269] width 585 height 19
click at [466, 140] on label "dabaszinības" at bounding box center [694, 141] width 599 height 27
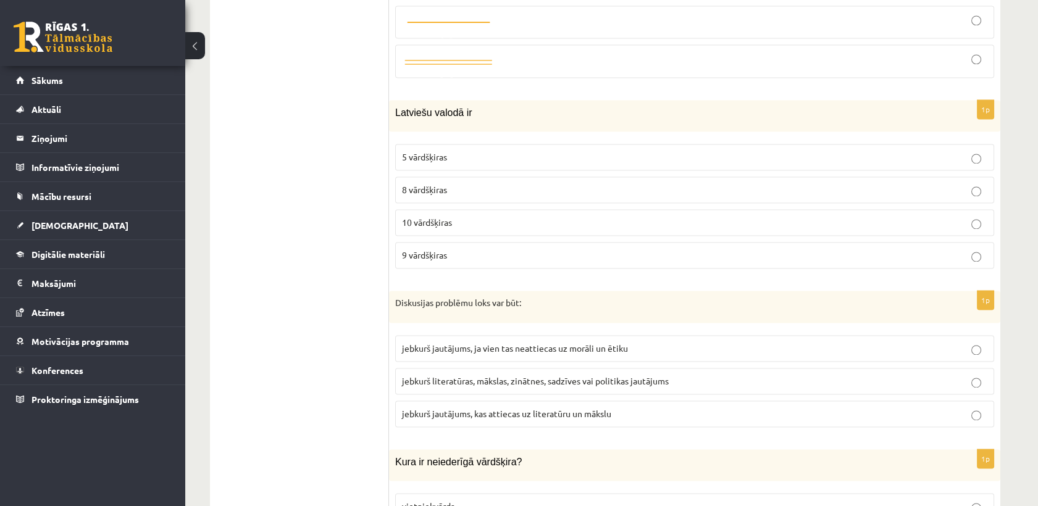
scroll to position [3898, 0]
click at [451, 214] on p "10 vārdšķiras" at bounding box center [694, 220] width 585 height 13
click at [470, 373] on p "jebkurš literatūras, mākslas, zinātnes, sadzīves vai politikas jautājums" at bounding box center [694, 379] width 585 height 13
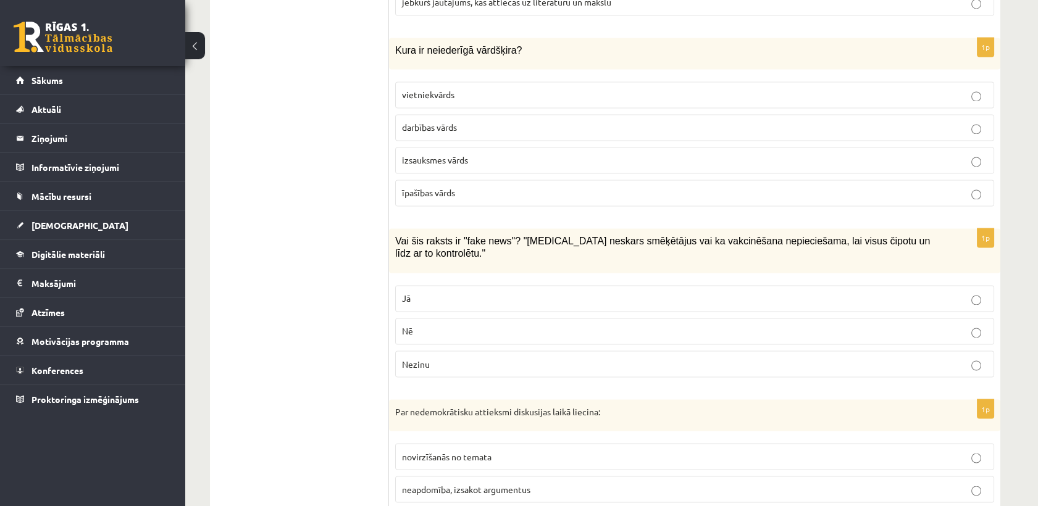
scroll to position [4307, 0]
click at [465, 154] on p "izsauksmes vārds" at bounding box center [694, 160] width 585 height 13
click at [460, 293] on p "Jā" at bounding box center [694, 299] width 585 height 13
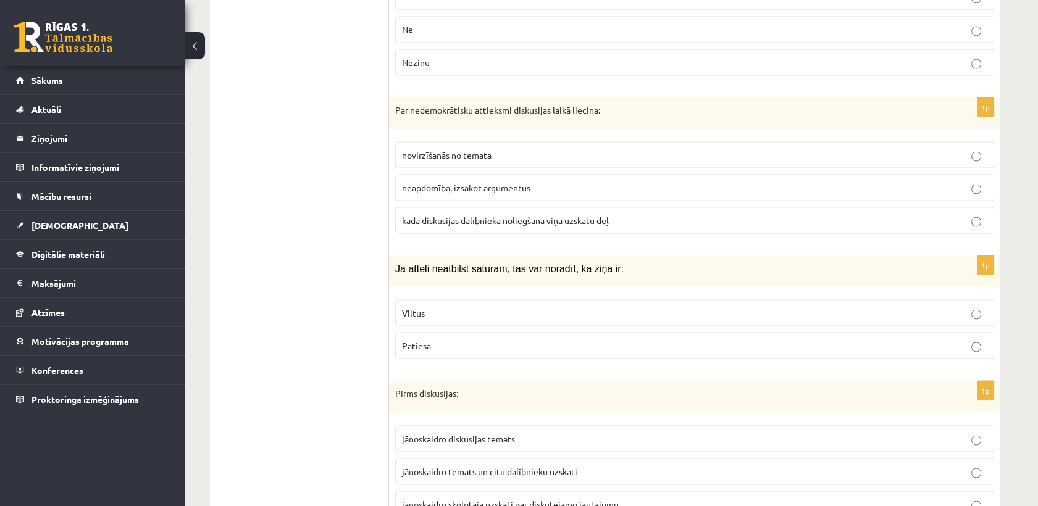
scroll to position [4631, 0]
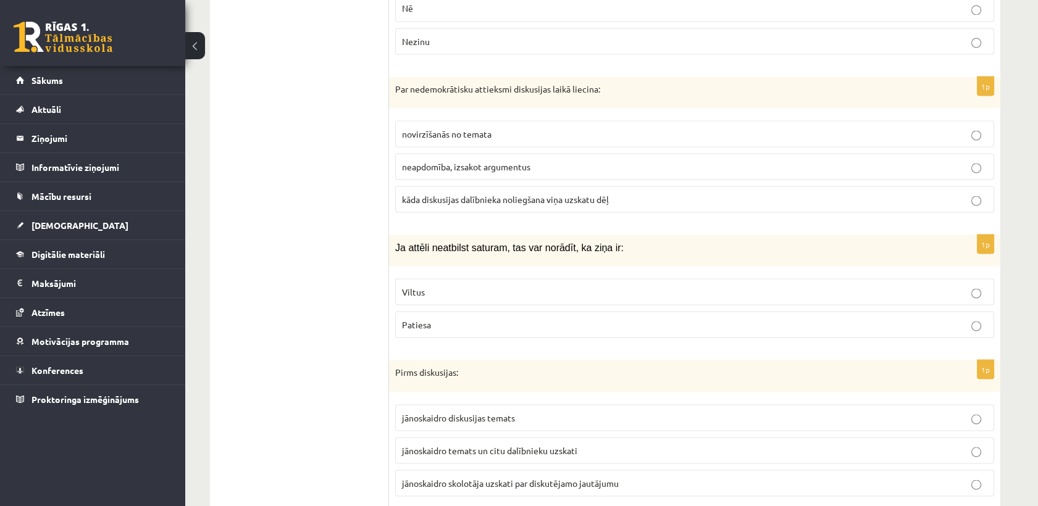
click at [420, 193] on span "kāda diskusijas dalībnieka noliegšana viņa uzskatu dēļ" at bounding box center [505, 198] width 207 height 11
click at [441, 285] on p "Viltus" at bounding box center [694, 291] width 585 height 13
click at [456, 398] on fieldset "jānoskaidro diskusijas temats jānoskaidro temats un citu dalībnieku uzskati jān…" at bounding box center [694, 449] width 599 height 102
click at [454, 404] on label "jānoskaidro diskusijas temats" at bounding box center [694, 417] width 599 height 27
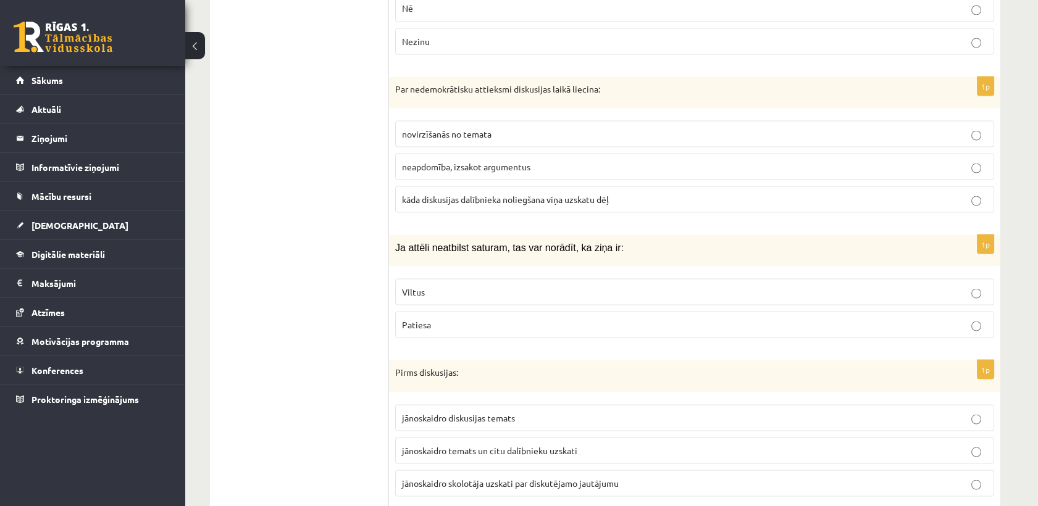
click at [485, 437] on label "jānoskaidro temats un citu dalībnieku uzskati" at bounding box center [694, 450] width 599 height 27
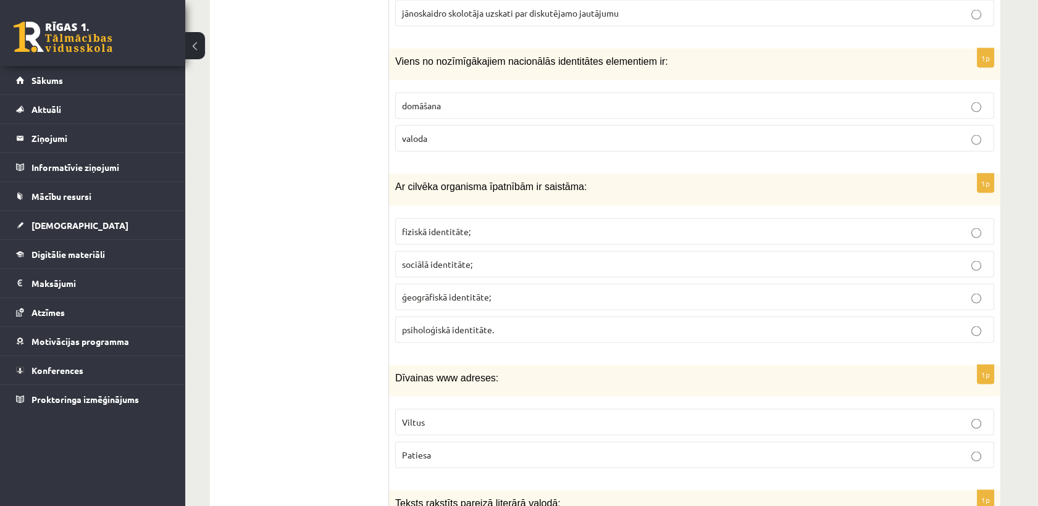
scroll to position [5120, 0]
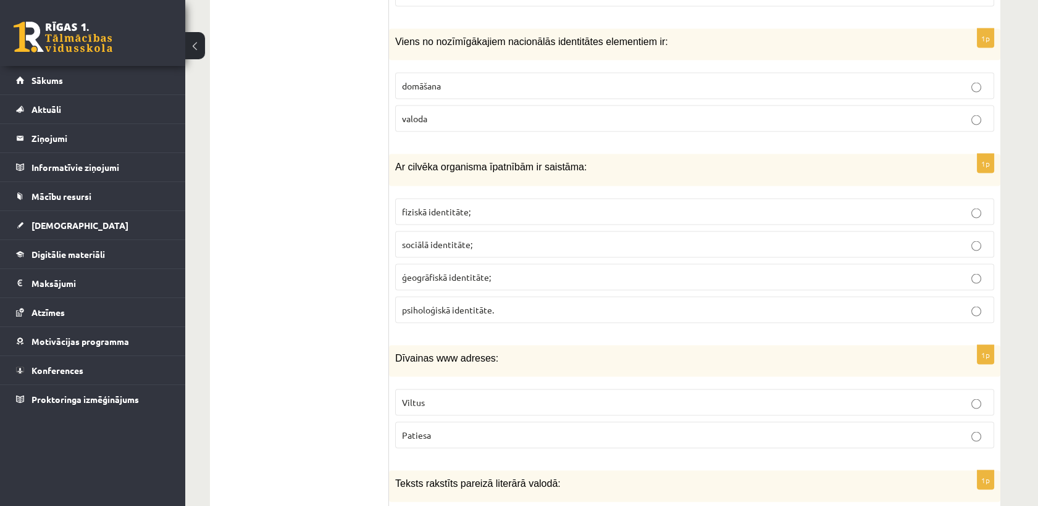
click at [472, 390] on label "Viltus" at bounding box center [694, 403] width 599 height 27
click at [434, 199] on label "fiziskā identitāte;" at bounding box center [694, 212] width 599 height 27
click at [427, 113] on span "valoda" at bounding box center [414, 118] width 25 height 11
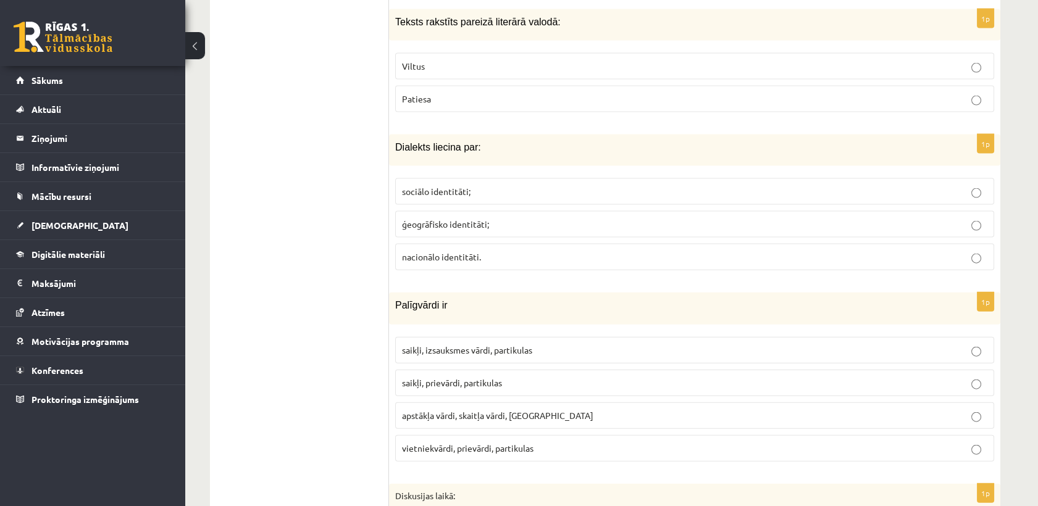
scroll to position [5544, 0]
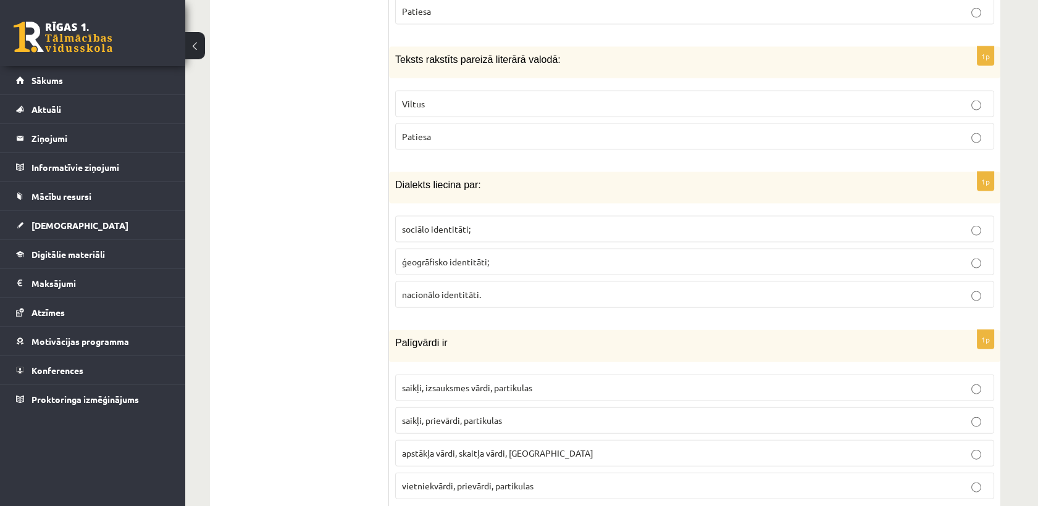
click at [459, 130] on p "Patiesa" at bounding box center [694, 136] width 585 height 13
click at [462, 223] on span "sociālo identitāti;" at bounding box center [436, 228] width 69 height 11
click at [462, 256] on p "ģeogrāfisko identitāti;" at bounding box center [694, 262] width 585 height 13
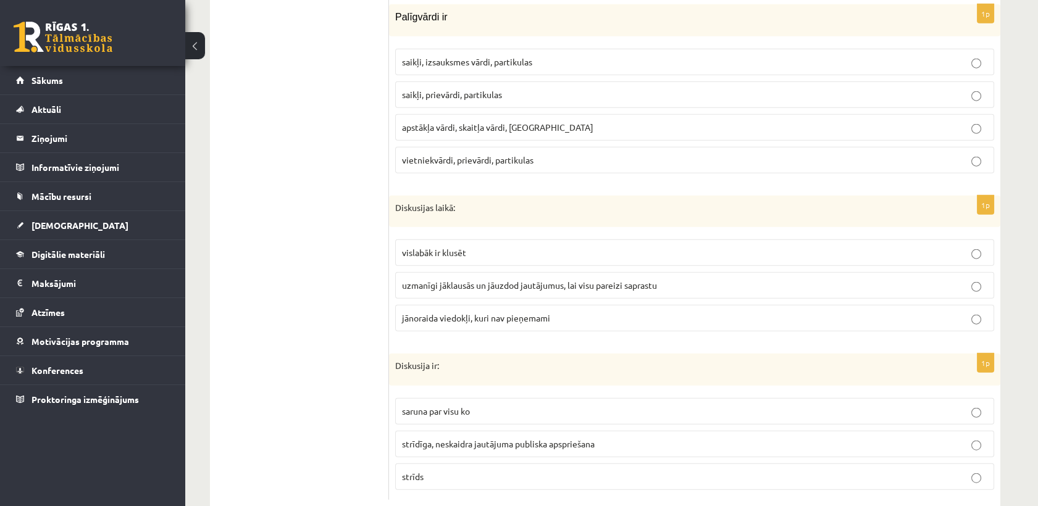
scroll to position [5870, 0]
click at [490, 273] on label "uzmanīgi jāklausās un jāuzdod jautājumus, lai visu pareizi saprastu" at bounding box center [694, 286] width 599 height 27
click at [514, 82] on label "saikļi, prievārdi, partikulas" at bounding box center [694, 95] width 599 height 27
click at [418, 431] on label "strīdīga, neskaidra jautājuma publiska apspriešana" at bounding box center [694, 444] width 599 height 27
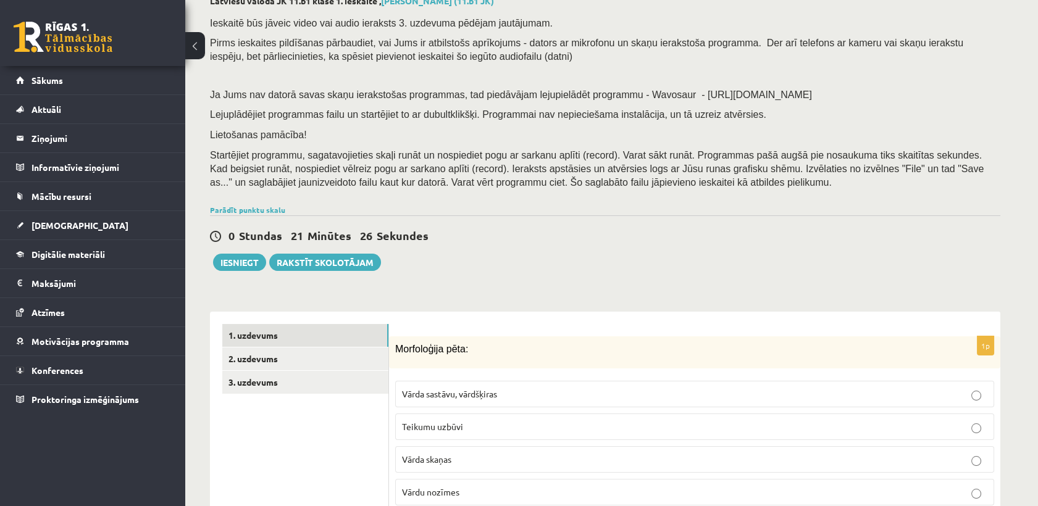
scroll to position [0, 0]
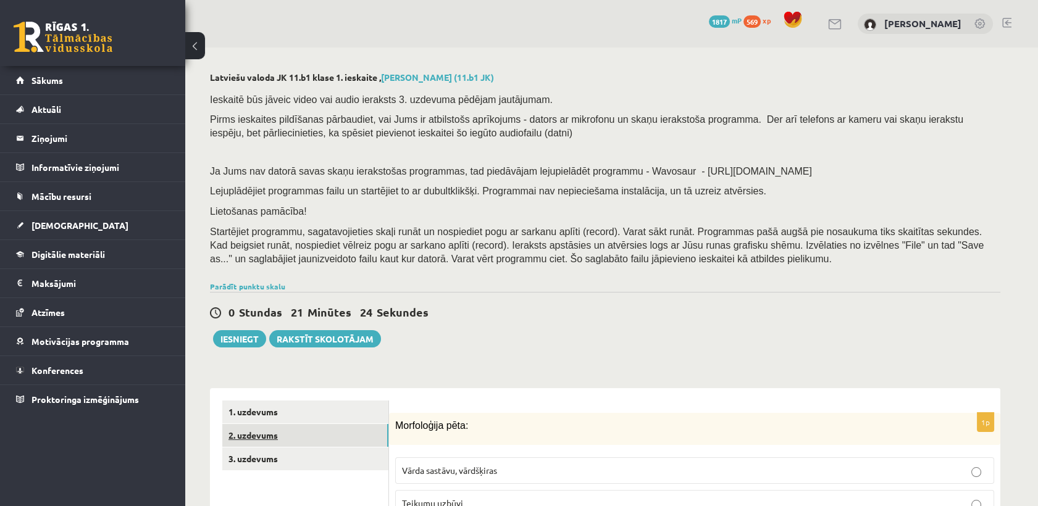
click at [316, 442] on link "2. uzdevums" at bounding box center [305, 435] width 166 height 23
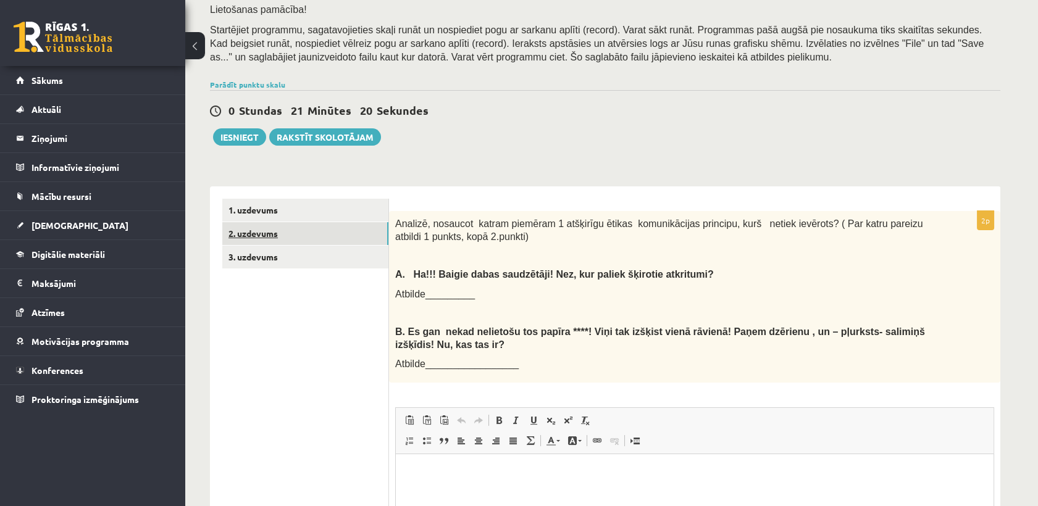
scroll to position [199, 0]
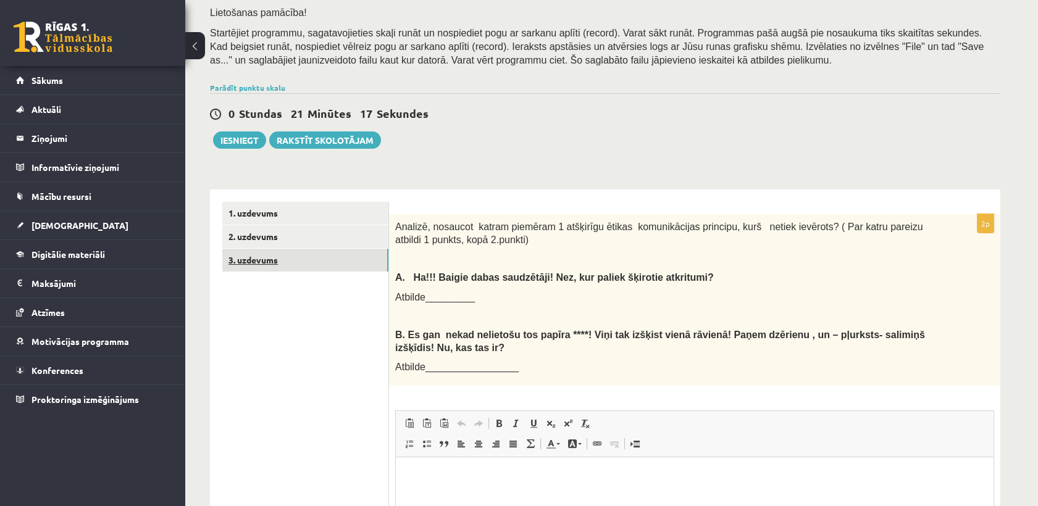
click at [283, 262] on link "3. uzdevums" at bounding box center [305, 260] width 166 height 23
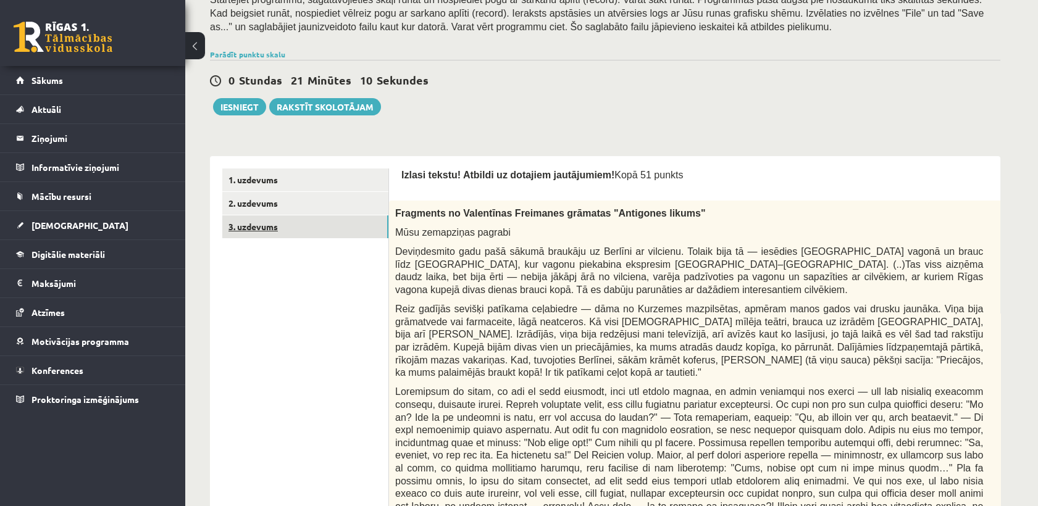
scroll to position [0, 0]
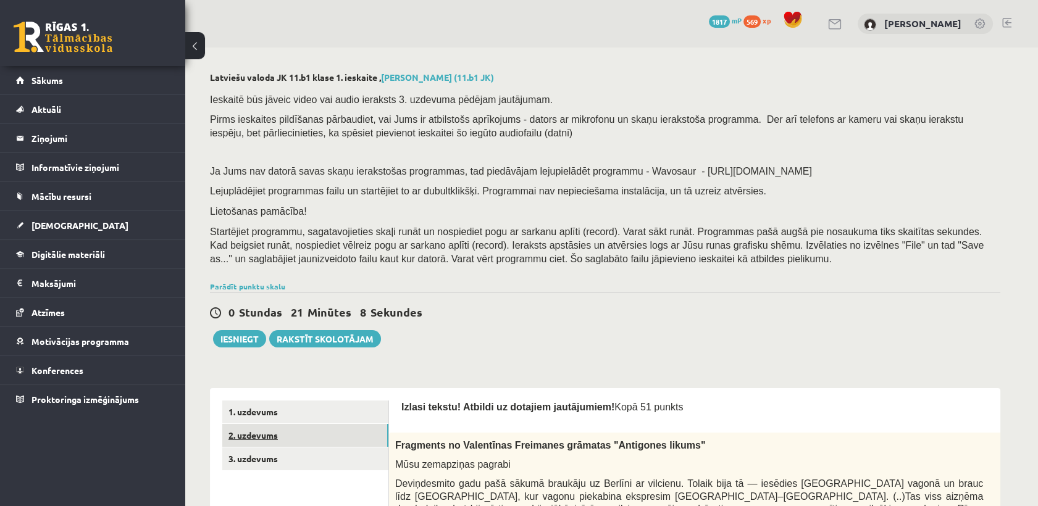
click at [261, 437] on link "2. uzdevums" at bounding box center [305, 435] width 166 height 23
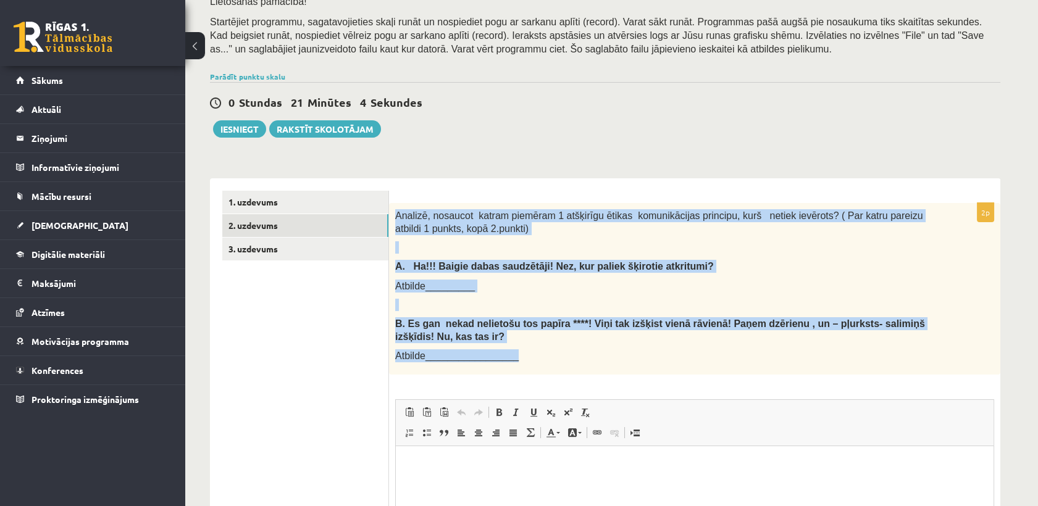
drag, startPoint x: 397, startPoint y: 214, endPoint x: 569, endPoint y: 354, distance: 221.2
click at [569, 354] on div "Analizē, nosaucot katram piemēram 1 atšķirīgu ētikas komunikācijas principu, ku…" at bounding box center [694, 289] width 611 height 172
copy div "Analizē, nosaucot katram piemēram 1 atšķirīgu ētikas komunikācijas principu, ku…"
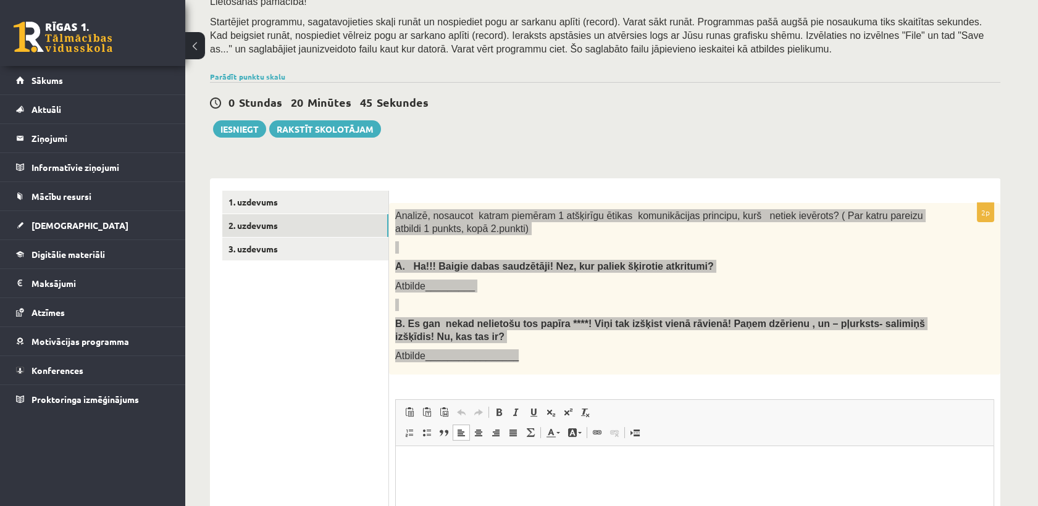
click at [588, 452] on html at bounding box center [695, 465] width 598 height 38
click at [584, 457] on html at bounding box center [695, 465] width 598 height 38
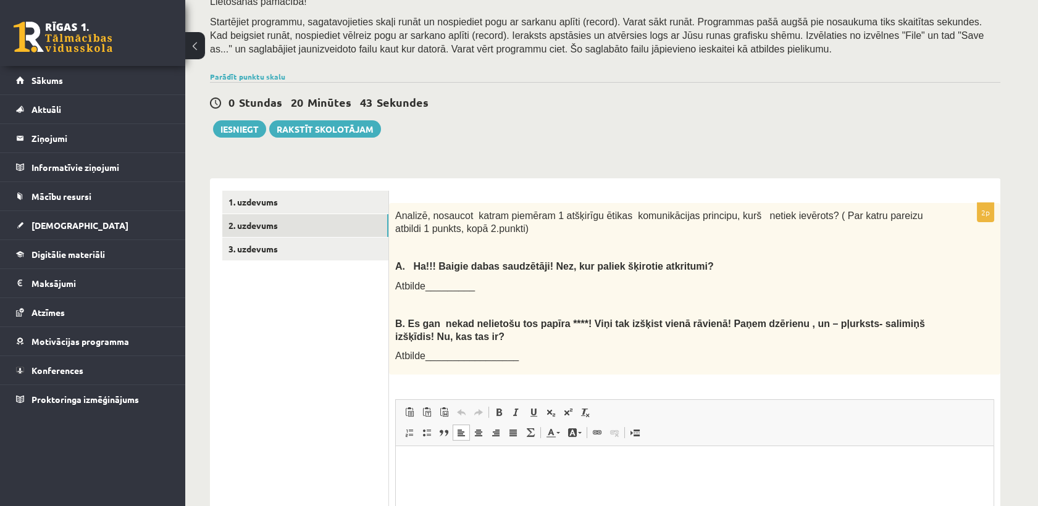
click at [577, 381] on div "2p Analizē, nosaucot katram piemēram 1 atšķirīgu ētikas komunikācijas principu,…" at bounding box center [694, 429] width 611 height 453
click at [506, 457] on html at bounding box center [695, 465] width 598 height 38
click at [454, 465] on p "**********" at bounding box center [694, 465] width 573 height 13
click at [481, 462] on p "**********" at bounding box center [694, 465] width 573 height 13
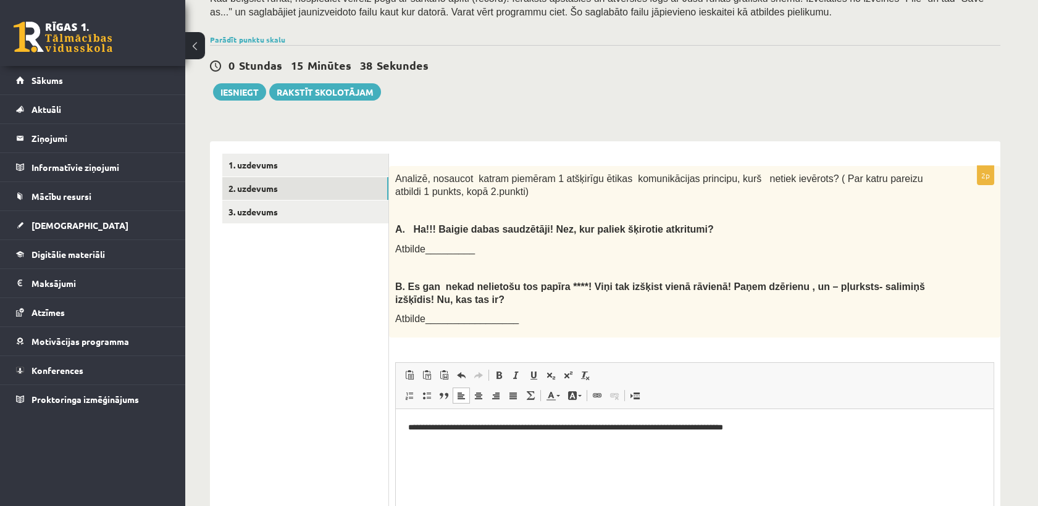
scroll to position [299, 0]
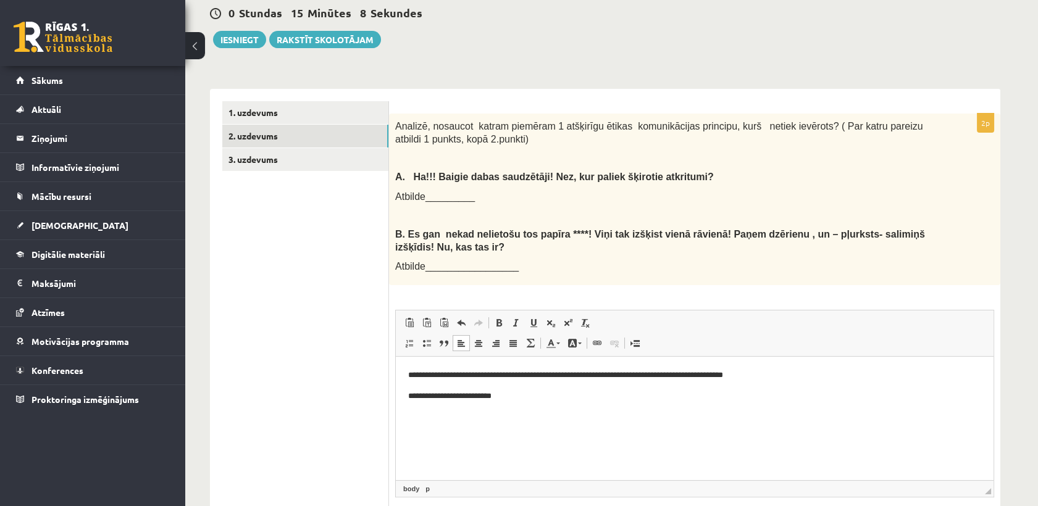
click at [486, 393] on p "**********" at bounding box center [694, 396] width 573 height 13
click at [543, 395] on p "**********" at bounding box center [694, 396] width 573 height 13
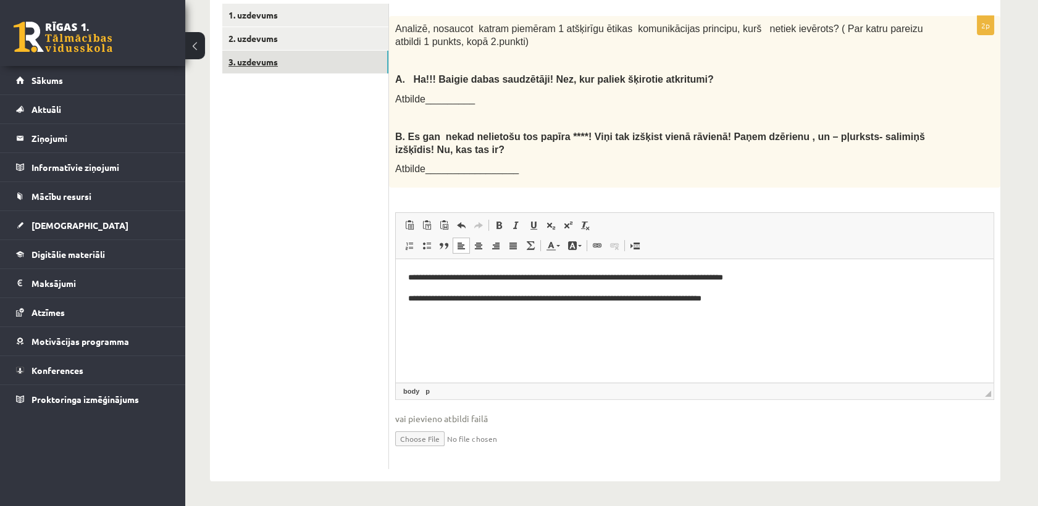
click at [280, 68] on link "3. uzdevums" at bounding box center [305, 62] width 166 height 23
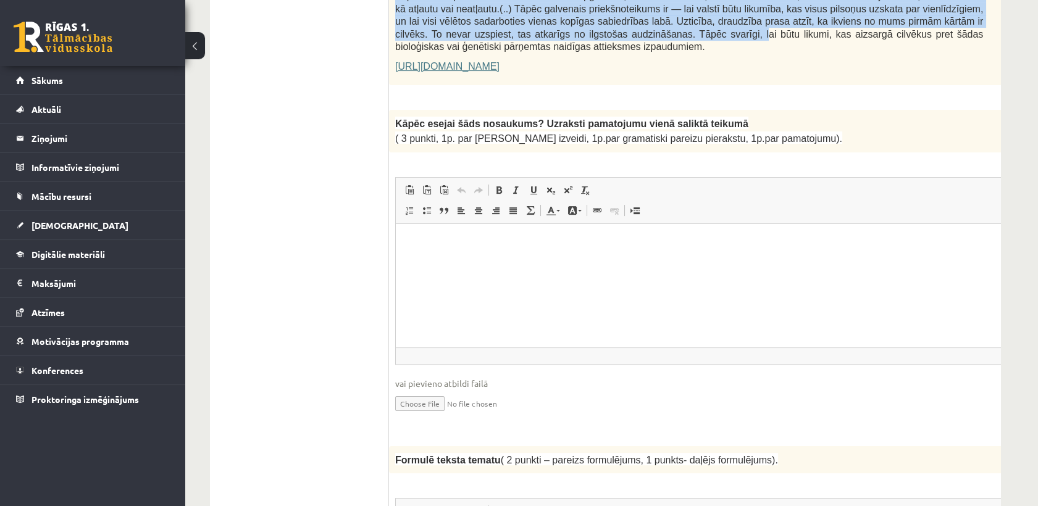
scroll to position [915, 0]
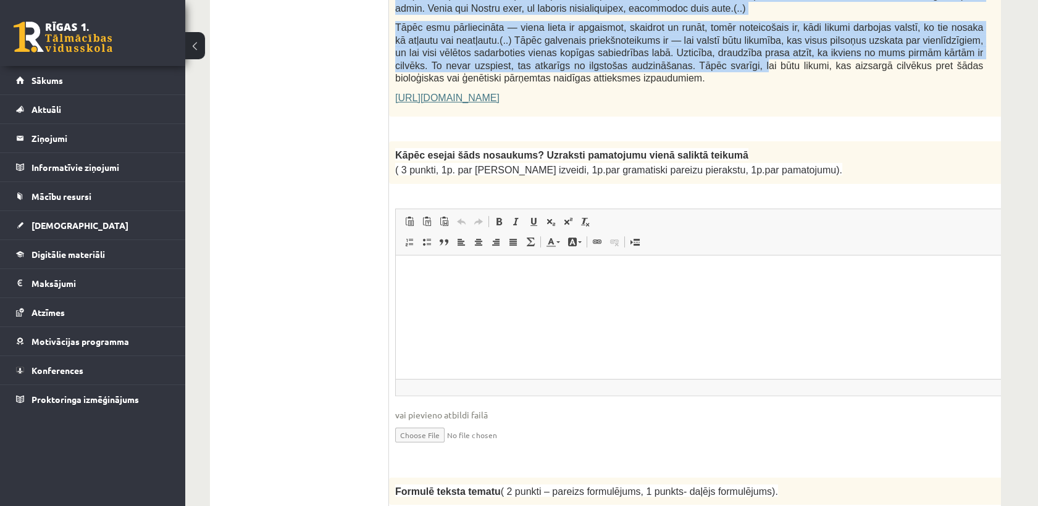
drag, startPoint x: 399, startPoint y: 251, endPoint x: 806, endPoint y: 130, distance: 424.6
copy form "Izlasi tekstu! Atbildi uz dotajiem jautājumiem! Kopā 51 punkts 0p Fragments no …"
click at [754, 165] on span "( 3 punkti, 1p. par salikta teikuma izveidi, 1p.par gramatiski pareizu pierakst…" at bounding box center [618, 170] width 447 height 10
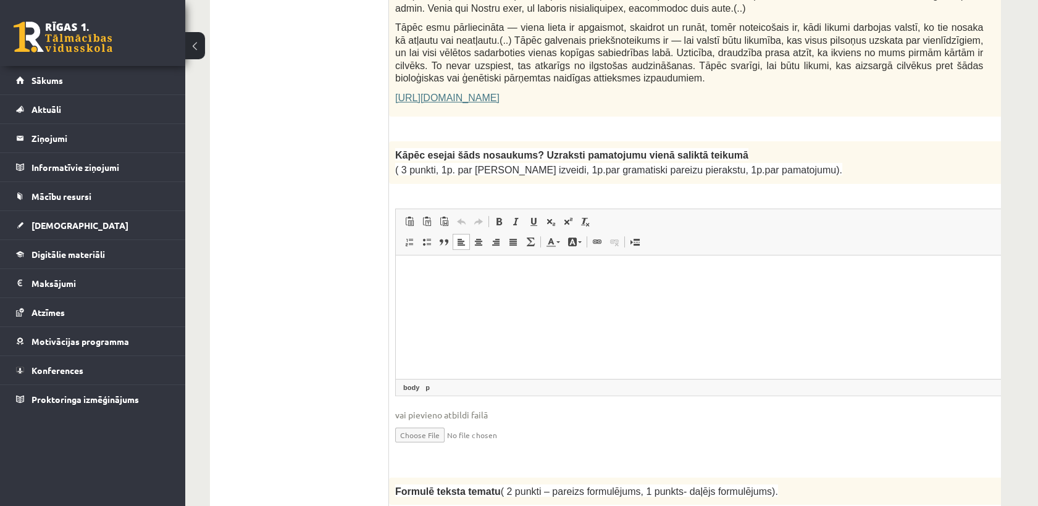
click at [488, 285] on html at bounding box center [720, 274] width 648 height 38
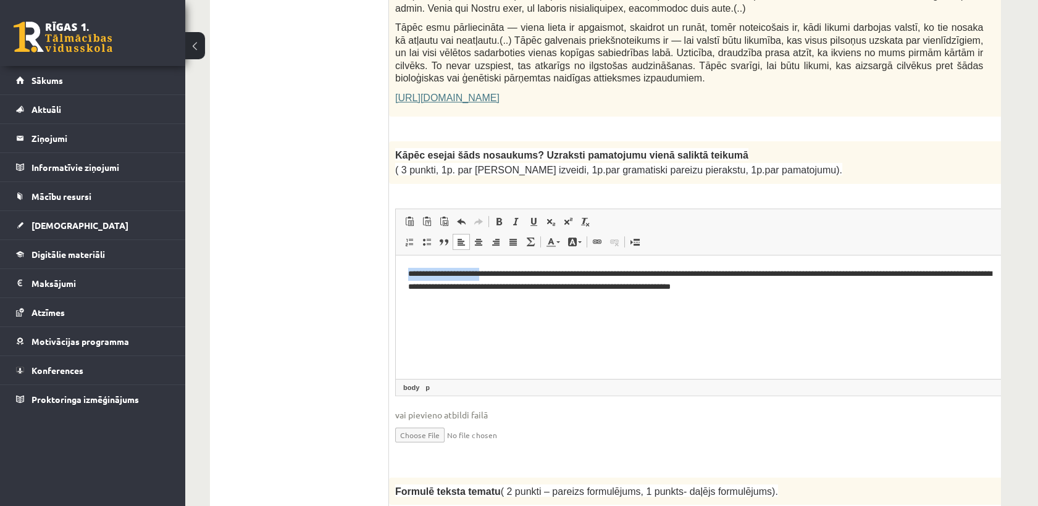
drag, startPoint x: 406, startPoint y: 273, endPoint x: 502, endPoint y: 265, distance: 97.2
click at [502, 265] on html "**********" at bounding box center [720, 280] width 648 height 51
click at [501, 217] on span at bounding box center [499, 222] width 10 height 10
click at [515, 217] on span at bounding box center [516, 222] width 10 height 10
click at [485, 306] on html "**********" at bounding box center [720, 280] width 648 height 51
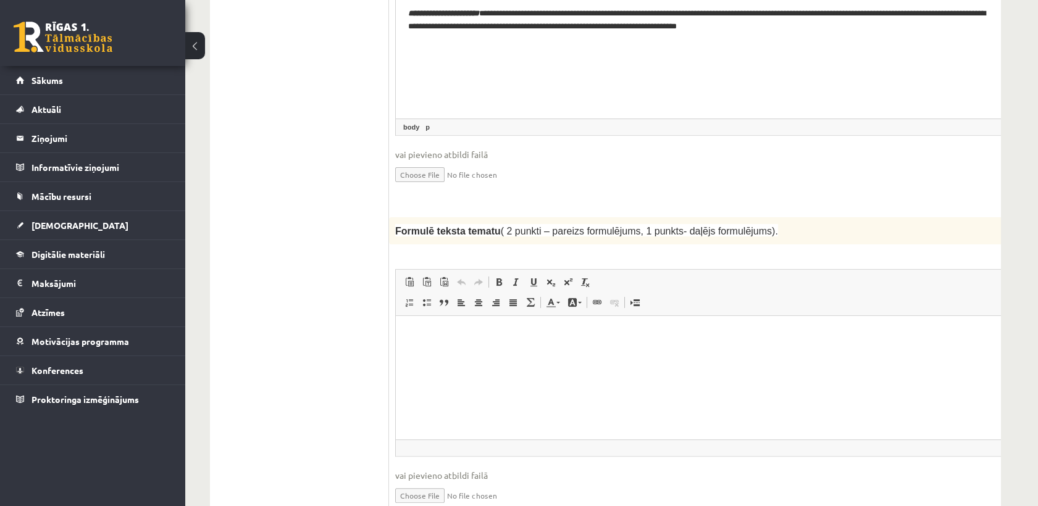
scroll to position [1175, 0]
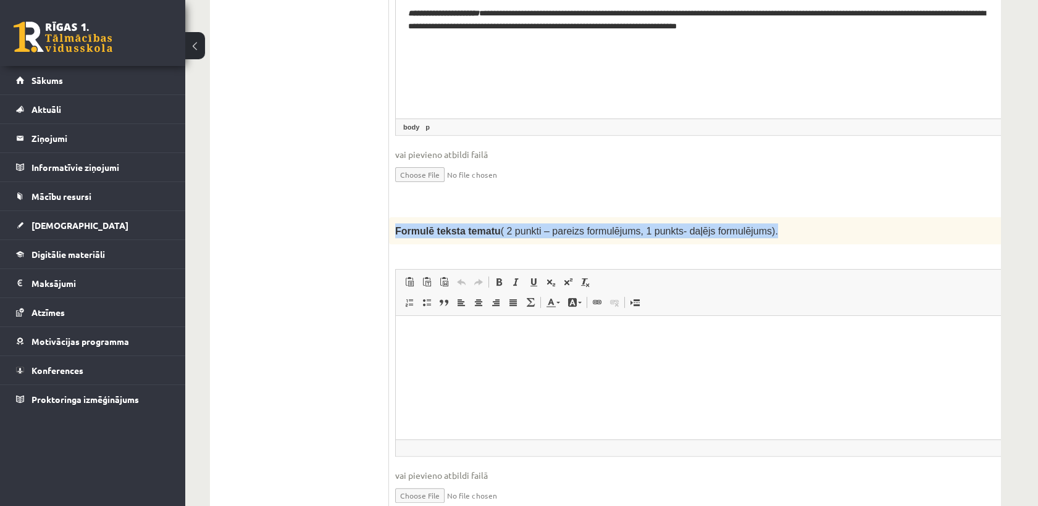
drag, startPoint x: 393, startPoint y: 190, endPoint x: 743, endPoint y: 198, distance: 350.1
click at [743, 217] on div "Formulē teksta tematu ( 2 punkti – pareizs formulējums, 1 punkts- daļējs formul…" at bounding box center [720, 230] width 662 height 27
copy span "Formulē teksta tematu ( 2 punkti – pareizs formulējums, 1 punkts- daļējs formul…"
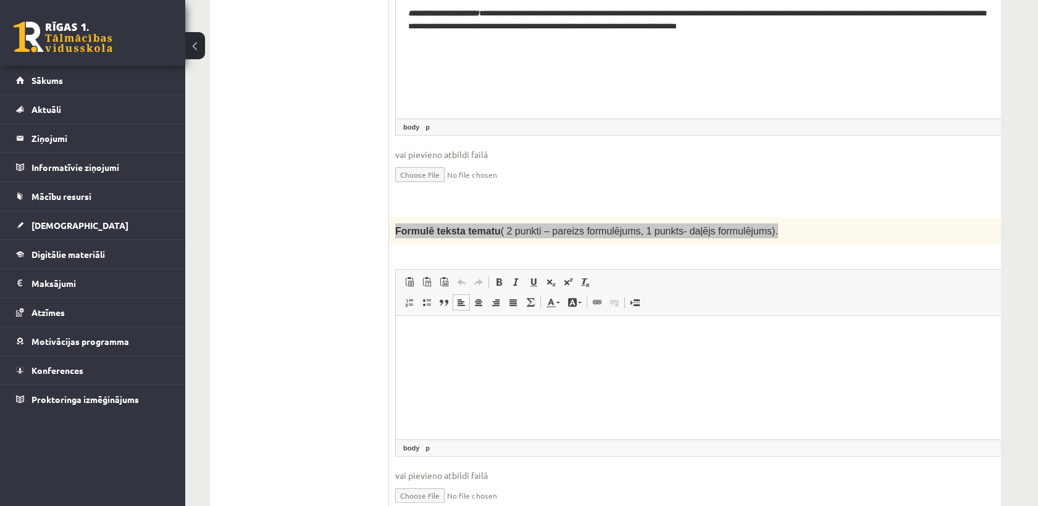
click at [487, 354] on html at bounding box center [720, 335] width 648 height 38
click at [487, 354] on html "**********" at bounding box center [720, 335] width 648 height 38
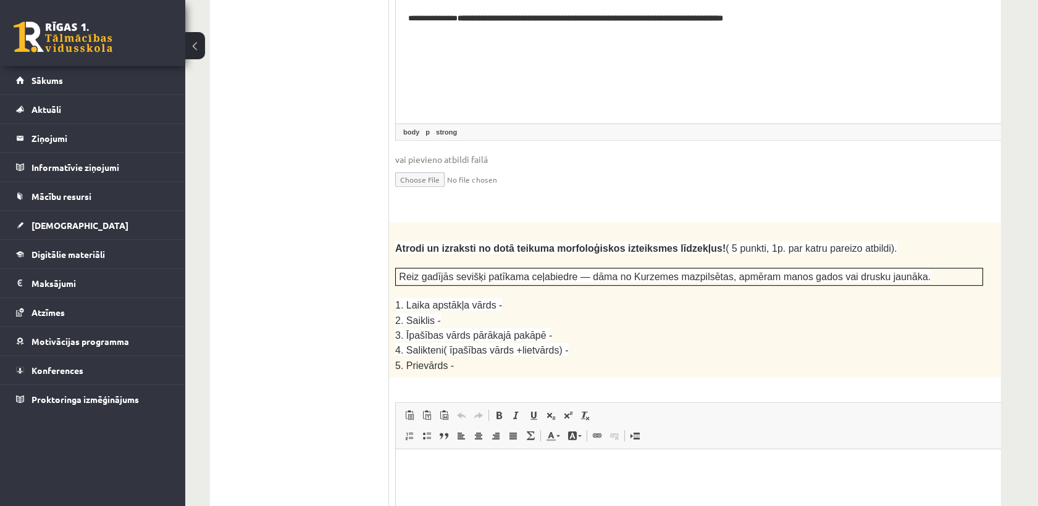
scroll to position [1497, 0]
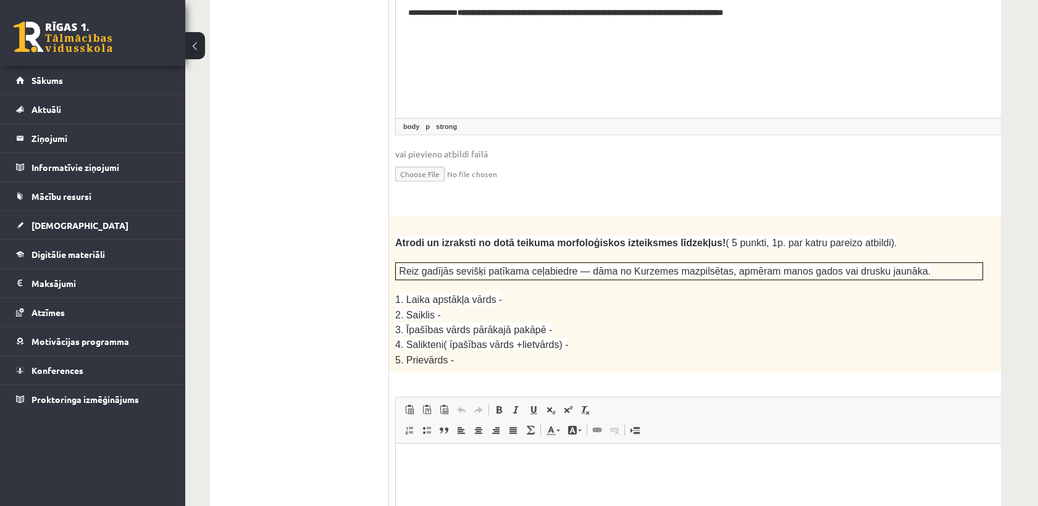
click at [396, 223] on li at bounding box center [689, 229] width 588 height 12
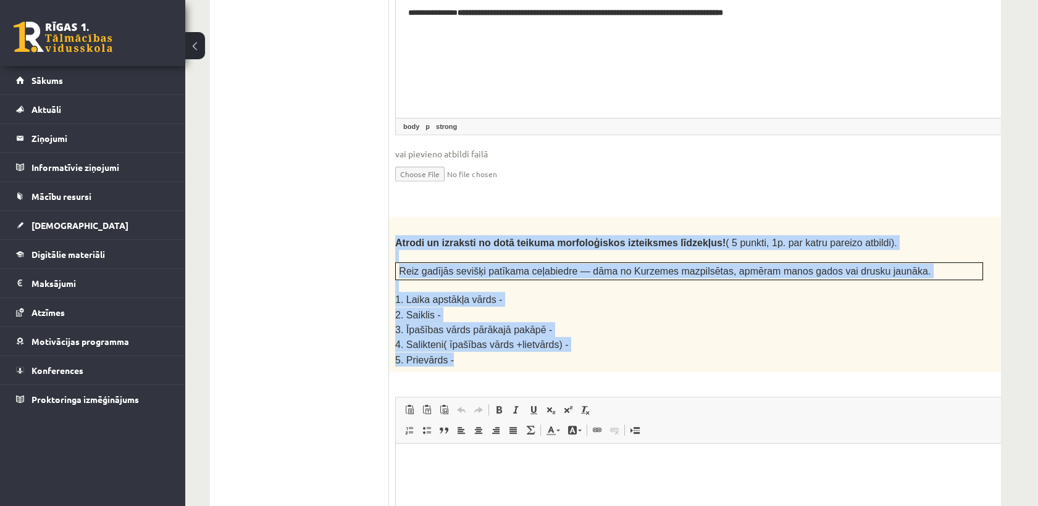
drag, startPoint x: 390, startPoint y: 202, endPoint x: 554, endPoint y: 314, distance: 198.1
click at [554, 314] on div "Atrodi un izraksti no dotā teikuma morfoloģiskos izteiksmes līdzekļus! ( 5 punk…" at bounding box center [720, 295] width 662 height 156
copy div "Atrodi un izraksti no dotā teikuma morfoloģiskos izteiksmes līdzekļus! ( 5 punk…"
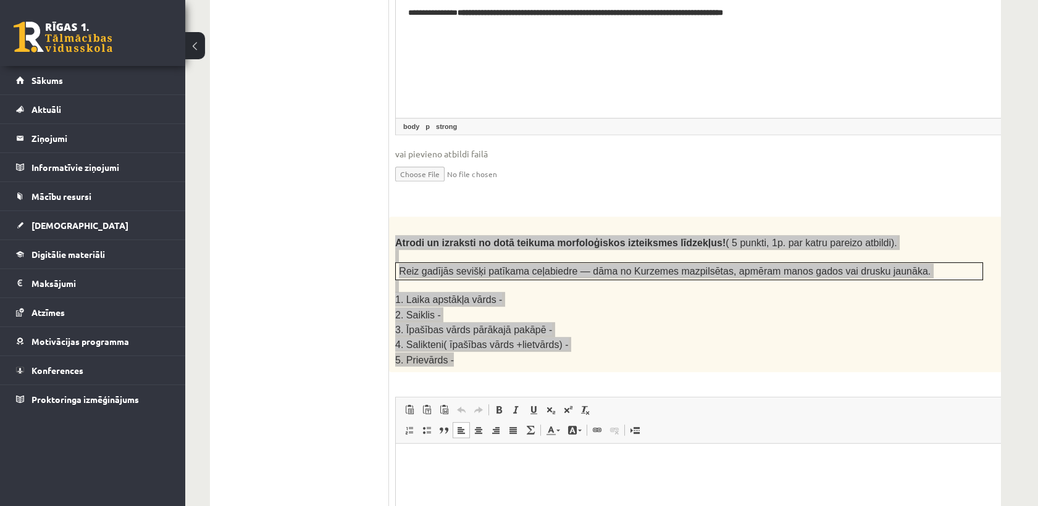
click at [460, 481] on html at bounding box center [720, 463] width 648 height 38
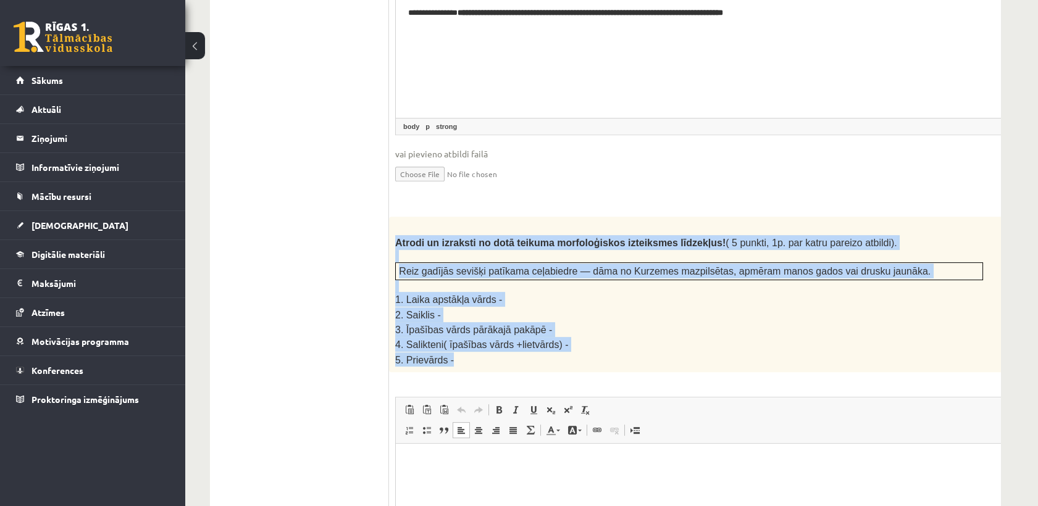
click at [598, 352] on p "5. Prievārds -" at bounding box center [689, 359] width 588 height 14
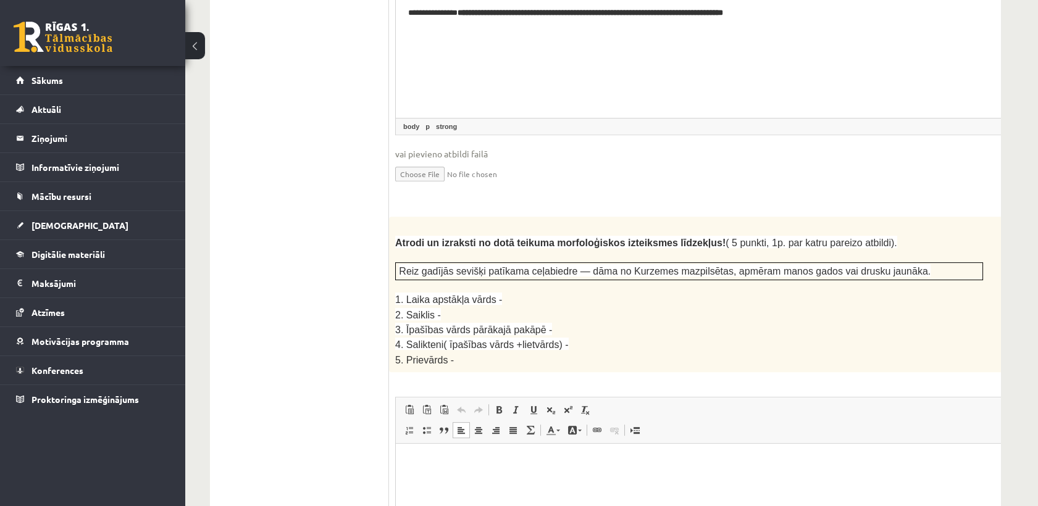
click at [454, 481] on html at bounding box center [720, 463] width 648 height 38
click at [612, 473] on html "**********" at bounding box center [720, 463] width 648 height 38
click at [509, 463] on p "**********" at bounding box center [703, 462] width 591 height 13
click at [564, 460] on p "**********" at bounding box center [703, 462] width 591 height 13
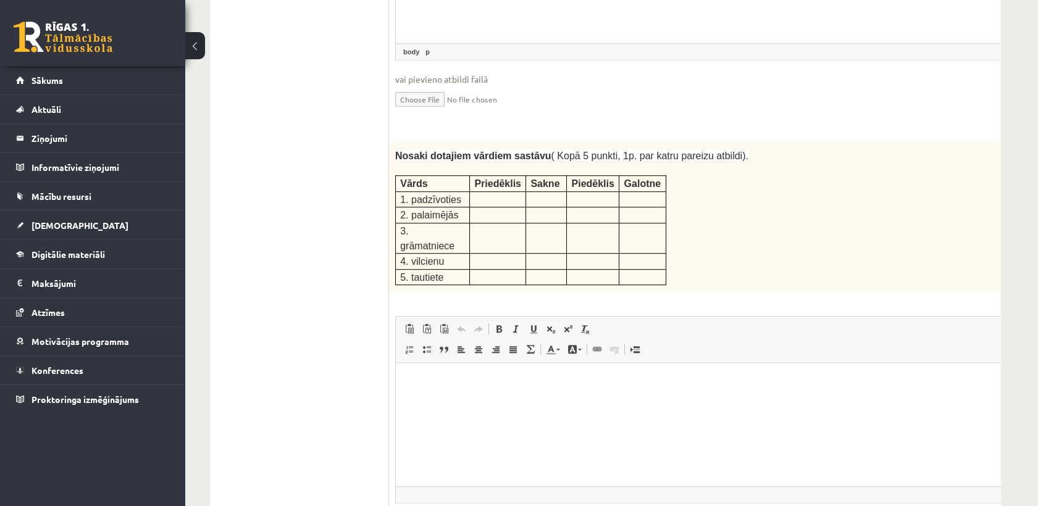
scroll to position [2030, 0]
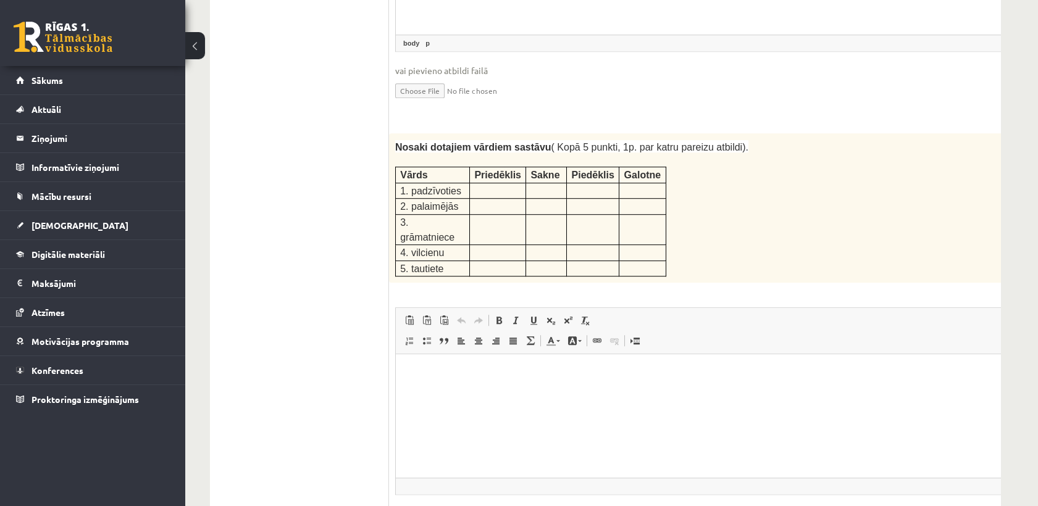
click at [403, 142] on strong "Nosaki dotajiem vārdiem sastāvu" at bounding box center [473, 147] width 156 height 10
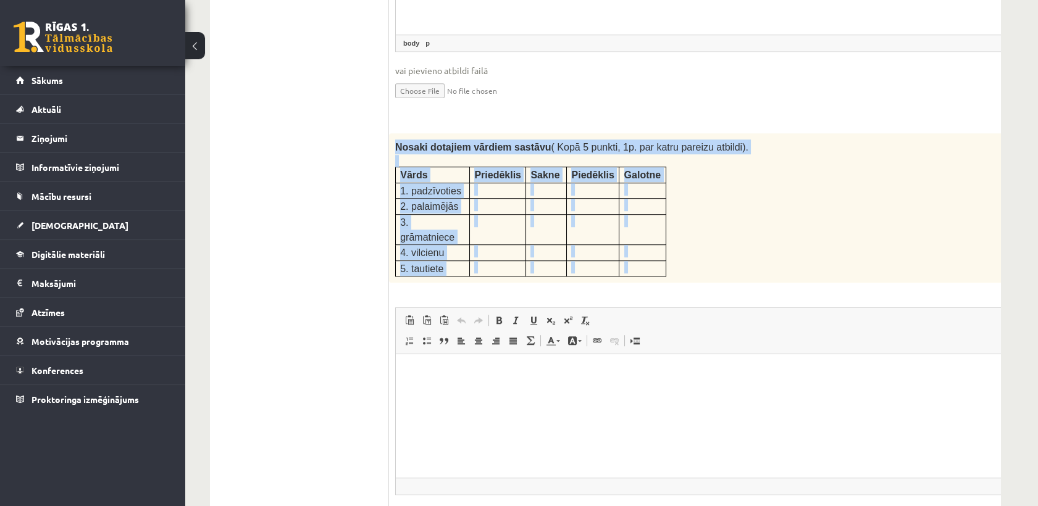
drag, startPoint x: 393, startPoint y: 100, endPoint x: 598, endPoint y: 230, distance: 243.3
click at [598, 230] on div "5p Nosaki dotajiem vārdiem sastāvu ( Kopā 5 punkti, 1p. par katru pareizu atbil…" at bounding box center [720, 348] width 662 height 431
copy div "Nosaki dotajiem vārdiem sastāvu ( Kopā 5 punkti, 1p. par katru pareizu atbildi)…"
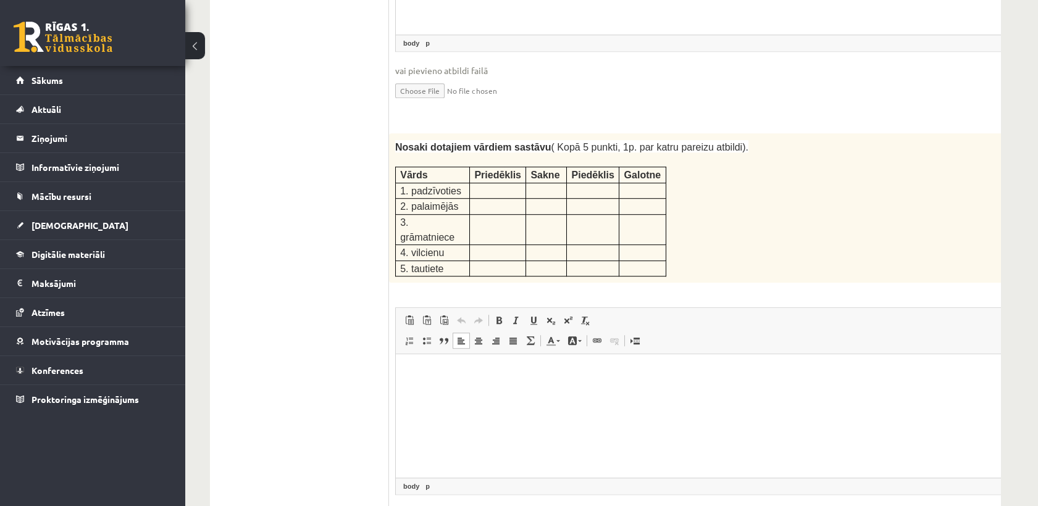
click at [424, 362] on html at bounding box center [720, 373] width 648 height 38
click at [449, 413] on p "**********" at bounding box center [703, 414] width 591 height 13
click at [499, 416] on p "**********" at bounding box center [703, 414] width 591 height 13
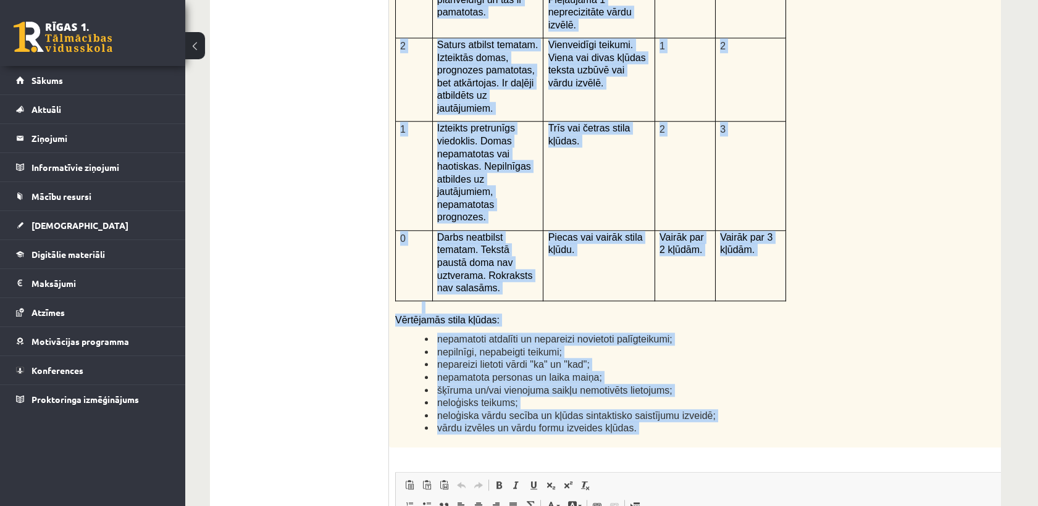
scroll to position [2865, 0]
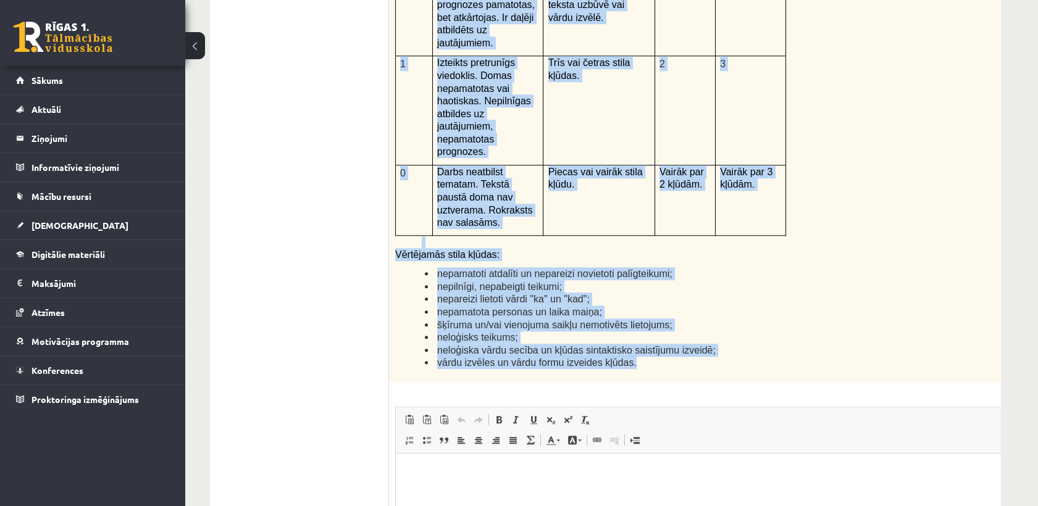
drag, startPoint x: 395, startPoint y: 101, endPoint x: 738, endPoint y: 236, distance: 368.3
click at [738, 236] on div "Kā doto citātu var attiecināt uz Tavu dzīvi? Uzraksti savu atbildi, nosaucot un…" at bounding box center [720, 61] width 662 height 641
copy div "Kā doto citātu var attiecināt uz Tavu dzīvi? Uzraksti savu atbildi, nosaucot un…"
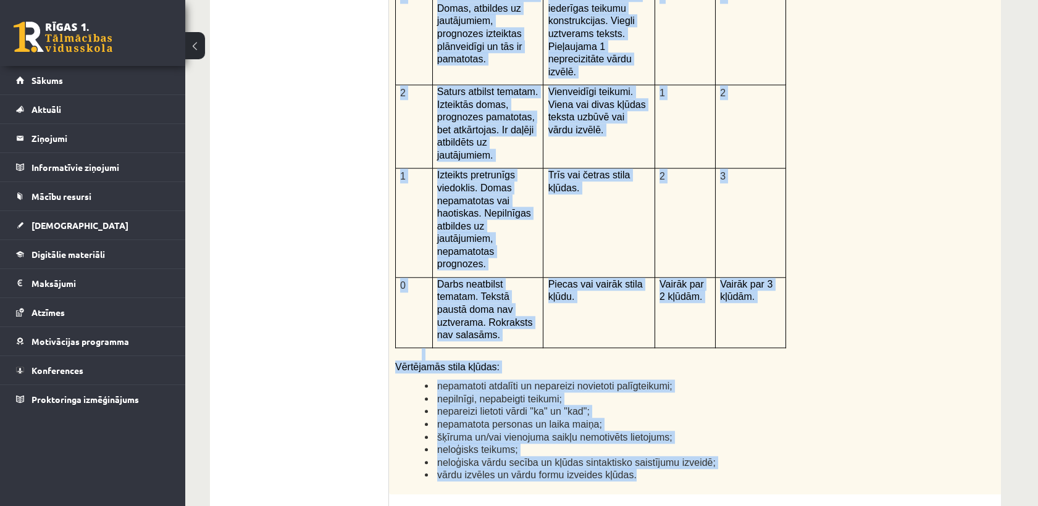
scroll to position [2770, 0]
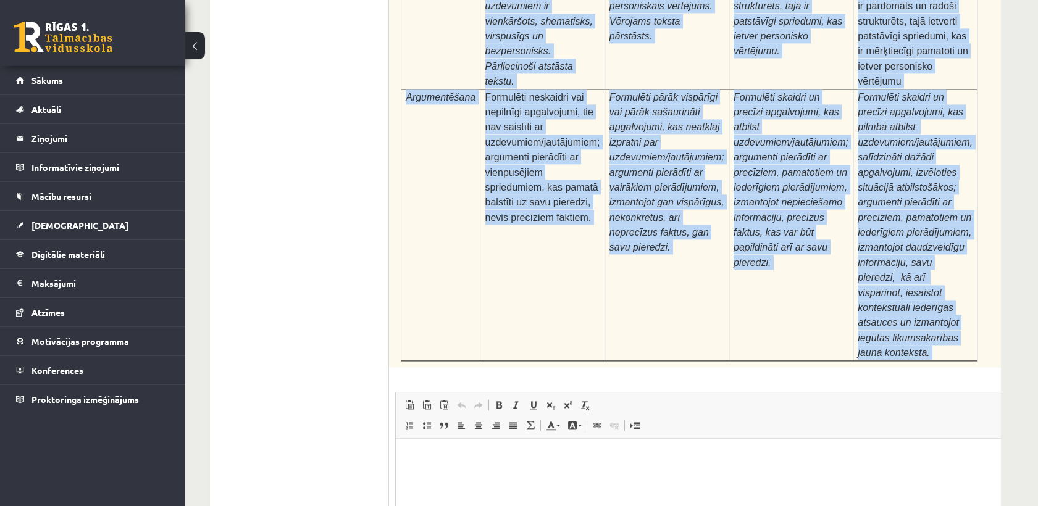
scroll to position [0, 17]
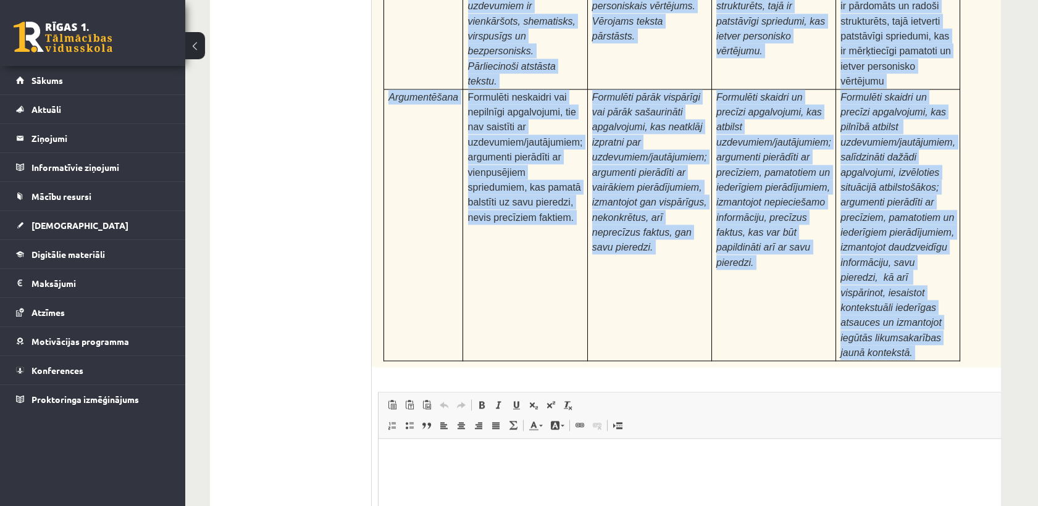
drag, startPoint x: 394, startPoint y: 127, endPoint x: 998, endPoint y: 147, distance: 604.0
click at [998, 147] on div "Pamatojoties uz izlasīto tekstu, izsaki viedokli par izlasīto, atbildot uz jaut…" at bounding box center [703, 33] width 662 height 670
copy div "Pamatojoties uz izlasīto tekstu, izsaki viedokli par izlasīto, atbildot uz jaut…"
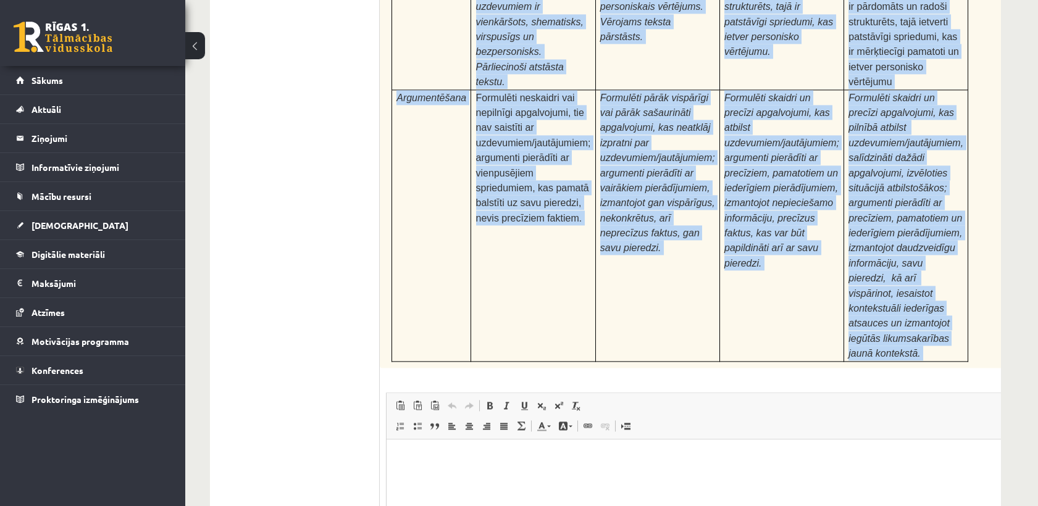
scroll to position [3844, 0]
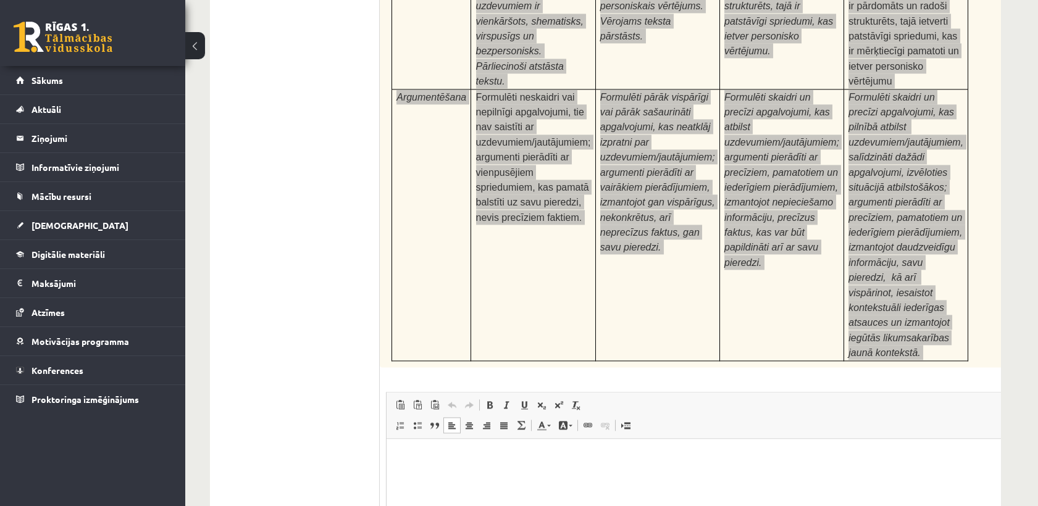
click at [431, 473] on html at bounding box center [710, 457] width 648 height 38
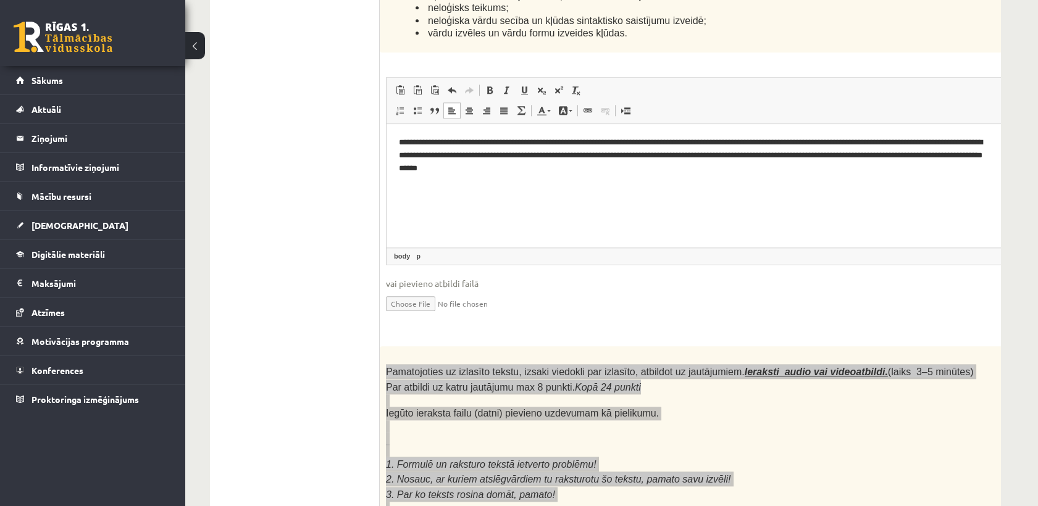
scroll to position [3194, 0]
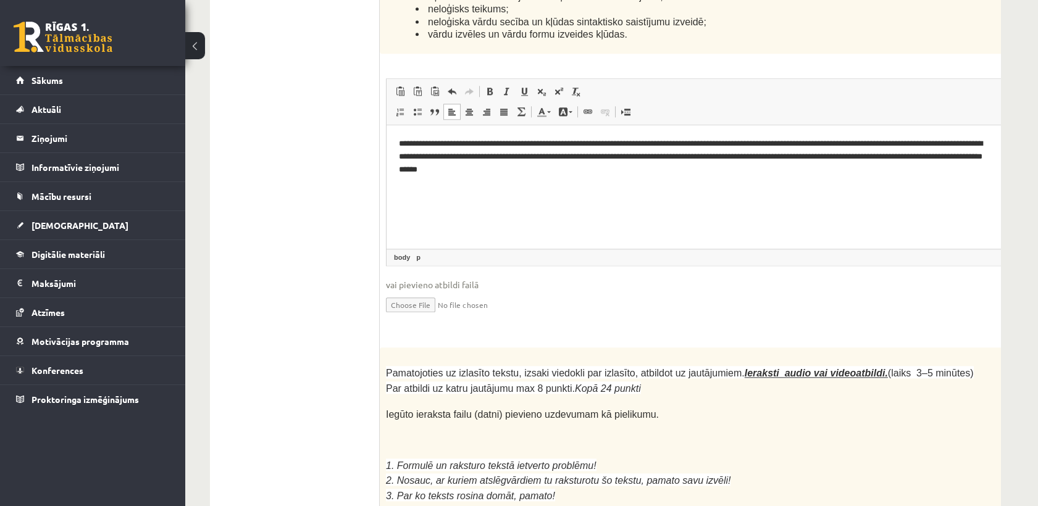
drag, startPoint x: 386, startPoint y: 201, endPoint x: 595, endPoint y: 167, distance: 211.4
click at [595, 291] on input "file" at bounding box center [710, 303] width 649 height 25
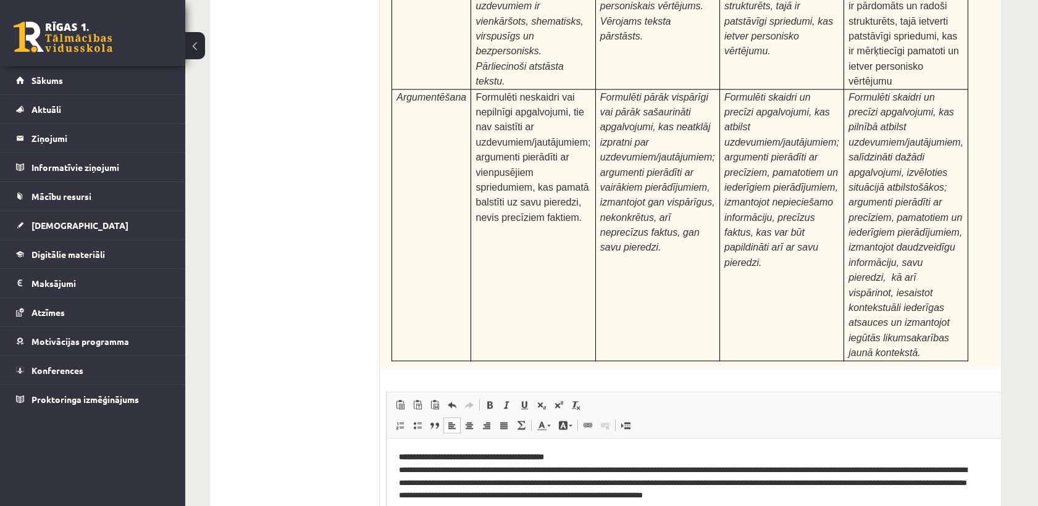
scroll to position [163, 0]
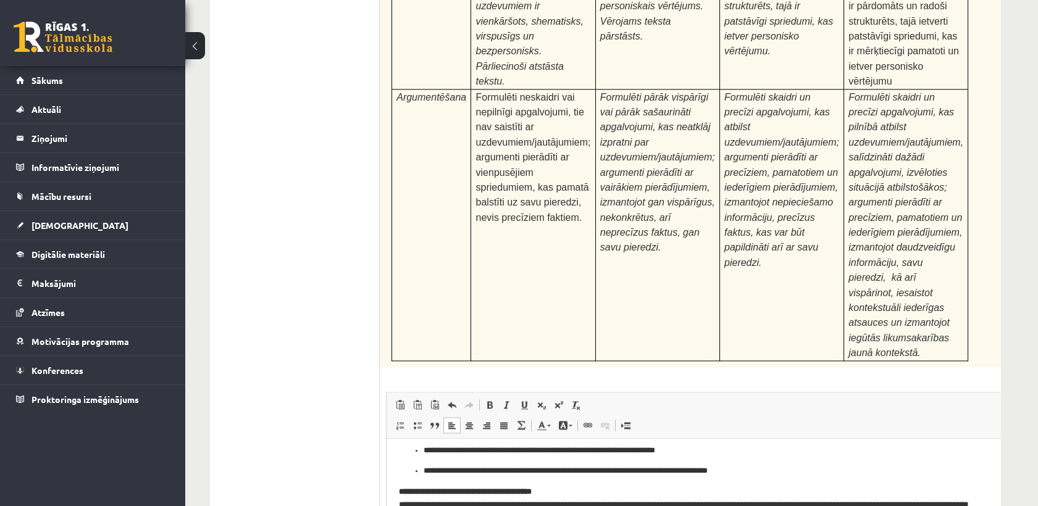
click at [683, 506] on html "**********" at bounding box center [710, 419] width 648 height 286
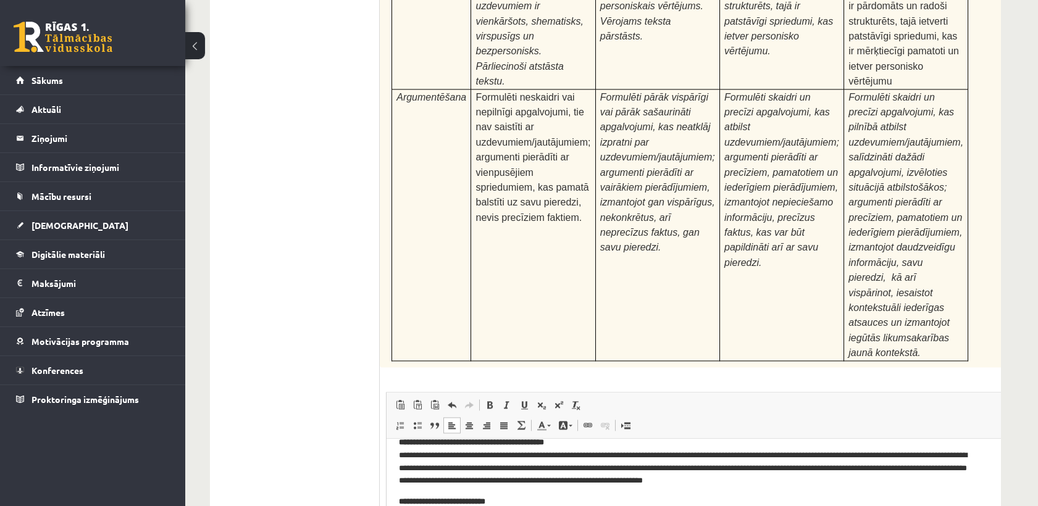
scroll to position [0, 0]
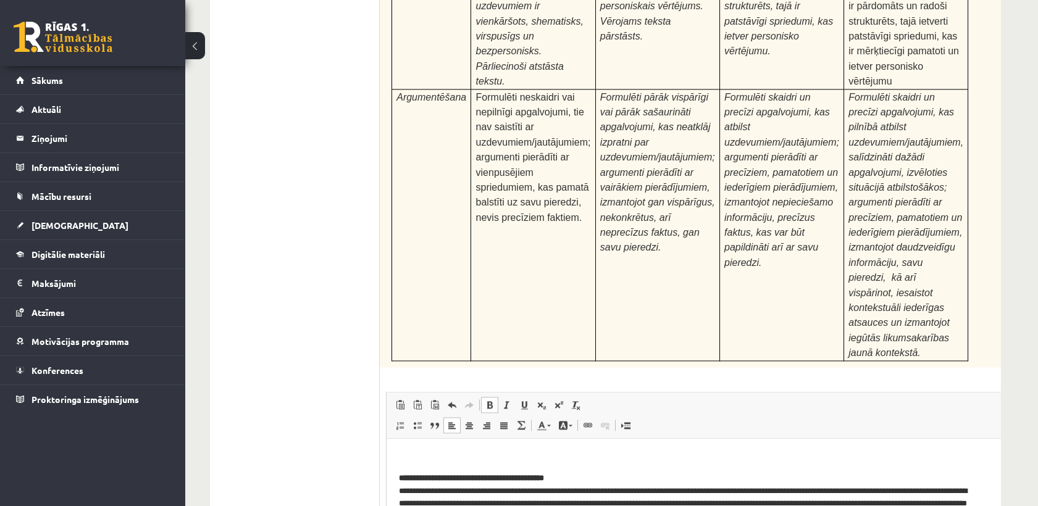
click at [399, 473] on strong "**********" at bounding box center [471, 477] width 145 height 8
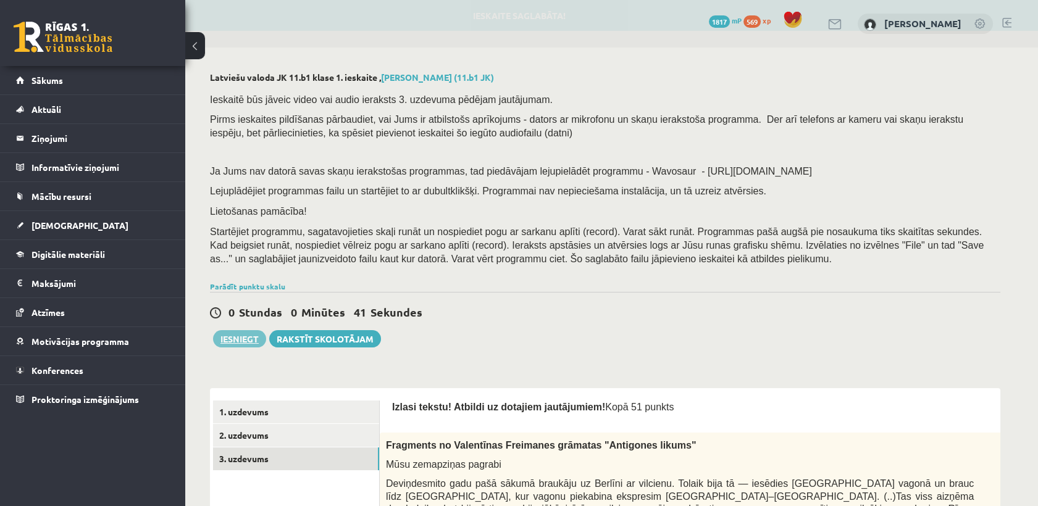
click at [227, 337] on button "Iesniegt" at bounding box center [239, 338] width 53 height 17
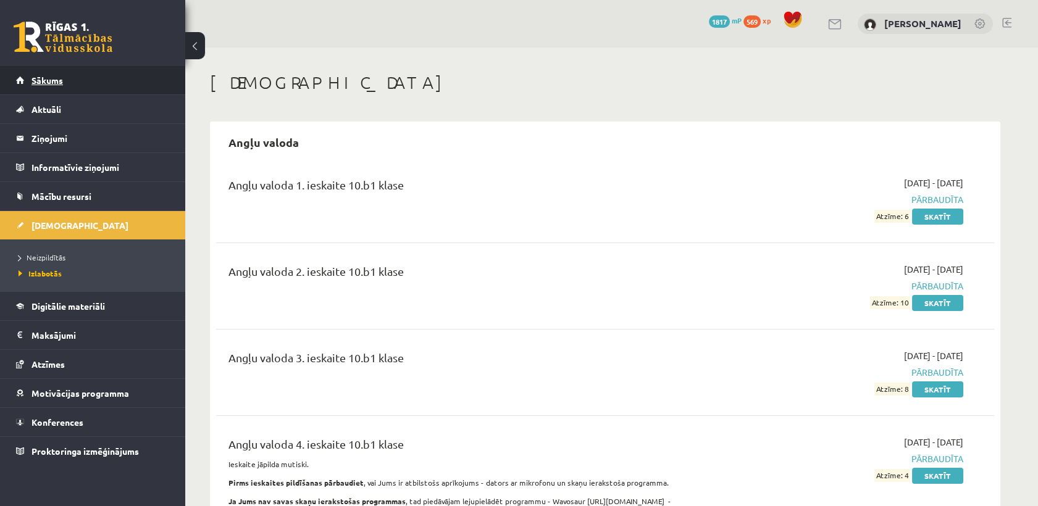
click at [102, 80] on link "Sākums" at bounding box center [93, 80] width 154 height 28
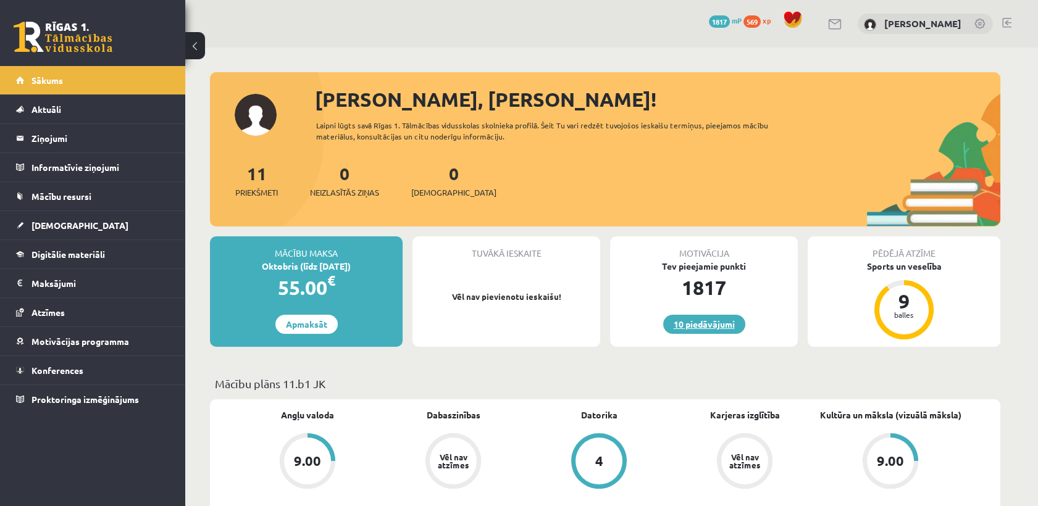
click at [715, 322] on link "10 piedāvājumi" at bounding box center [704, 324] width 82 height 19
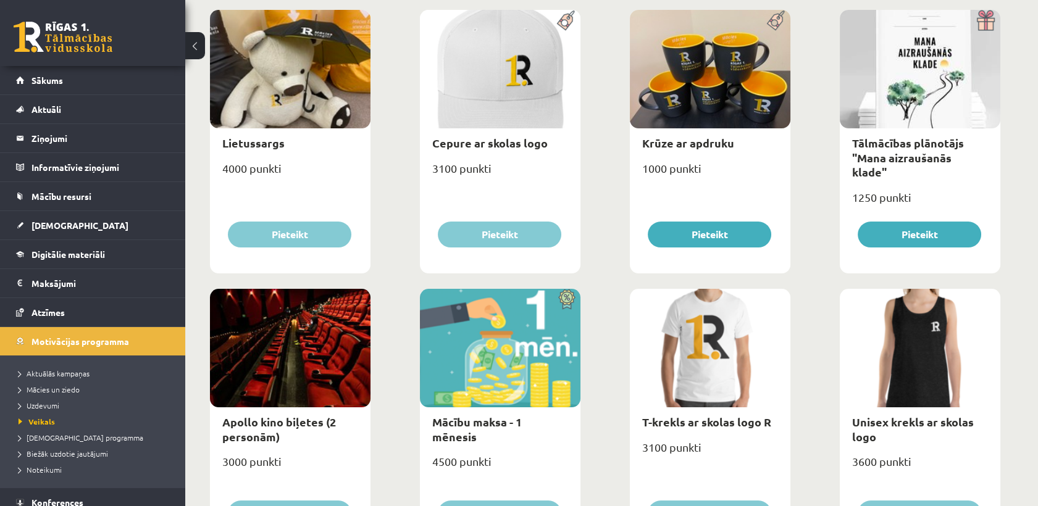
scroll to position [195, 0]
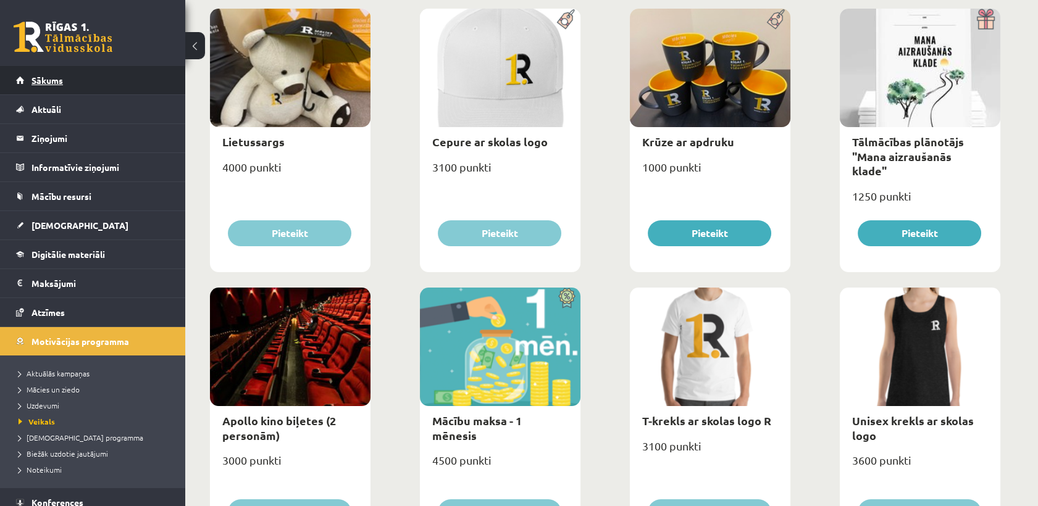
click at [48, 75] on span "Sākums" at bounding box center [46, 80] width 31 height 11
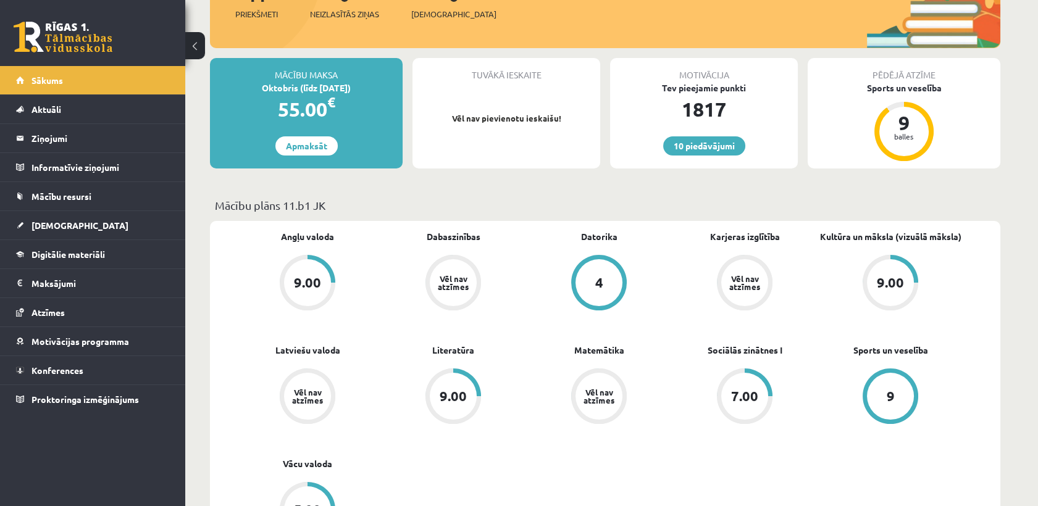
scroll to position [178, 0]
drag, startPoint x: 459, startPoint y: 353, endPoint x: 598, endPoint y: 401, distance: 146.4
click at [598, 401] on div "Angļu valoda 9.00 Dabaszinības Vēl nav atzīmes [GEOGRAPHIC_DATA] 4 Karjeras izg…" at bounding box center [599, 401] width 728 height 341
